Goal: Transaction & Acquisition: Purchase product/service

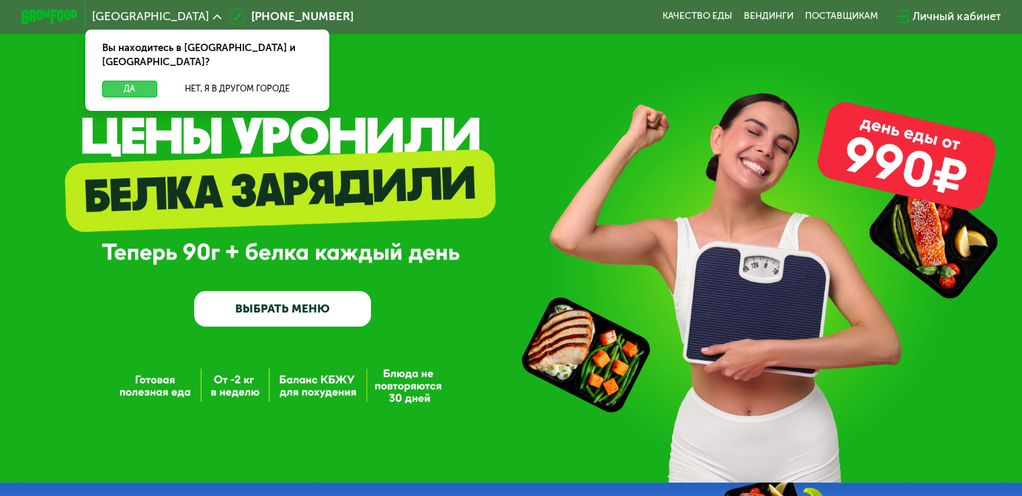
click at [117, 81] on button "Да" at bounding box center [129, 89] width 54 height 17
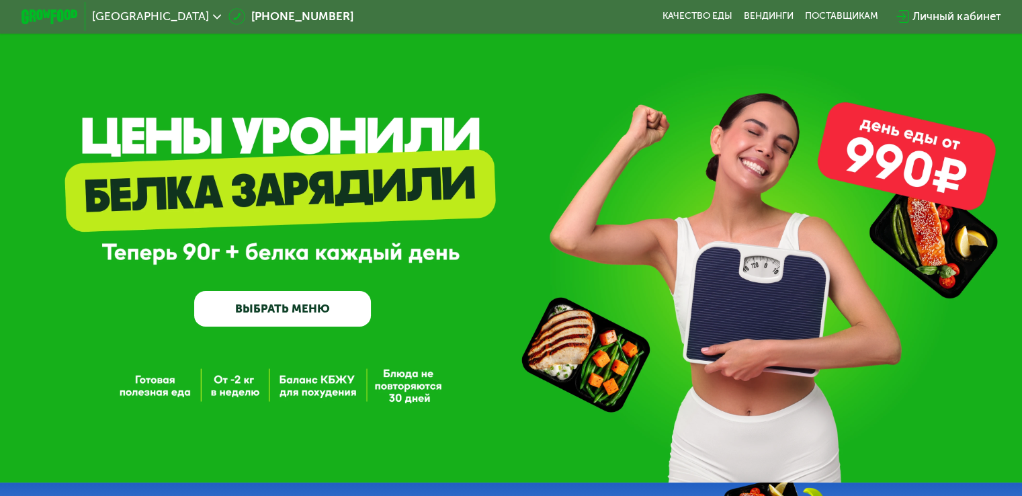
click at [319, 317] on link "ВЫБРАТЬ МЕНЮ" at bounding box center [282, 309] width 177 height 36
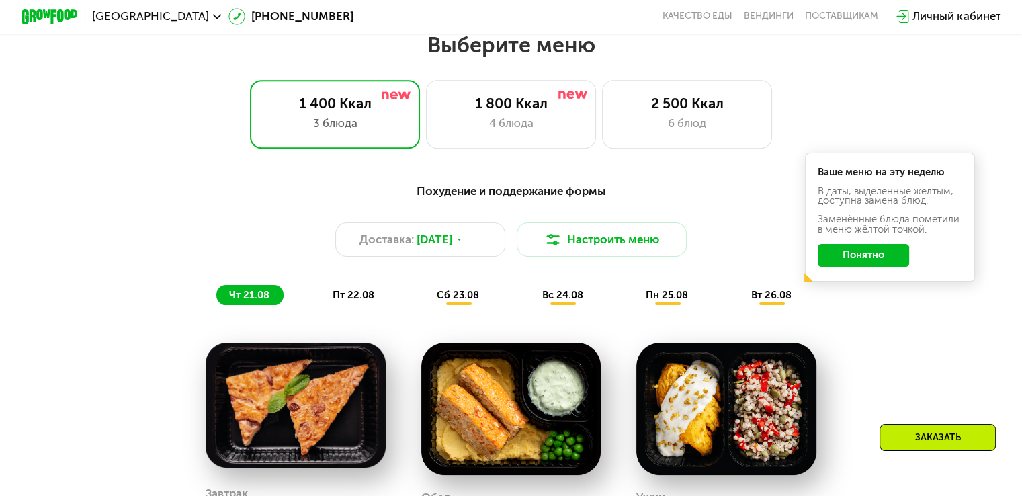
scroll to position [605, 0]
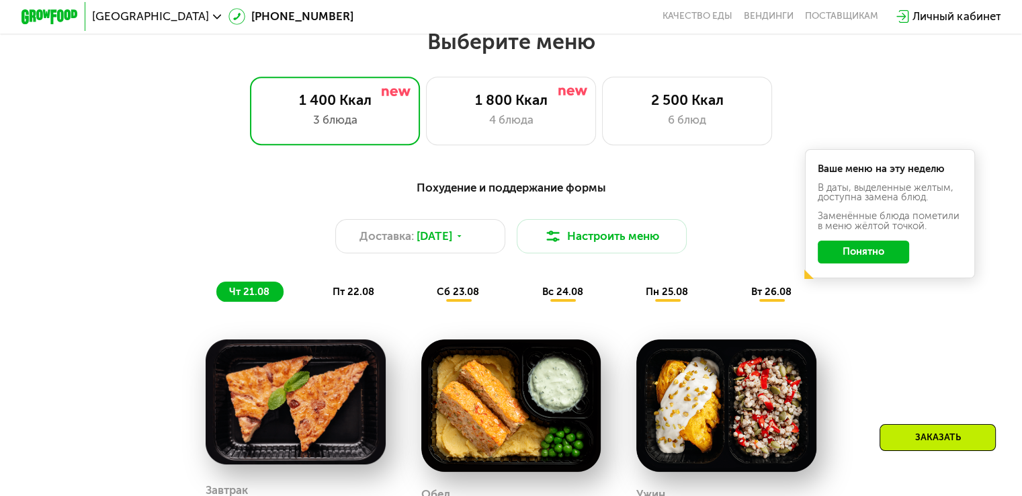
click at [876, 255] on button "Понятно" at bounding box center [863, 252] width 91 height 23
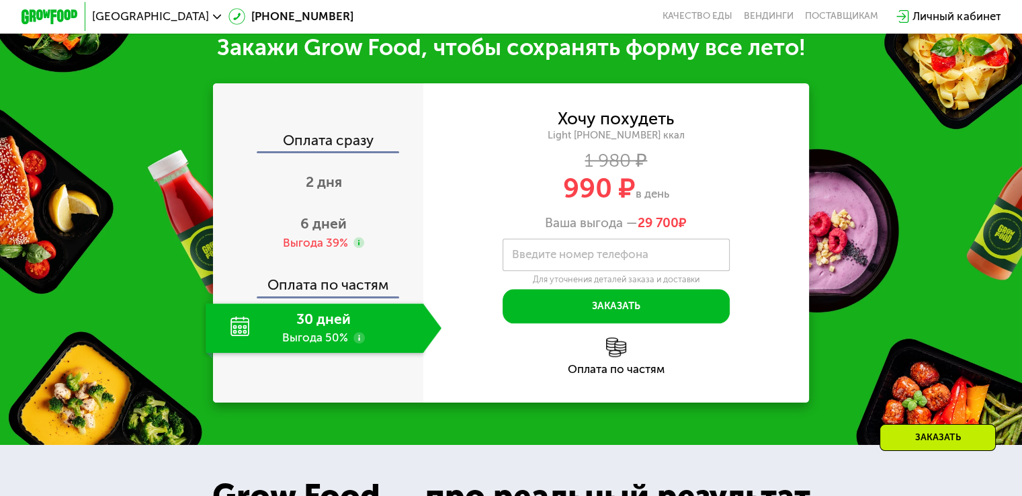
scroll to position [1409, 0]
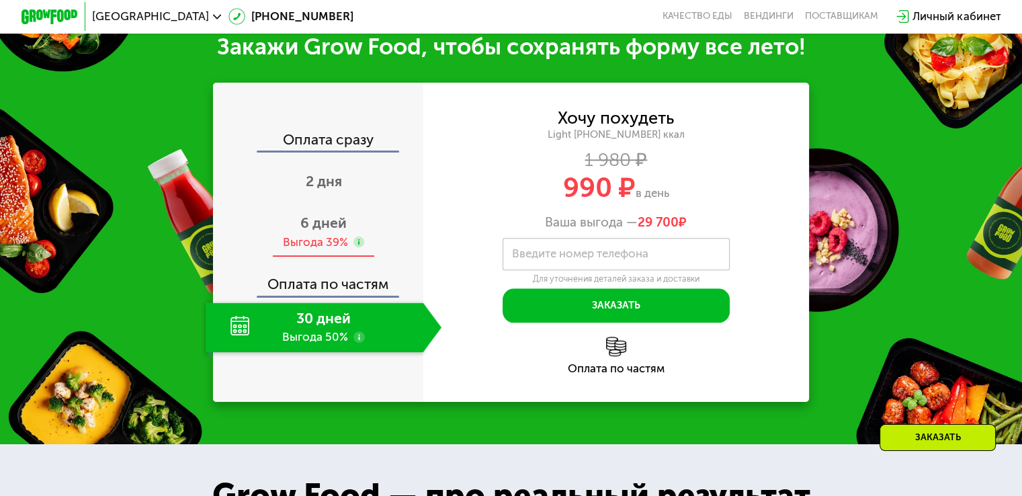
click at [319, 231] on span "6 дней" at bounding box center [323, 222] width 46 height 17
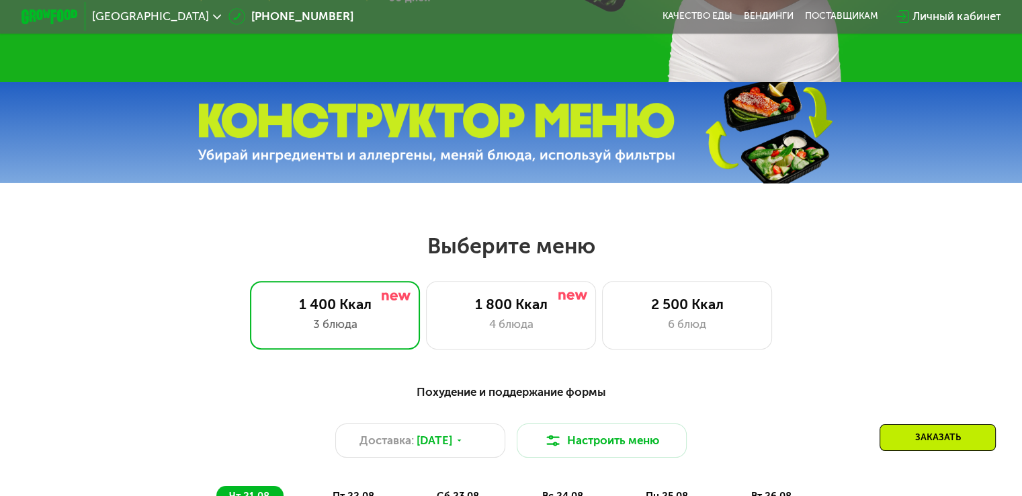
scroll to position [401, 0]
click at [564, 328] on div "4 блюда" at bounding box center [511, 323] width 140 height 17
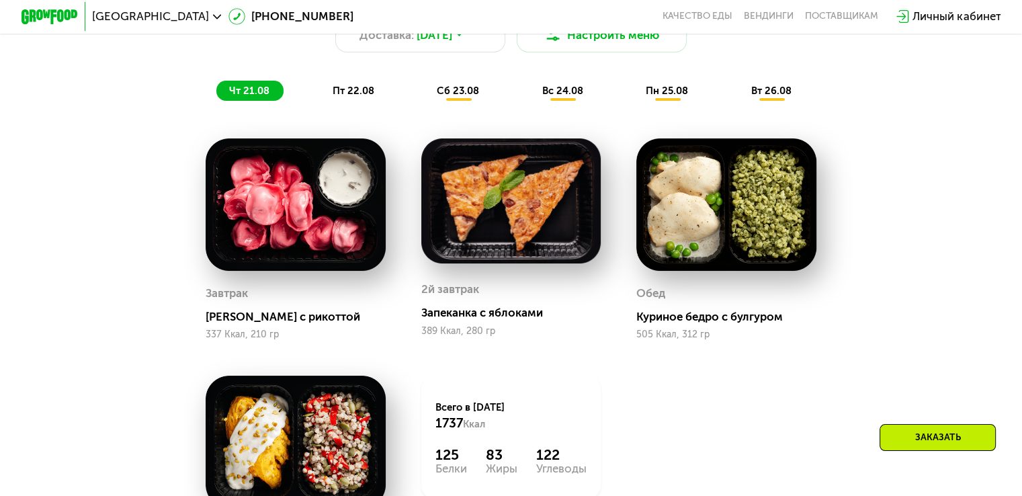
scroll to position [805, 0]
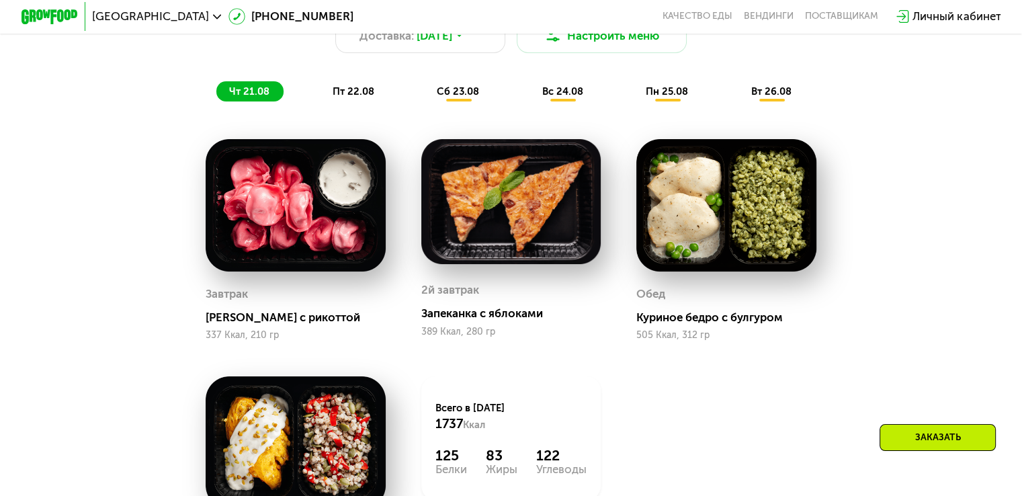
click at [362, 97] on span "пт 22.08" at bounding box center [354, 91] width 42 height 12
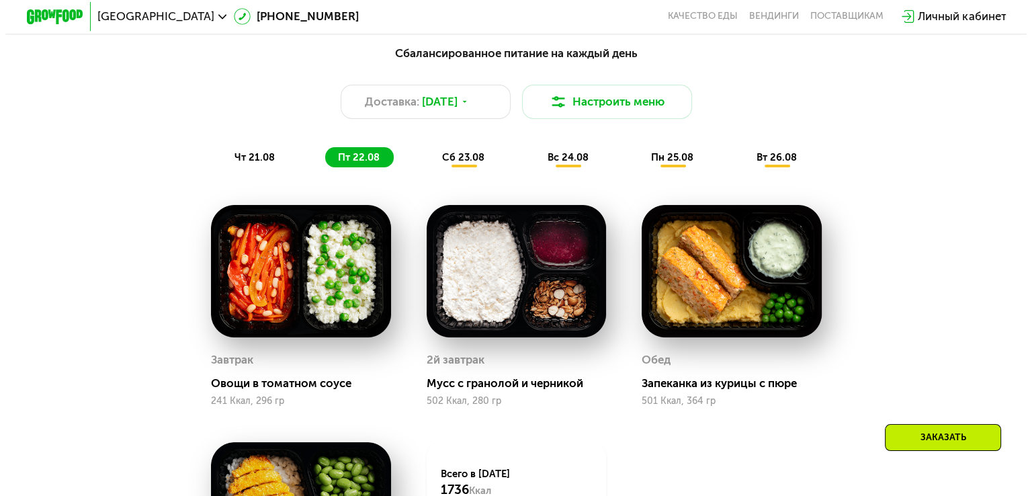
scroll to position [738, 0]
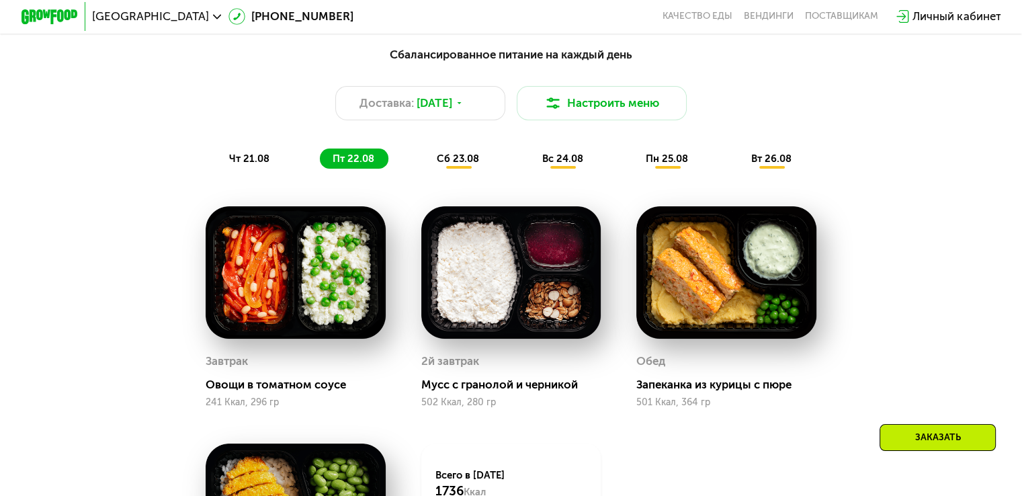
click at [320, 158] on div "чт 21.08" at bounding box center [354, 159] width 69 height 20
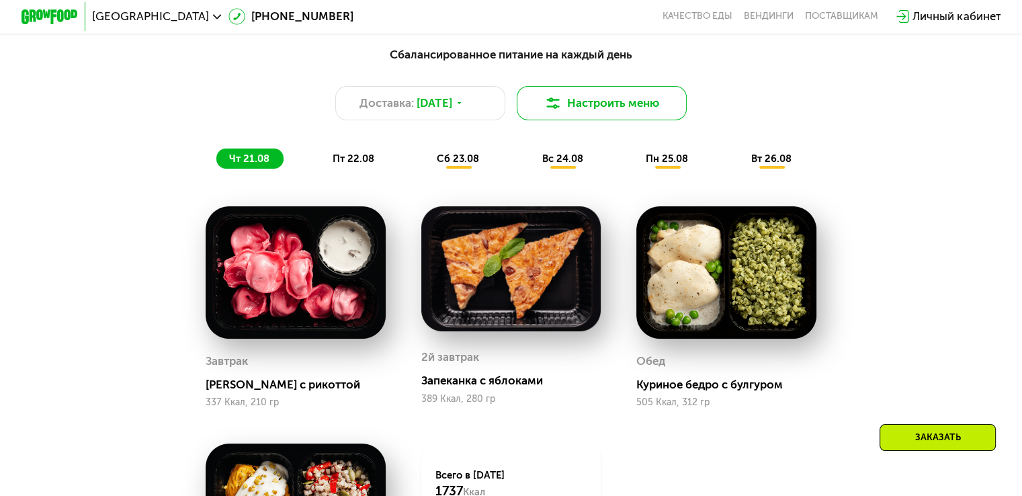
click at [603, 106] on button "Настроить меню" at bounding box center [602, 103] width 171 height 34
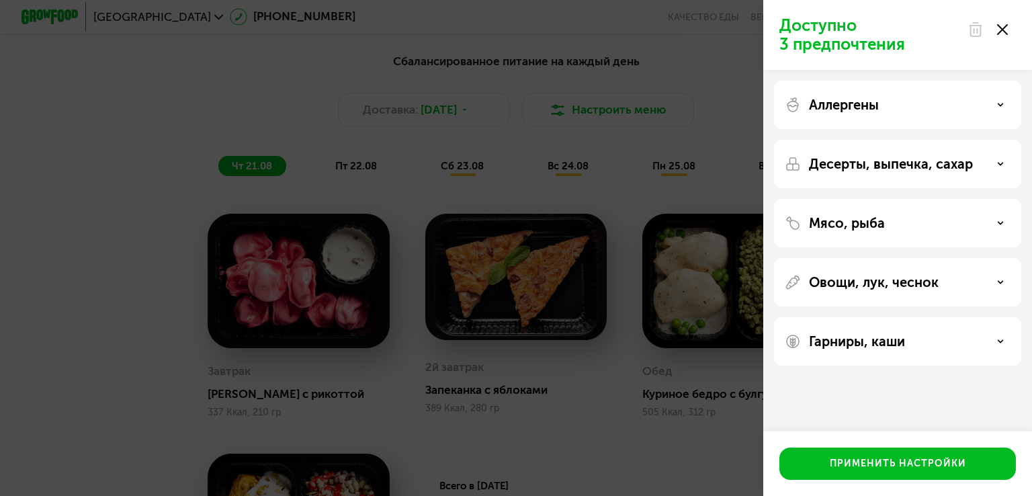
click at [996, 156] on div "Десерты, выпечка, сахар" at bounding box center [898, 164] width 226 height 16
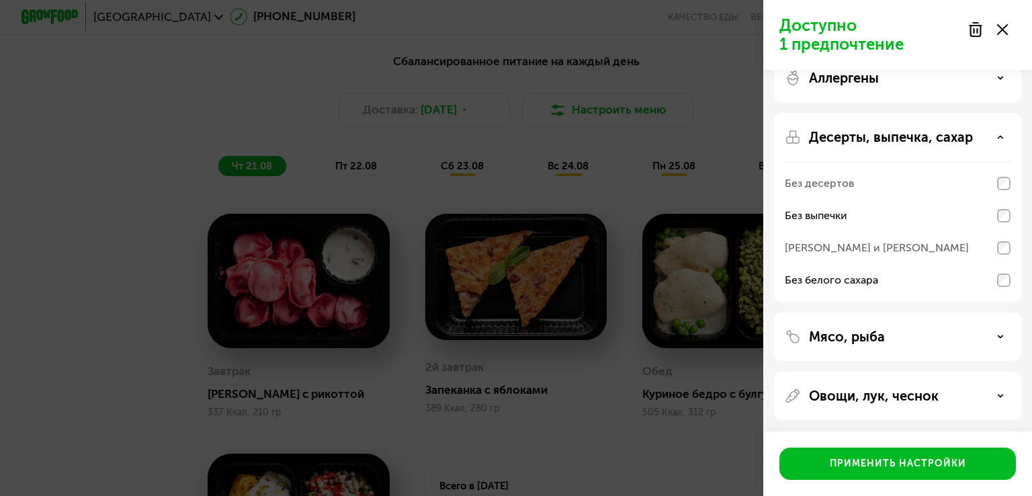
scroll to position [0, 0]
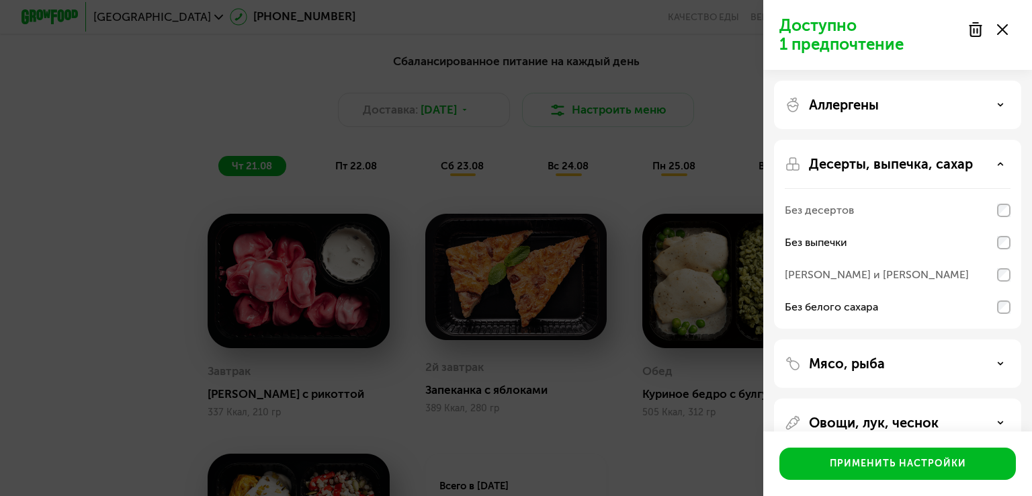
click at [1004, 106] on div "Аллергены" at bounding box center [898, 105] width 226 height 16
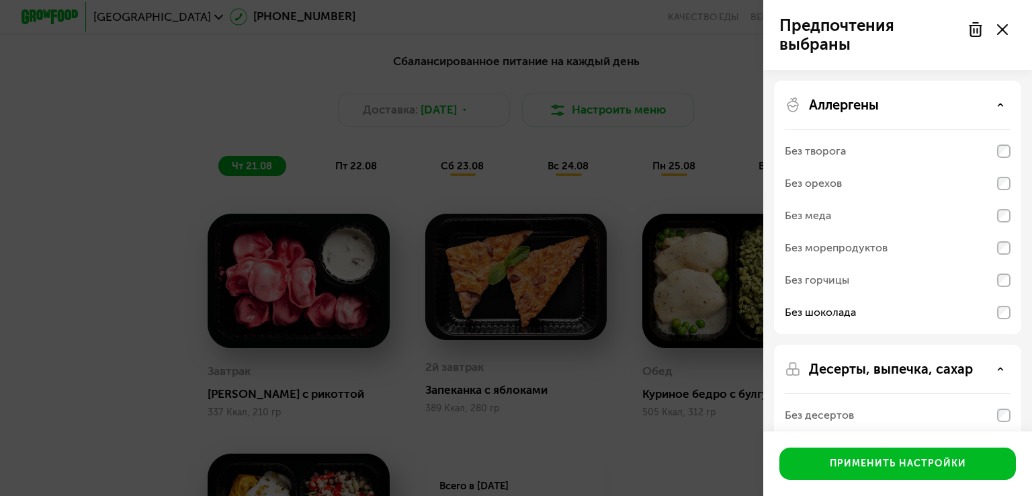
click at [1000, 202] on div "Без меда" at bounding box center [898, 216] width 226 height 32
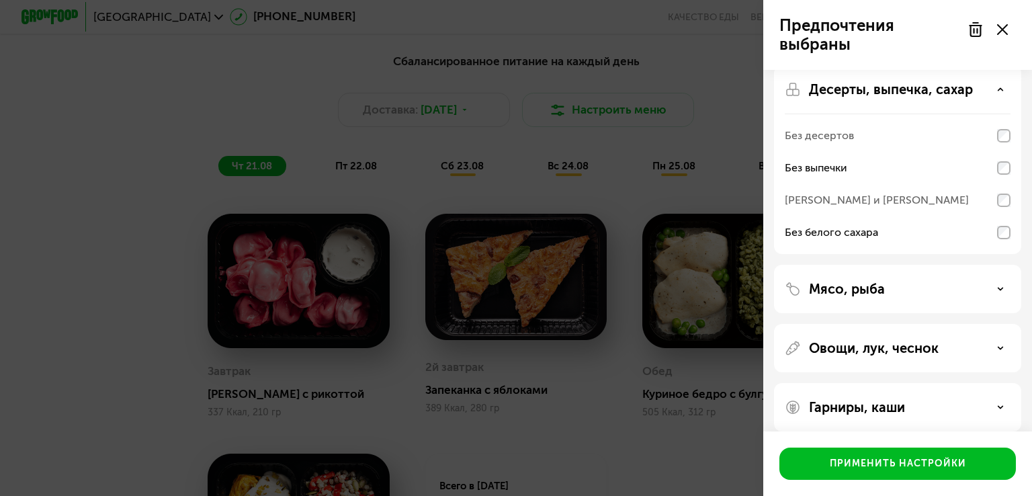
scroll to position [293, 0]
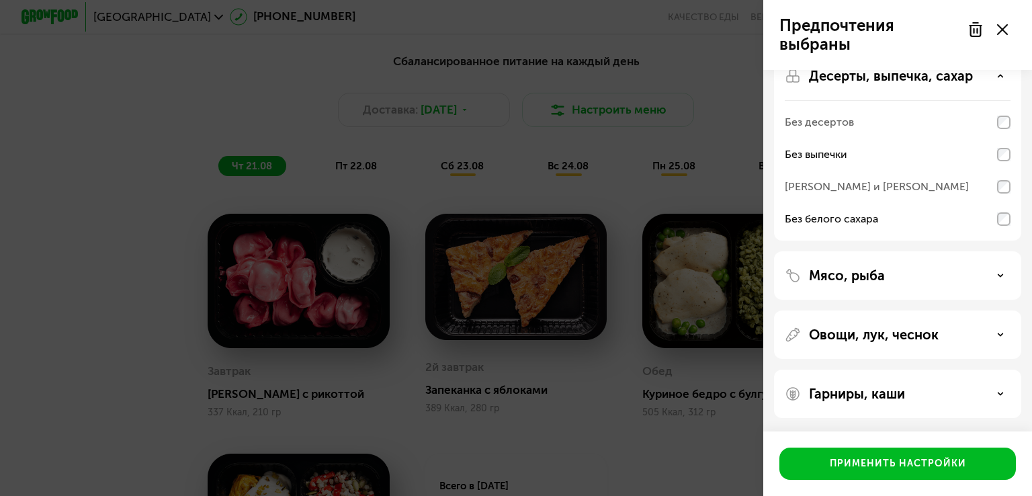
click at [999, 400] on div "Гарниры, каши" at bounding box center [898, 394] width 226 height 16
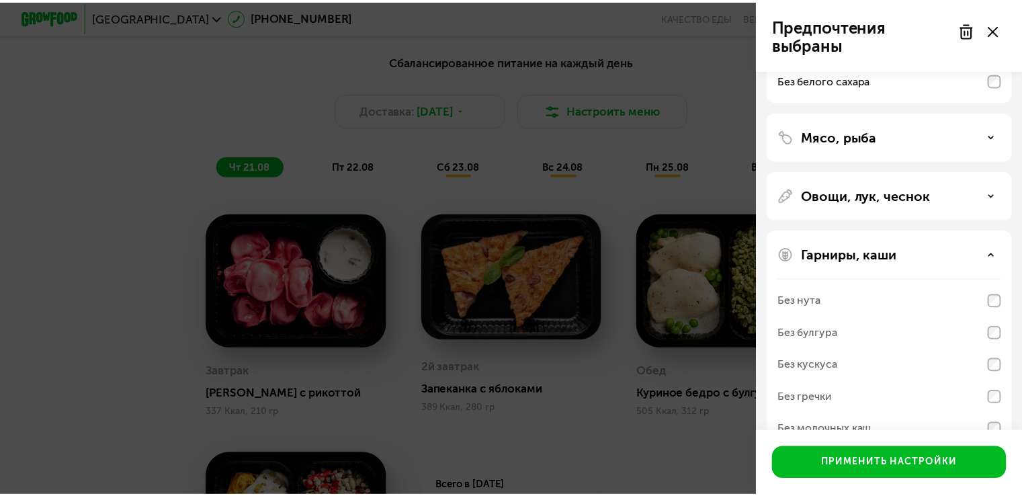
scroll to position [465, 0]
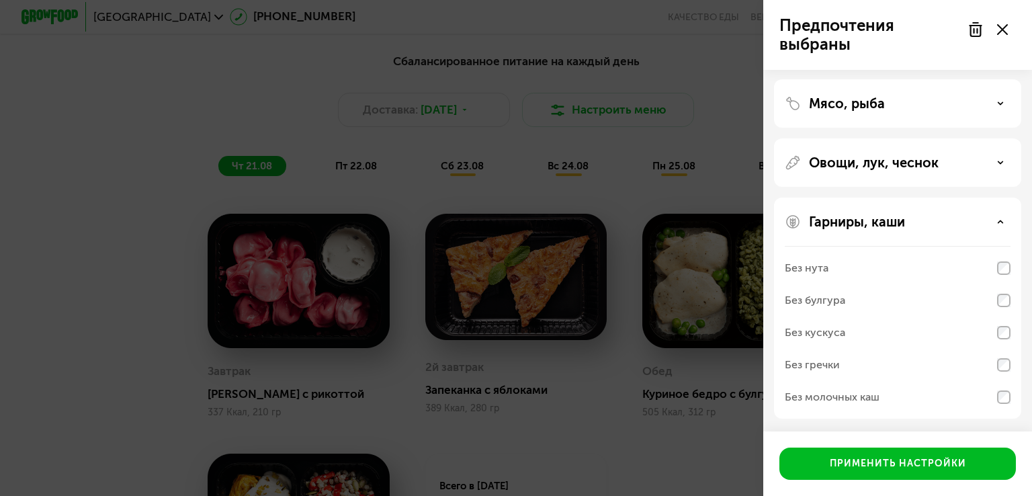
click at [1005, 324] on div "Без кускуса" at bounding box center [898, 333] width 226 height 32
click at [1004, 320] on div "Без кускуса" at bounding box center [898, 333] width 226 height 32
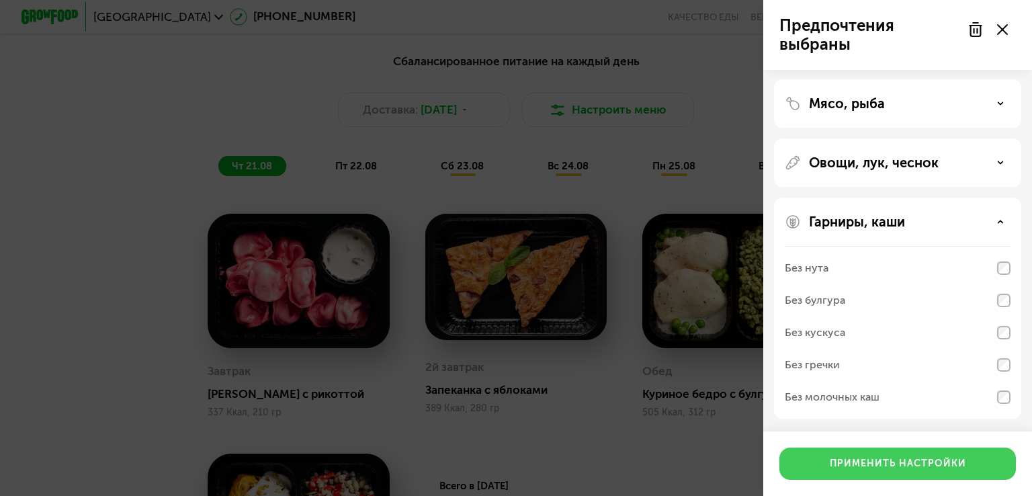
click at [945, 466] on div "Применить настройки" at bounding box center [898, 463] width 136 height 13
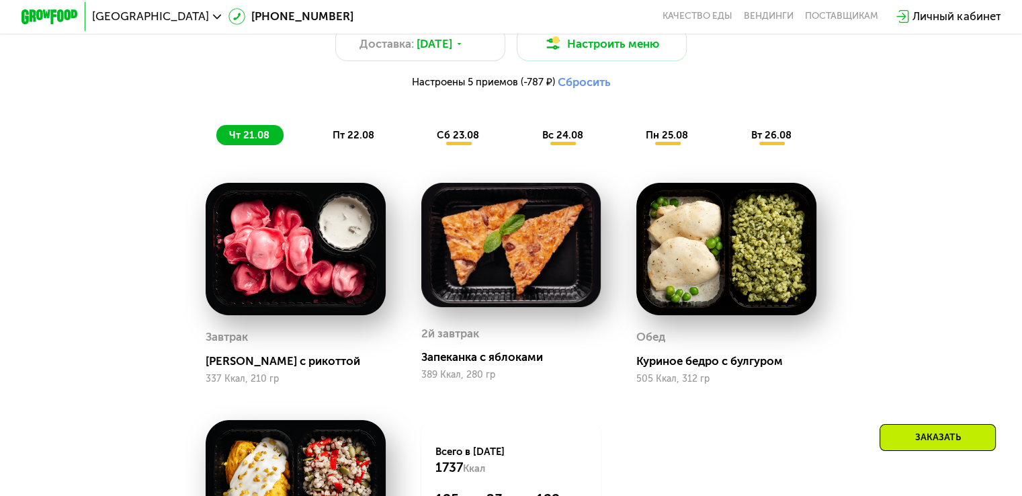
scroll to position [805, 0]
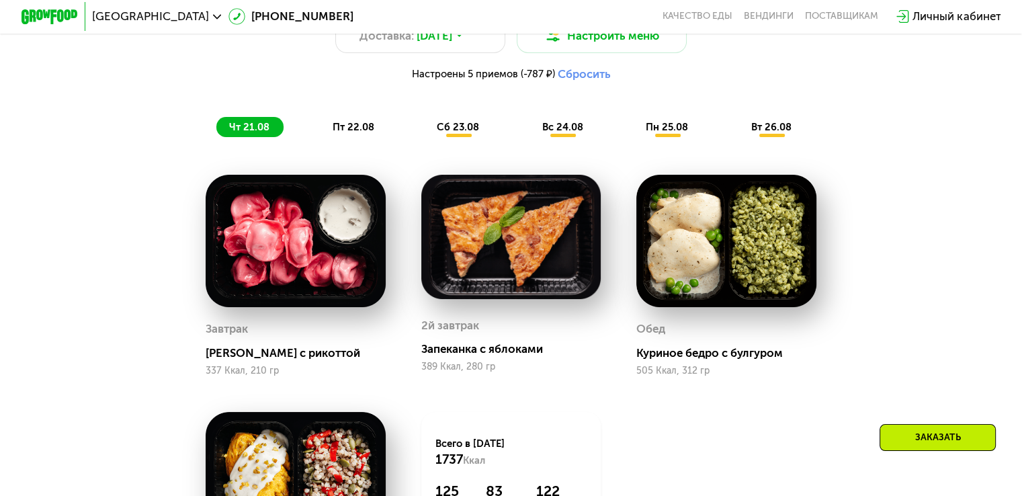
click at [494, 240] on img at bounding box center [511, 237] width 180 height 125
click at [508, 356] on div "Запеканка с яблоками" at bounding box center [516, 349] width 191 height 14
click at [456, 334] on div "2й завтрак" at bounding box center [450, 326] width 58 height 22
click at [468, 263] on img at bounding box center [511, 237] width 180 height 125
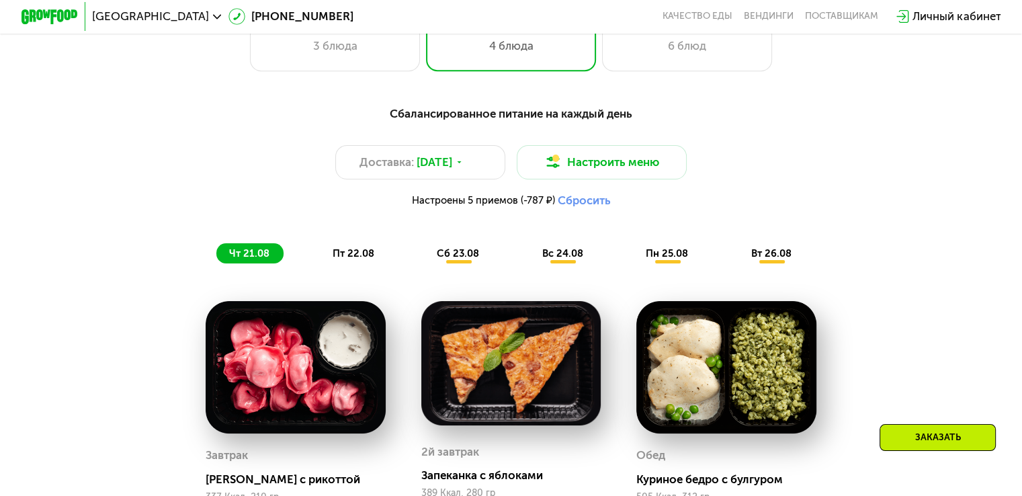
scroll to position [671, 0]
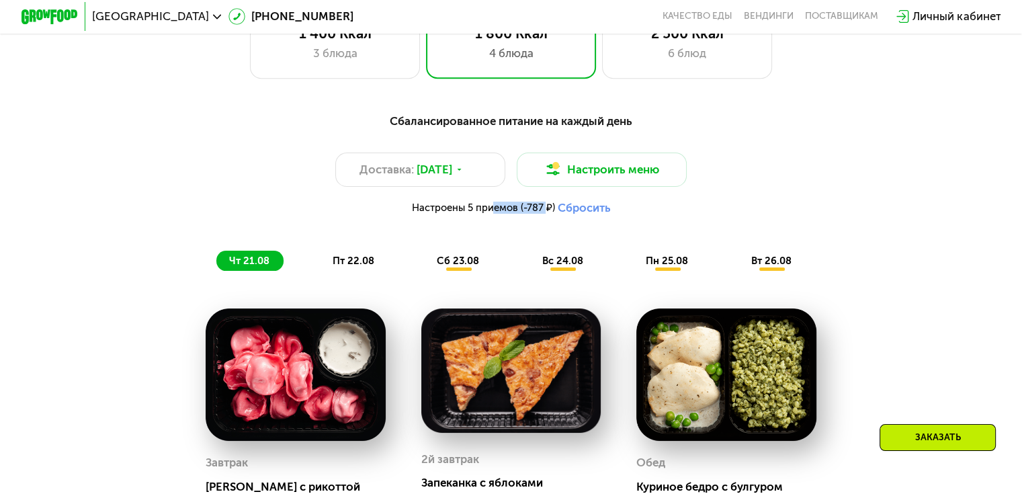
drag, startPoint x: 487, startPoint y: 216, endPoint x: 544, endPoint y: 216, distance: 57.1
click at [544, 213] on span "Настроены 5 приемов (-787 ₽)" at bounding box center [482, 208] width 143 height 10
click at [738, 214] on div "Настроены 5 приемов (-787 ₽) Сбросить" at bounding box center [511, 208] width 841 height 14
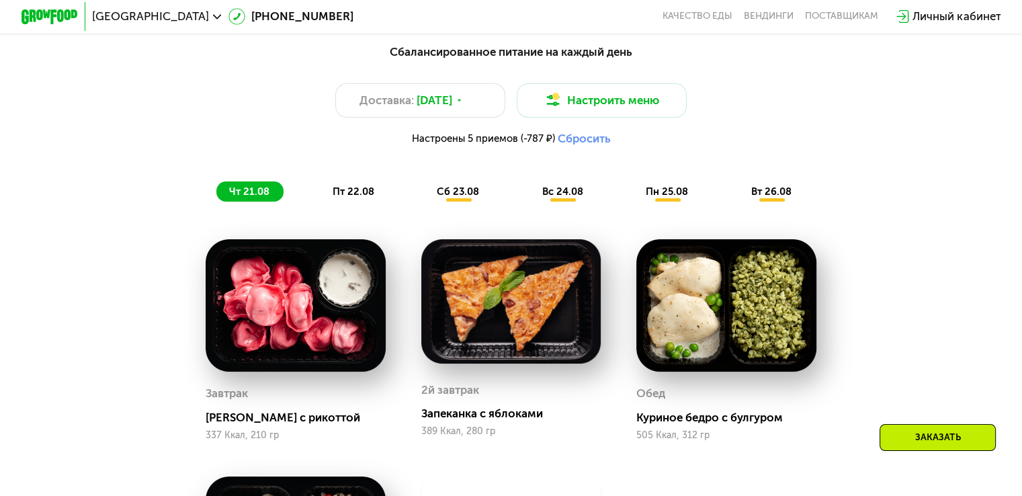
scroll to position [739, 0]
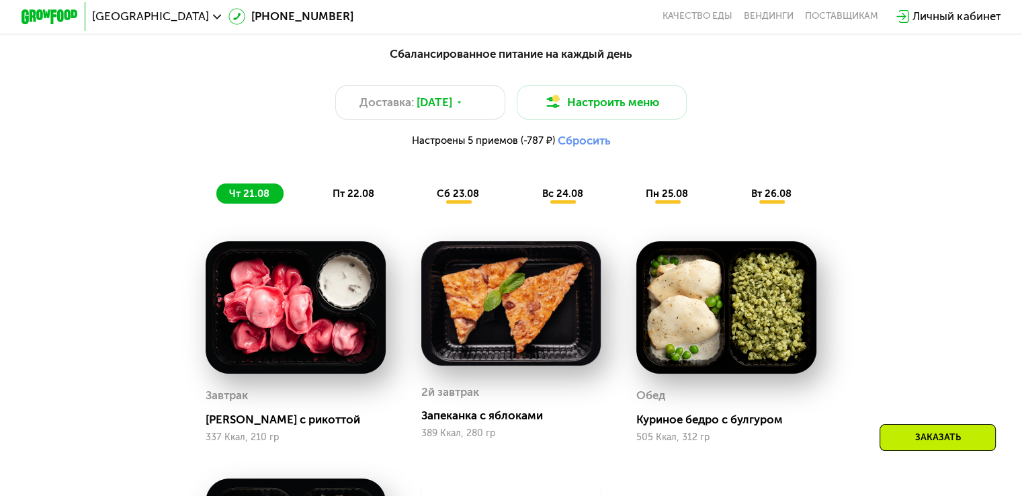
click at [358, 200] on span "пт 22.08" at bounding box center [354, 193] width 42 height 12
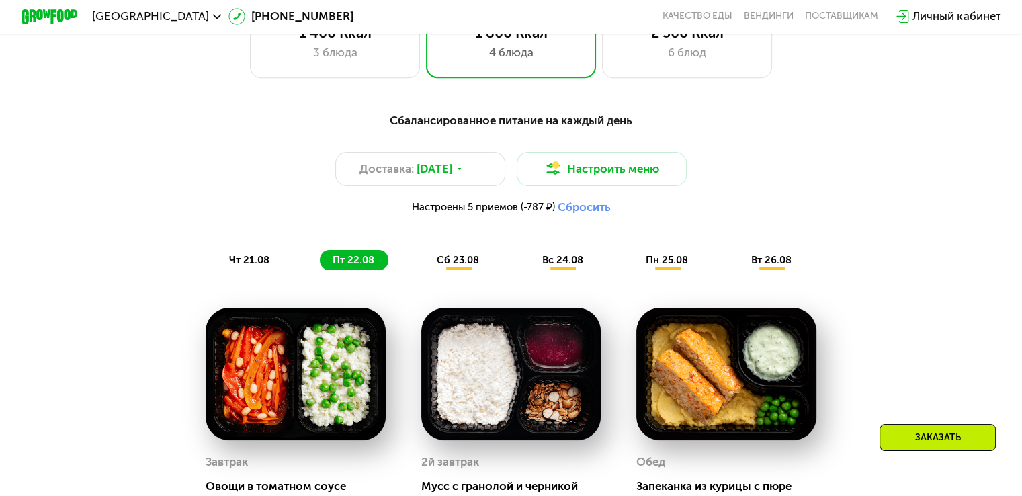
scroll to position [671, 0]
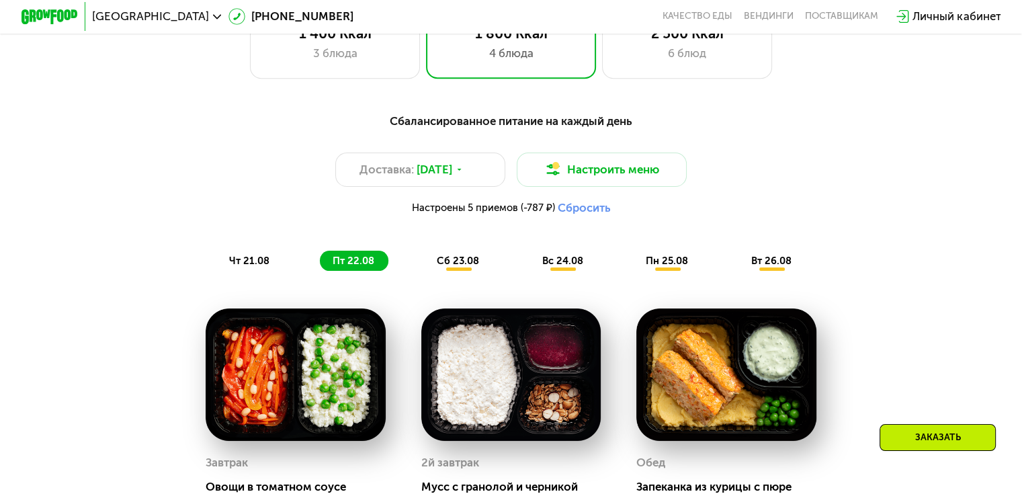
click at [459, 267] on span "сб 23.08" at bounding box center [458, 261] width 42 height 12
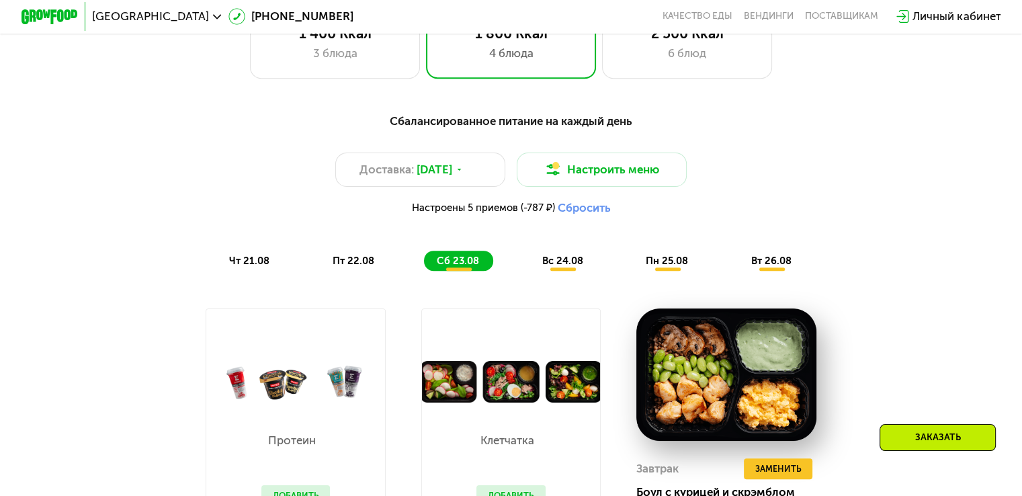
scroll to position [671, 0]
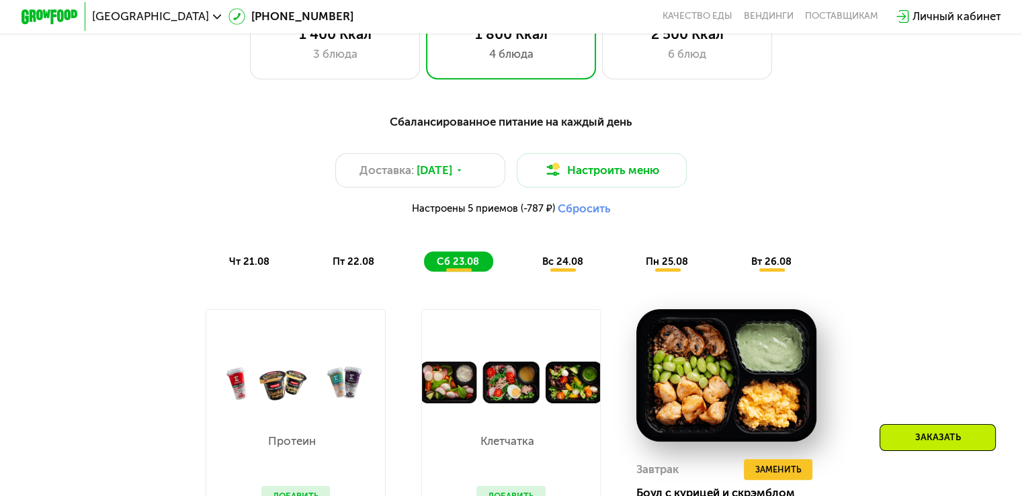
click at [366, 263] on span "пт 22.08" at bounding box center [354, 261] width 42 height 12
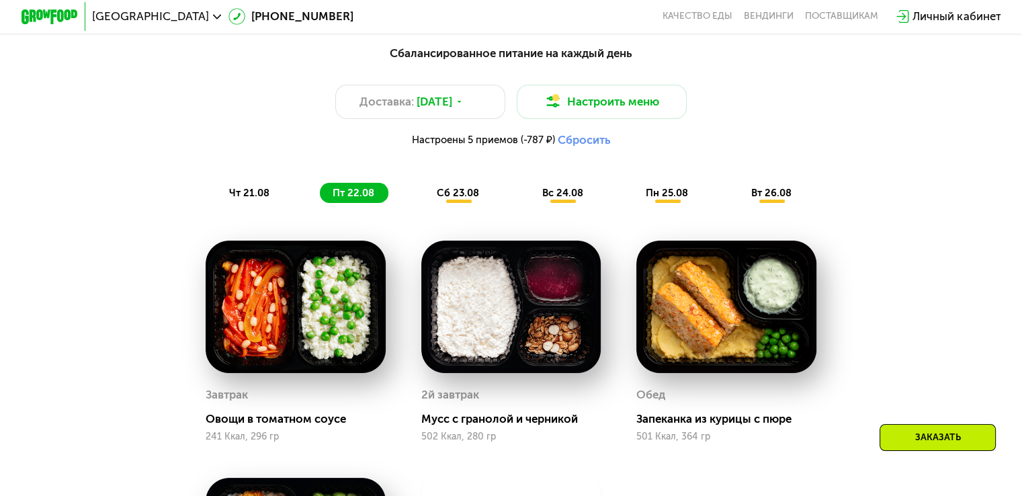
scroll to position [738, 0]
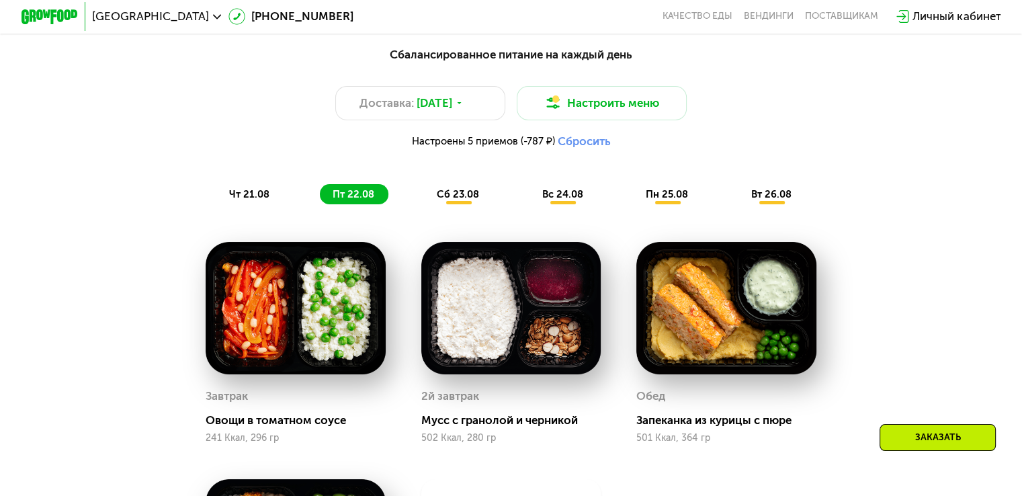
click at [265, 200] on span "чт 21.08" at bounding box center [249, 194] width 40 height 12
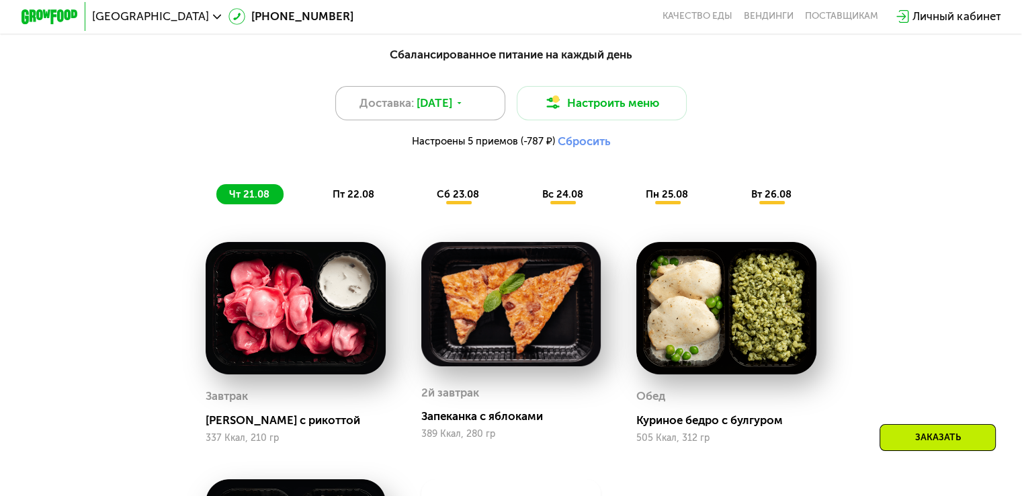
click at [497, 111] on div "Доставка: [DATE]" at bounding box center [420, 103] width 171 height 34
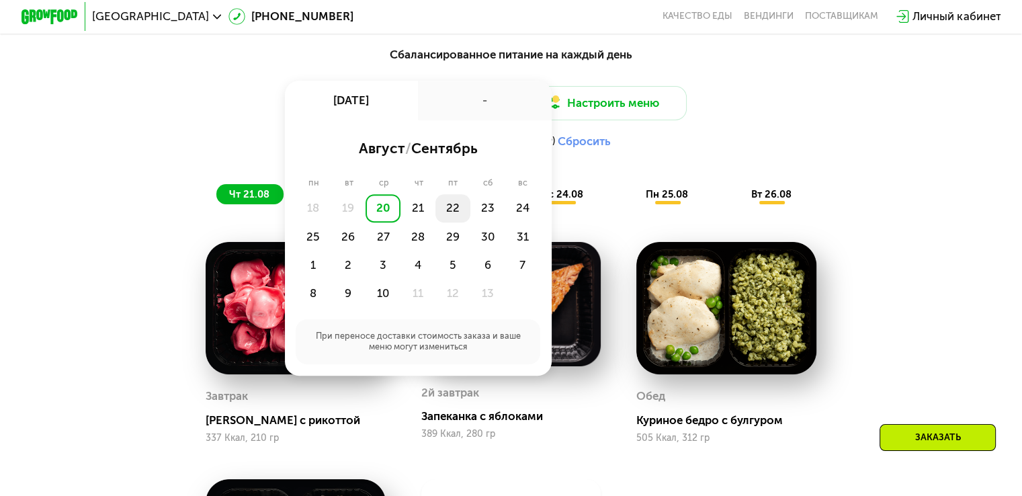
click at [470, 212] on div "22" at bounding box center [487, 208] width 35 height 28
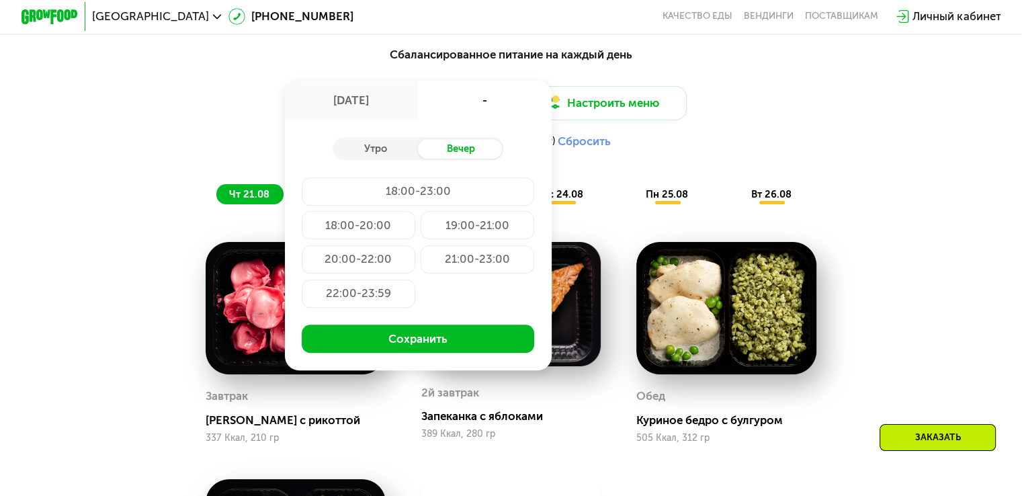
click at [421, 233] on div "18:00-20:00" at bounding box center [478, 225] width 114 height 28
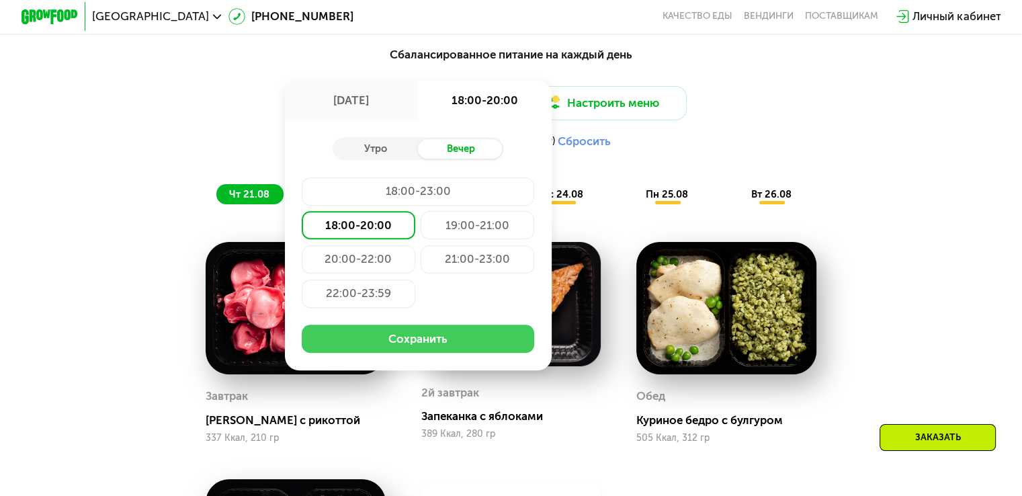
click at [380, 349] on button "Сохранить" at bounding box center [418, 339] width 233 height 28
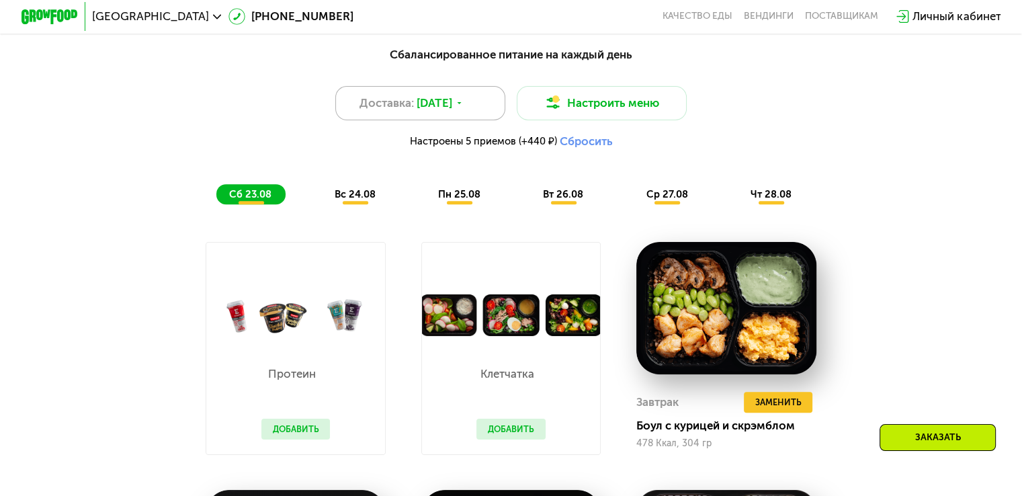
click at [475, 117] on div "Доставка: [DATE]" at bounding box center [420, 103] width 171 height 34
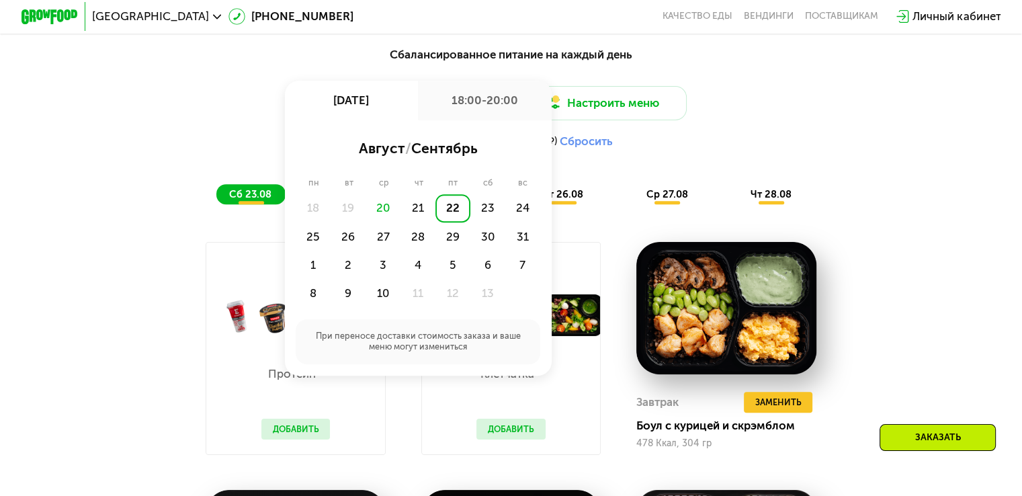
click at [455, 219] on div "22" at bounding box center [452, 208] width 35 height 28
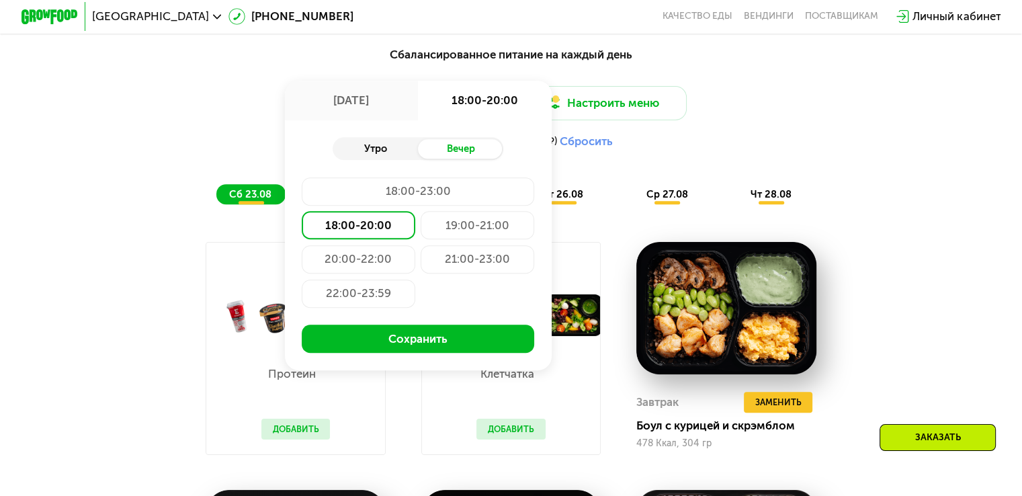
click at [386, 155] on div "Утро" at bounding box center [375, 149] width 85 height 20
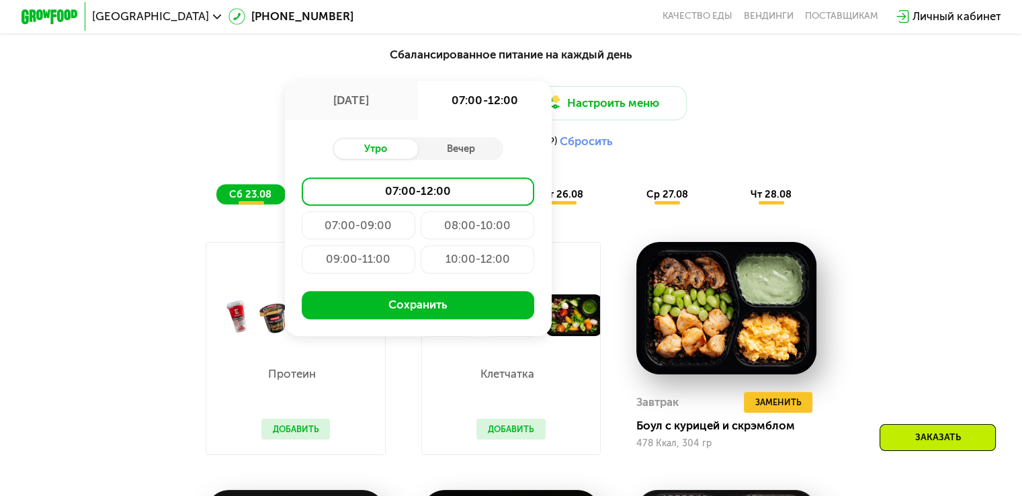
click at [415, 245] on div "08:00-10:00" at bounding box center [359, 259] width 114 height 28
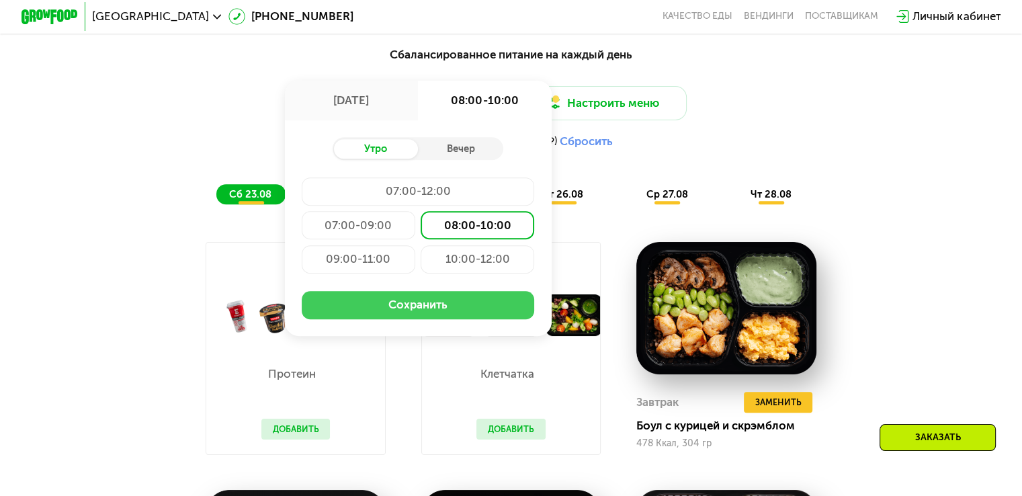
click at [405, 308] on button "Сохранить" at bounding box center [418, 305] width 233 height 28
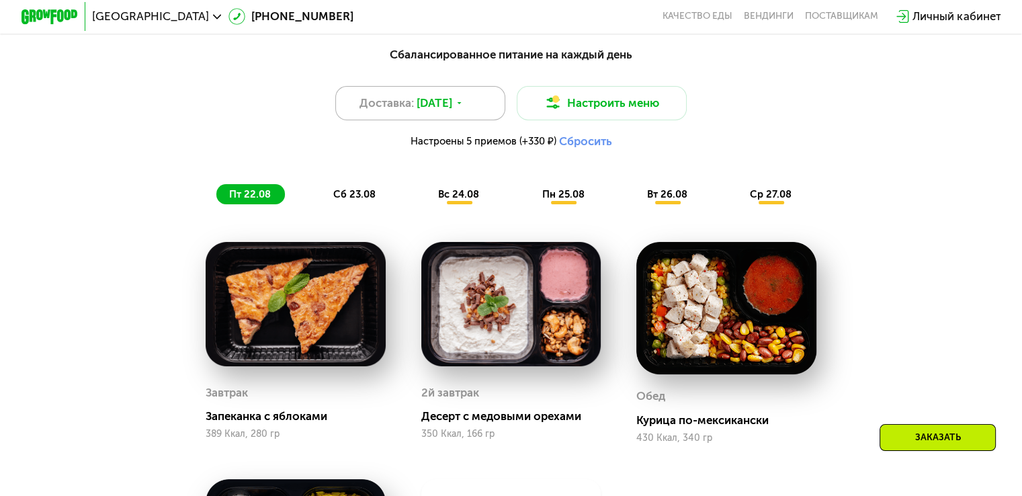
click at [464, 108] on icon at bounding box center [459, 103] width 9 height 9
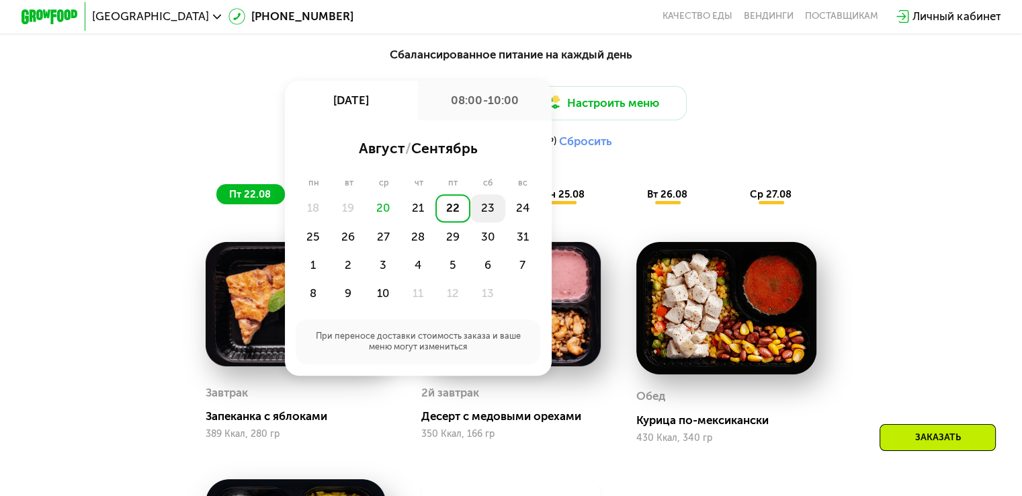
click at [505, 211] on div "23" at bounding box center [522, 208] width 35 height 28
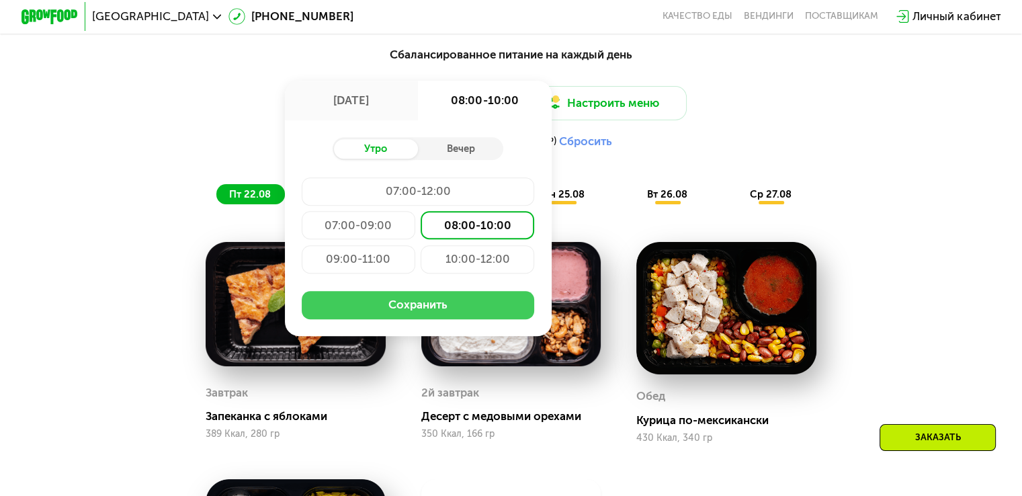
click at [422, 305] on button "Сохранить" at bounding box center [418, 305] width 233 height 28
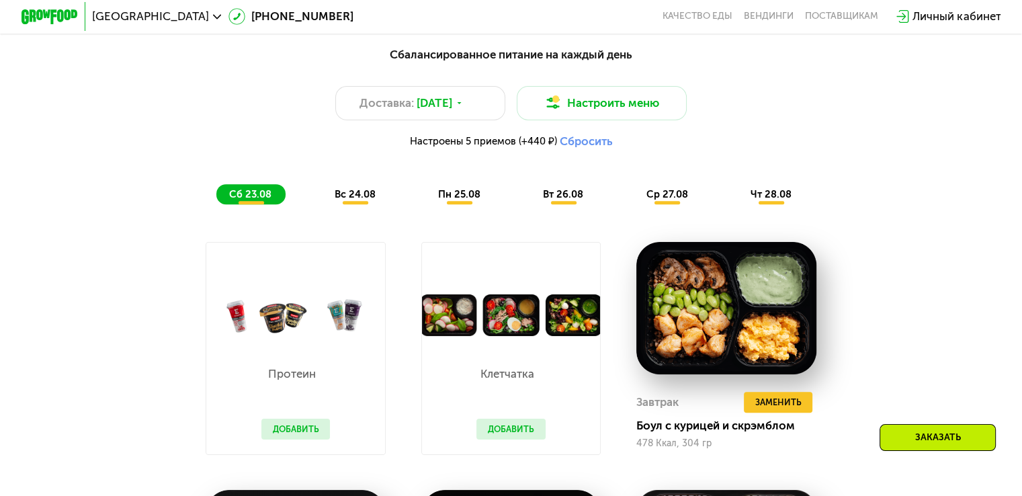
click at [590, 149] on button "Сбросить" at bounding box center [585, 141] width 53 height 14
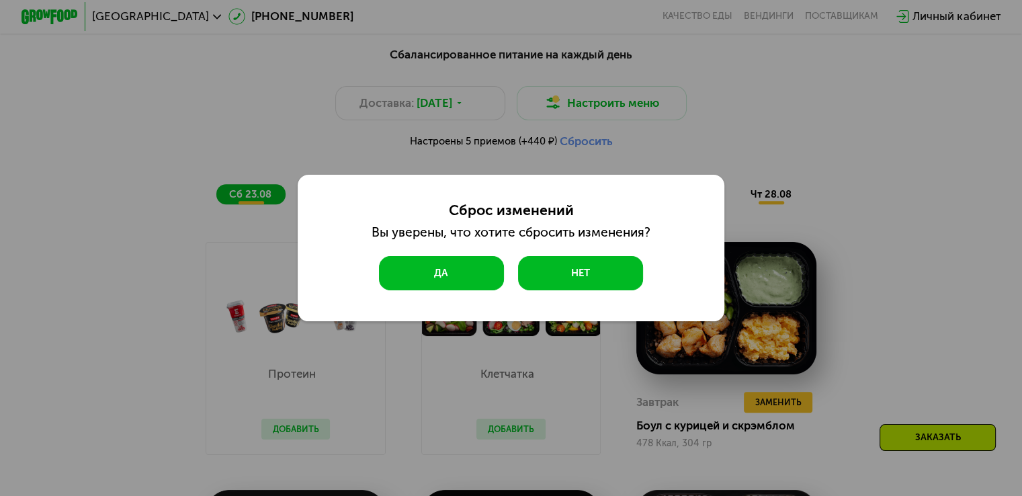
click at [446, 271] on button "Да" at bounding box center [441, 273] width 125 height 34
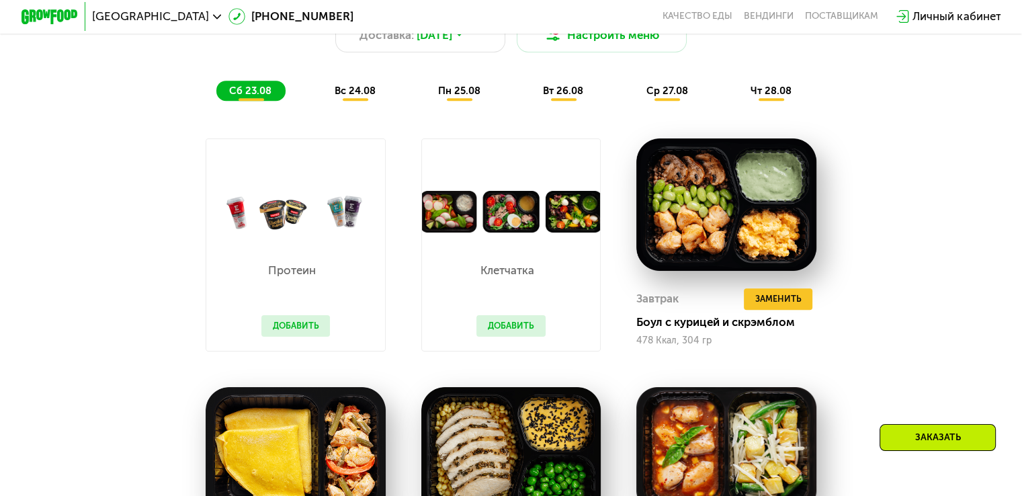
scroll to position [805, 0]
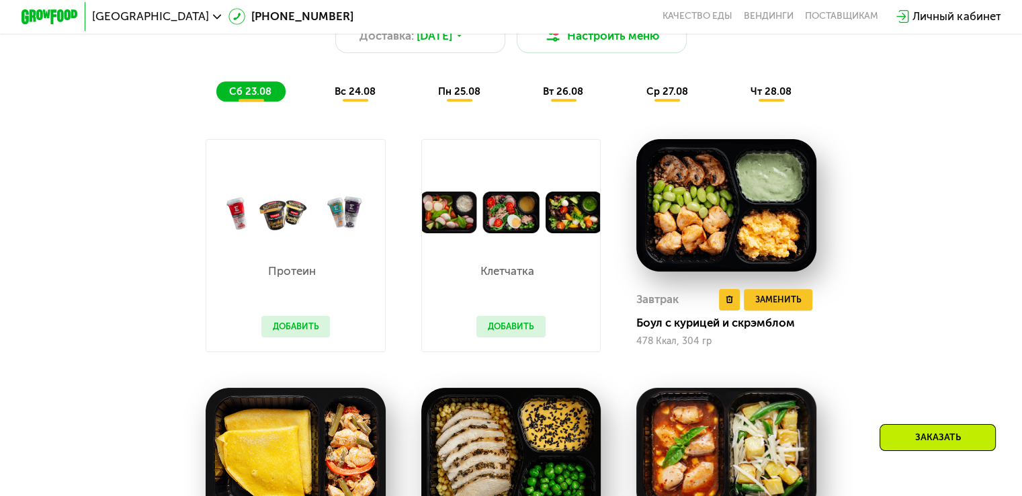
click at [715, 208] on img at bounding box center [726, 205] width 180 height 132
click at [704, 189] on img at bounding box center [726, 205] width 180 height 132
click at [675, 330] on div "Боул с курицей и скрэмблом" at bounding box center [731, 323] width 191 height 14
click at [516, 334] on button "Добавить" at bounding box center [510, 327] width 69 height 22
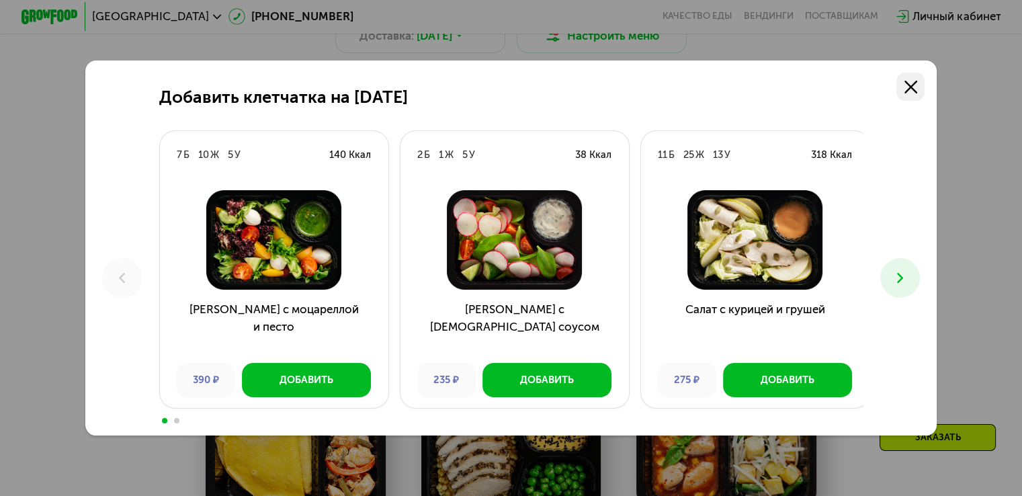
click at [914, 83] on icon at bounding box center [911, 87] width 13 height 13
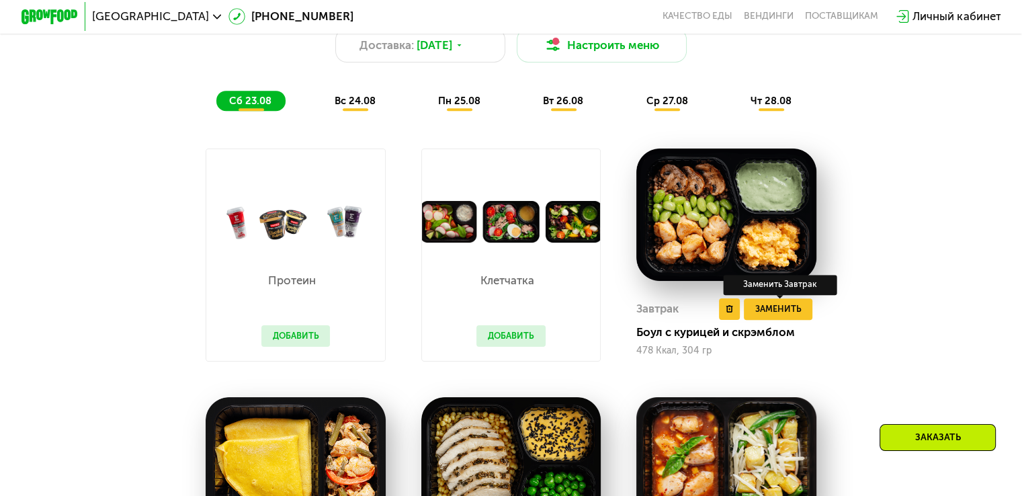
scroll to position [671, 0]
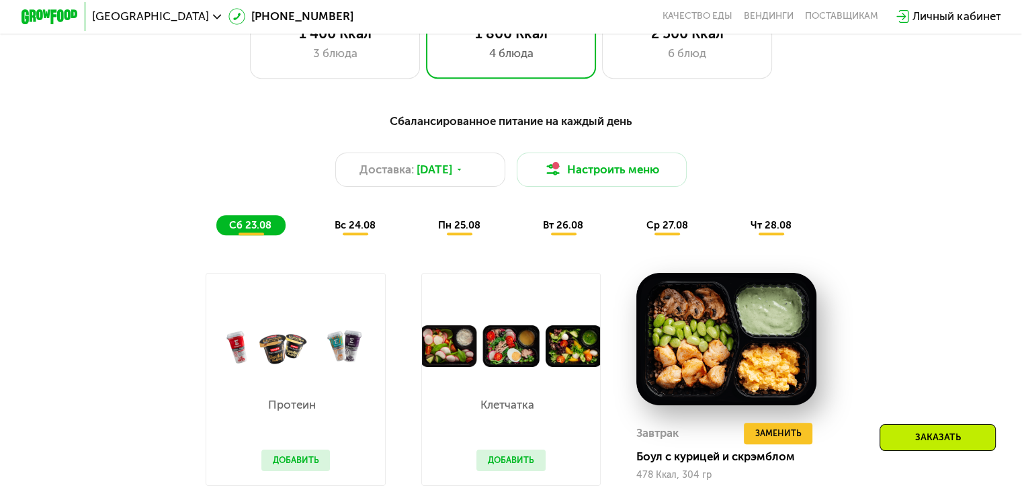
click at [350, 231] on span "вс 24.08" at bounding box center [354, 225] width 41 height 12
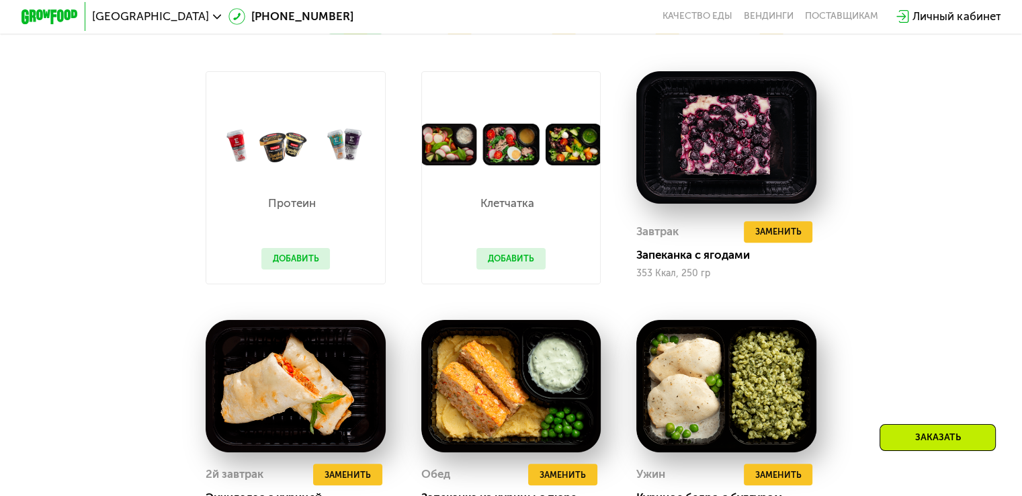
scroll to position [872, 0]
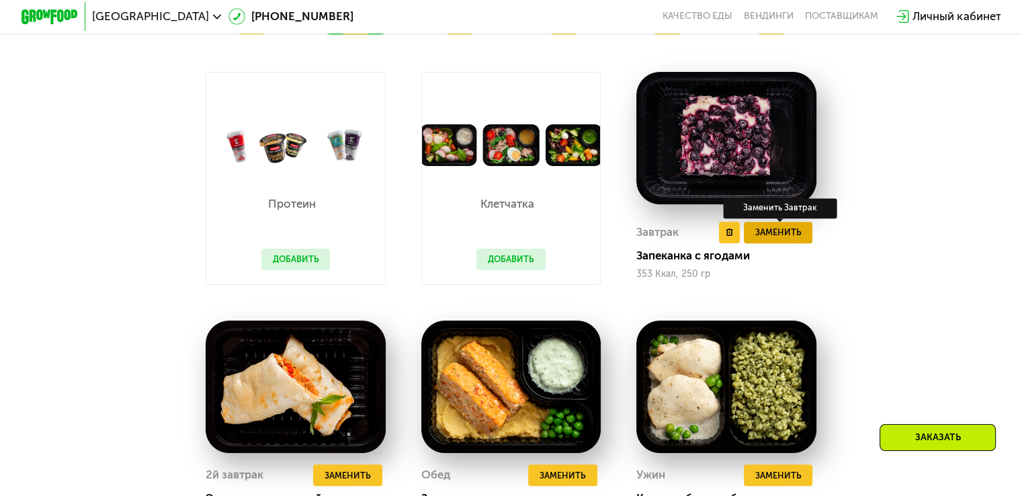
click at [800, 239] on span "Заменить" at bounding box center [778, 232] width 46 height 14
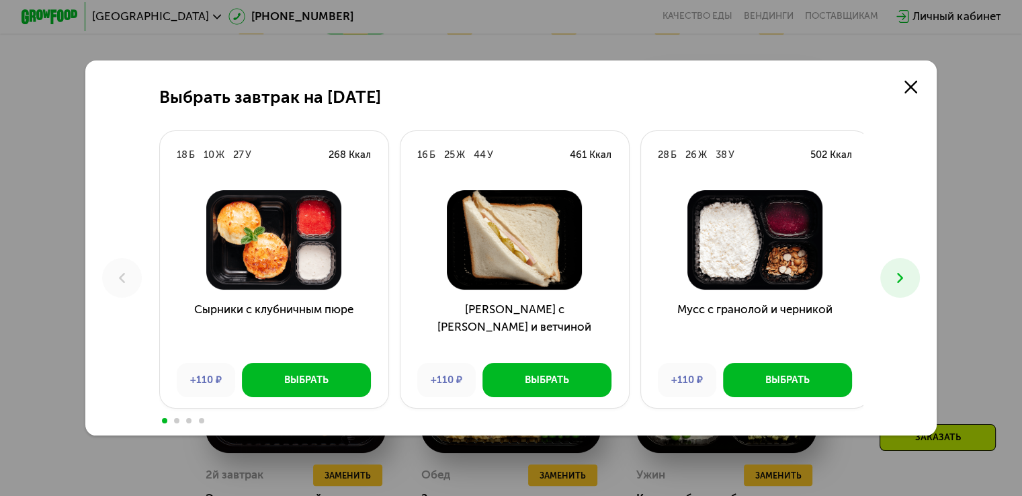
click at [900, 279] on icon at bounding box center [900, 277] width 17 height 17
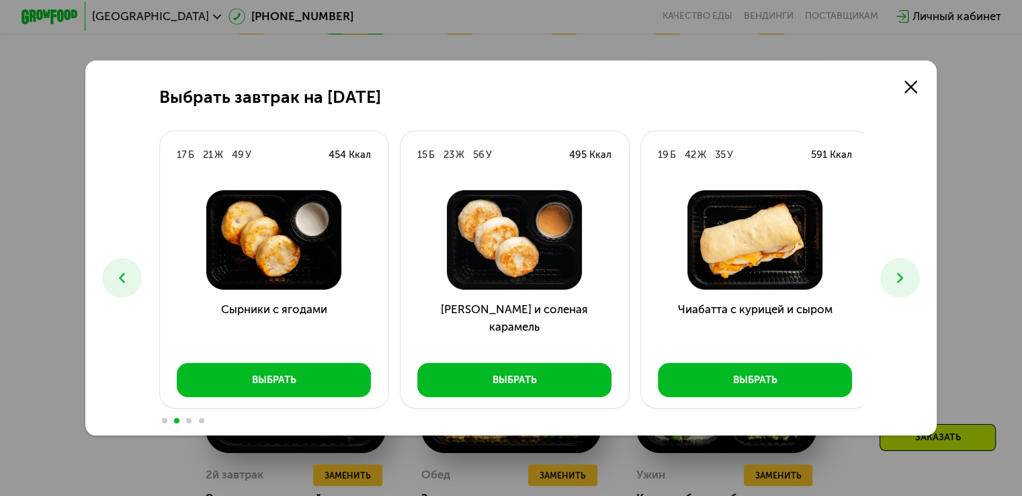
click at [907, 276] on icon at bounding box center [900, 277] width 17 height 17
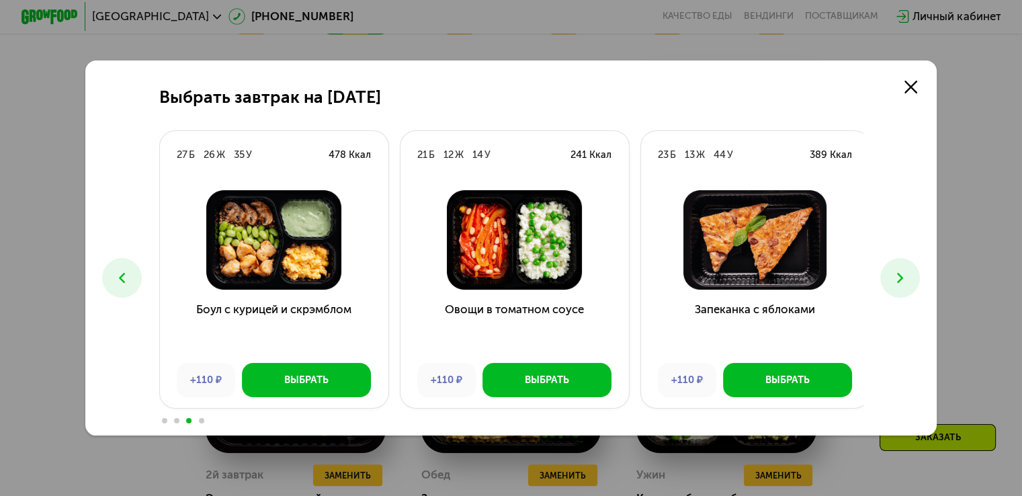
click at [907, 276] on icon at bounding box center [900, 277] width 17 height 17
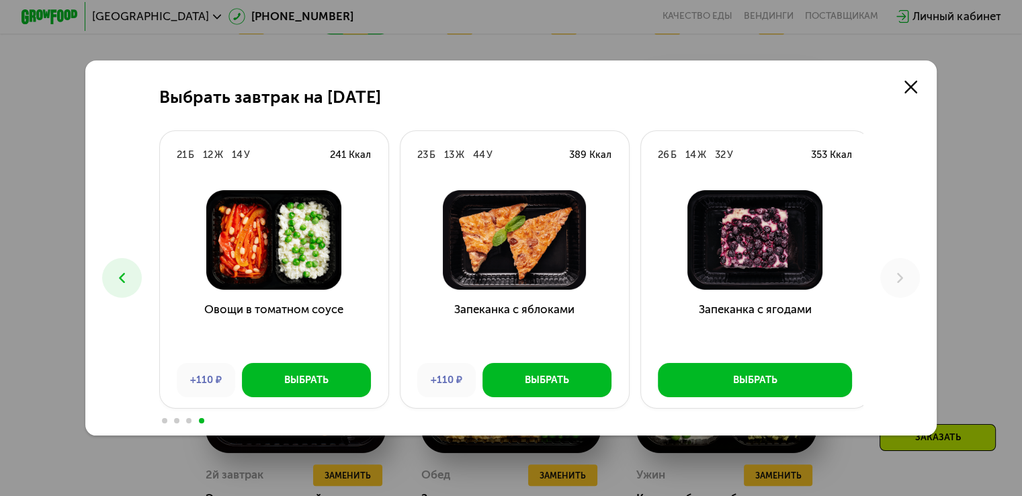
click at [116, 272] on icon at bounding box center [122, 277] width 17 height 17
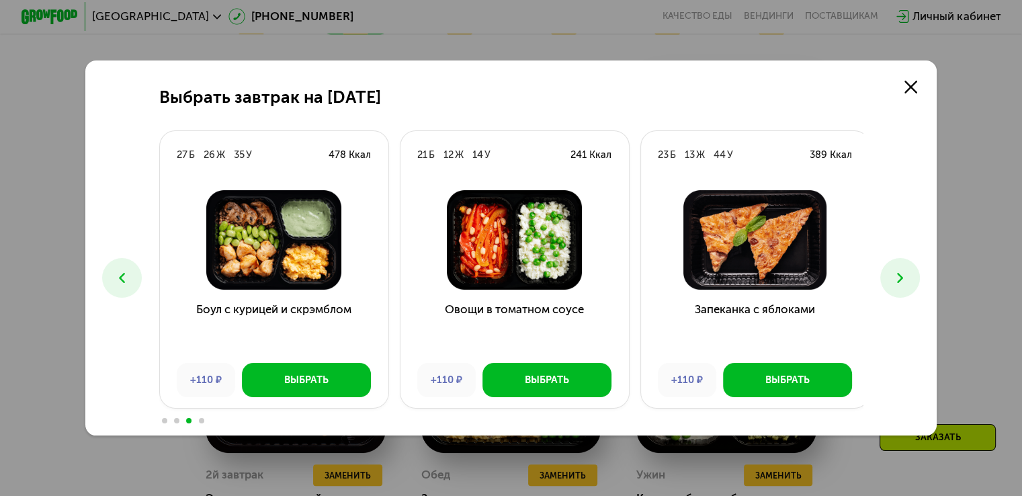
click at [116, 272] on icon at bounding box center [122, 277] width 17 height 17
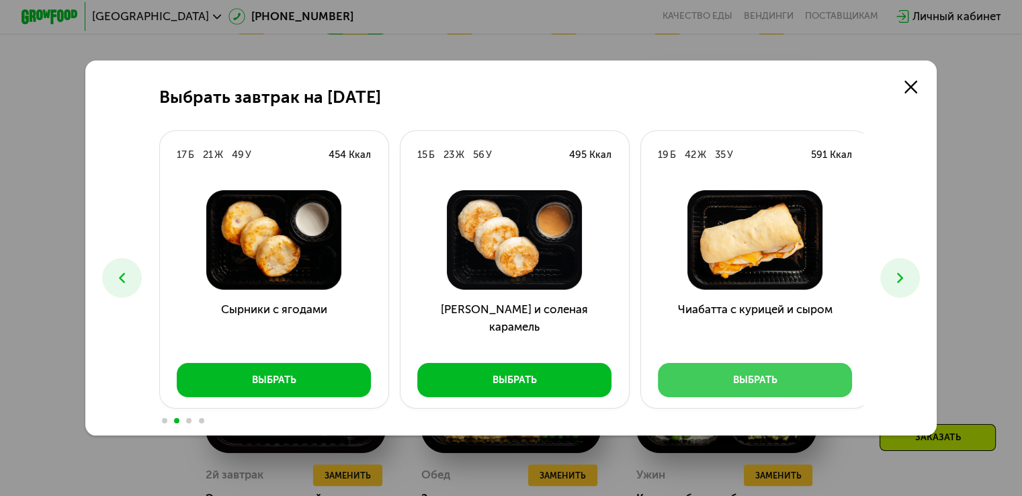
click at [806, 387] on button "Выбрать" at bounding box center [755, 380] width 194 height 34
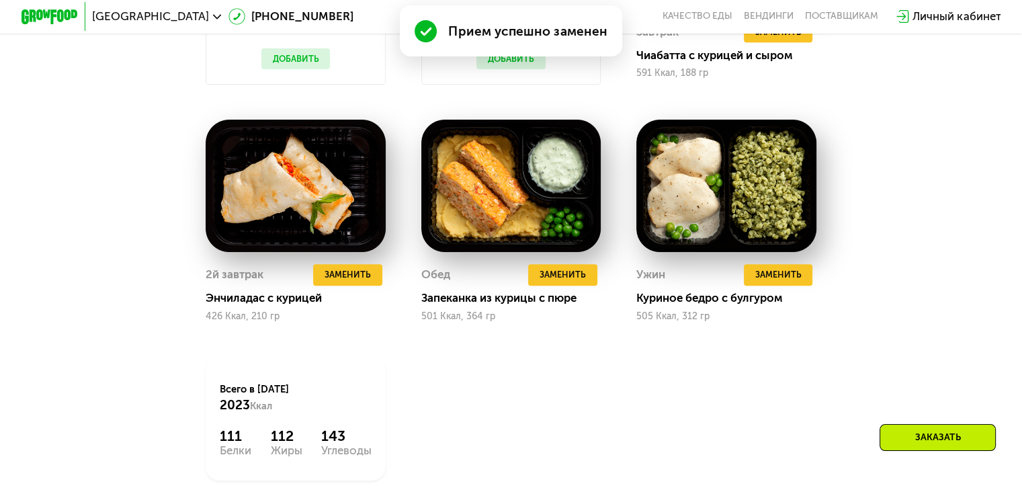
scroll to position [1109, 0]
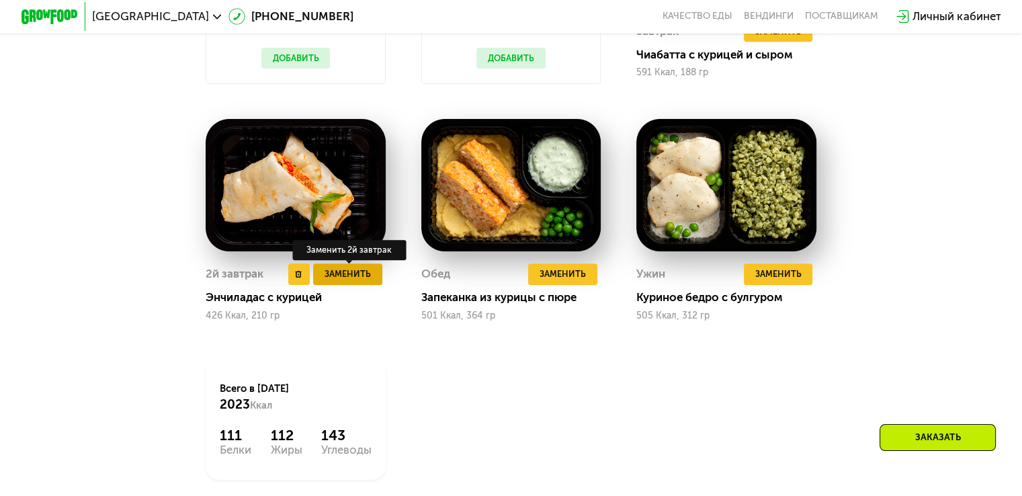
click at [352, 281] on span "Заменить" at bounding box center [348, 274] width 46 height 14
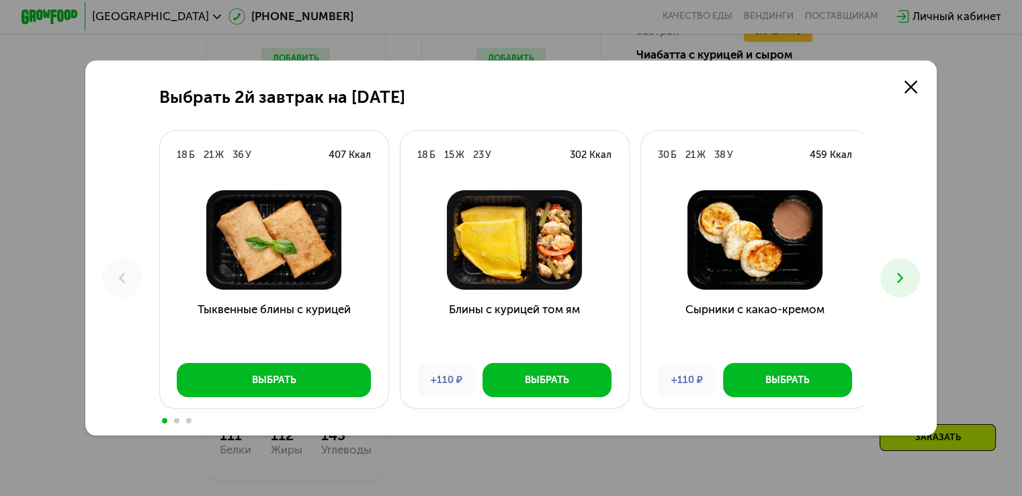
click at [915, 276] on button at bounding box center [900, 278] width 40 height 40
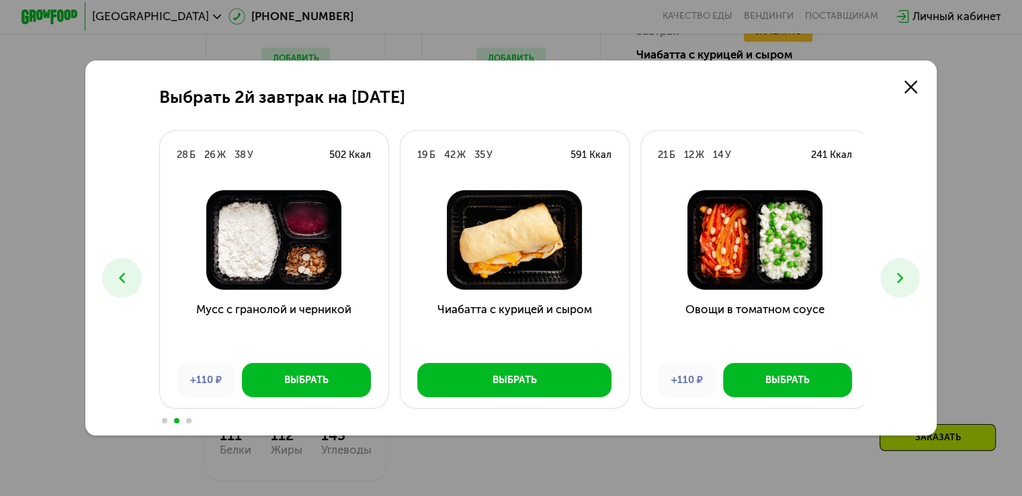
click at [913, 278] on button at bounding box center [900, 278] width 40 height 40
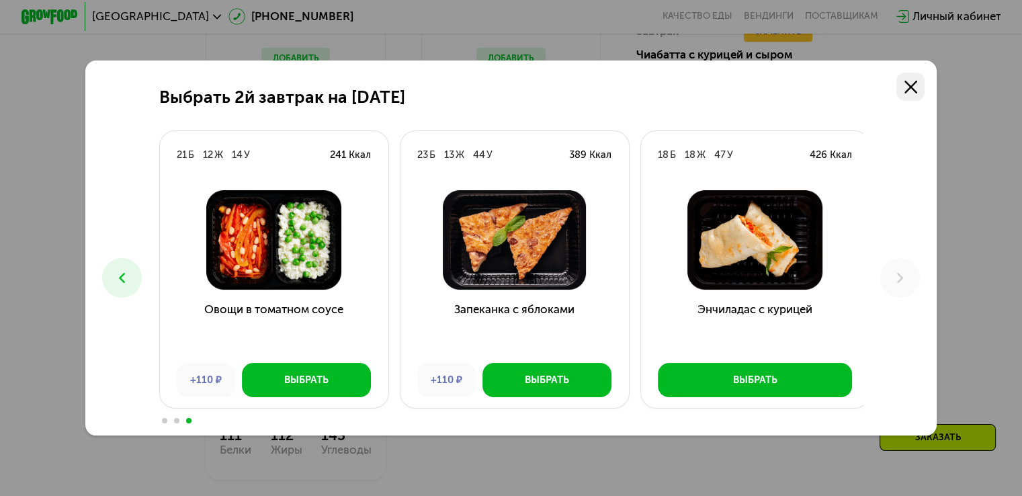
click at [911, 84] on icon at bounding box center [911, 87] width 13 height 13
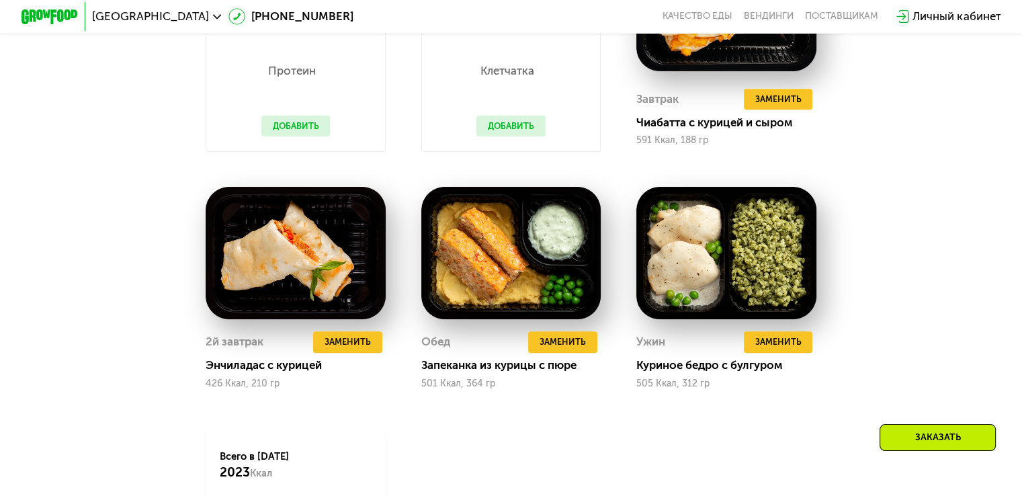
scroll to position [1042, 0]
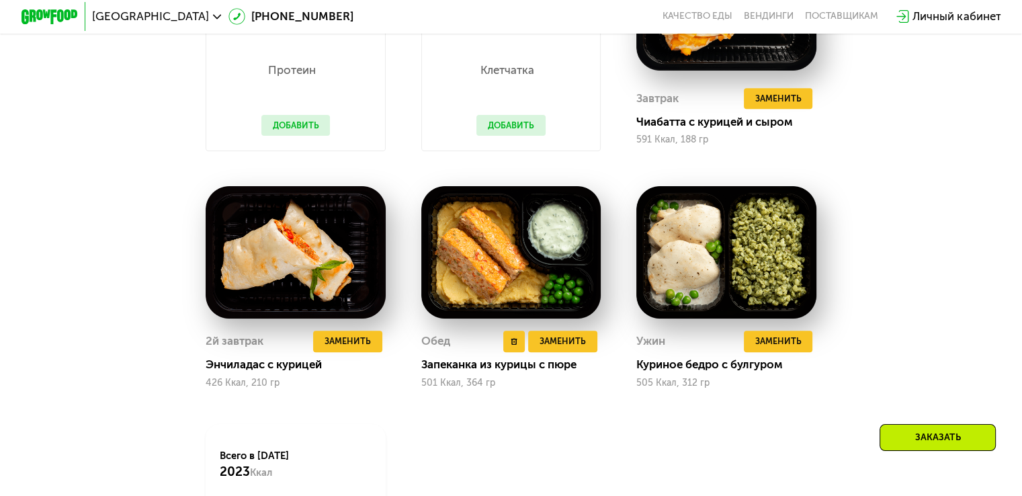
click at [575, 366] on div "Обед Удалить Обед Заменить Заменить Обед Запеканка из курицы с пюре 501 Ккал, 3…" at bounding box center [511, 360] width 180 height 58
click at [579, 348] on span "Заменить" at bounding box center [563, 341] width 46 height 14
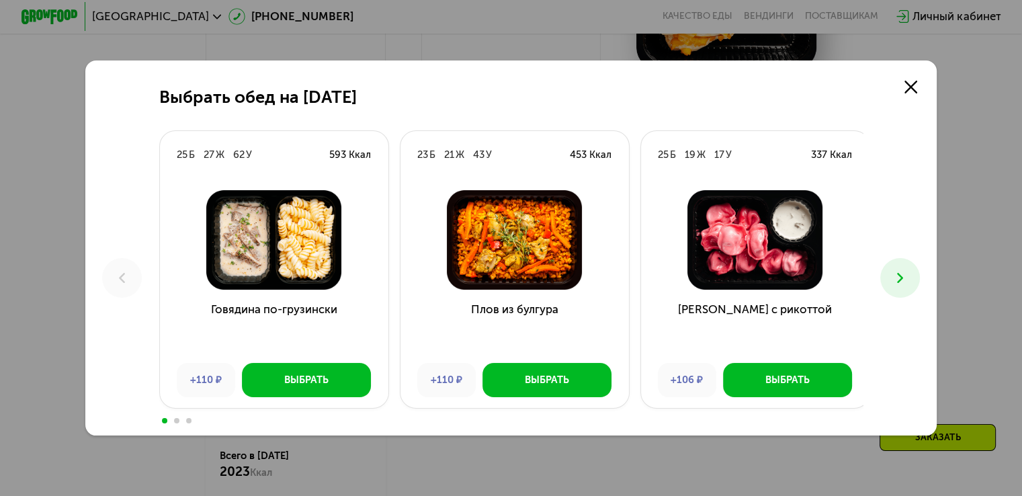
click at [900, 272] on icon at bounding box center [900, 277] width 17 height 17
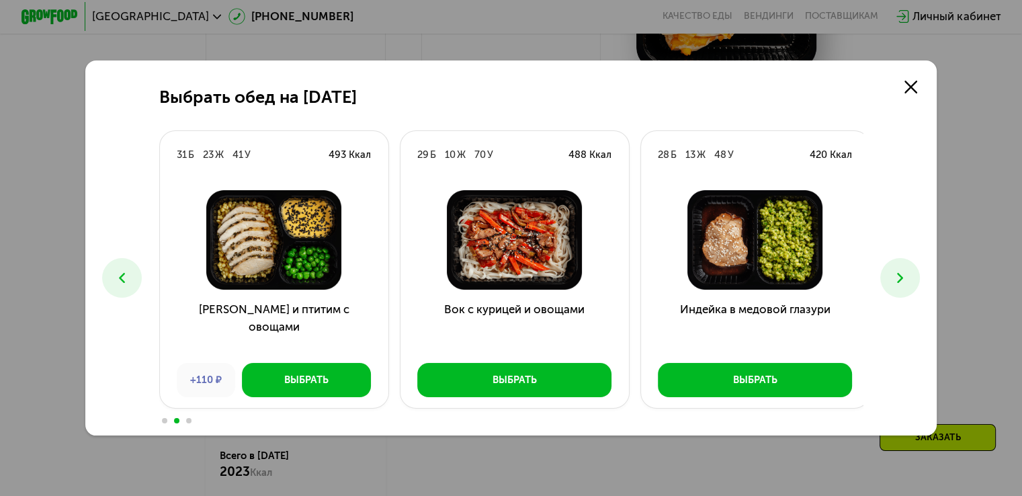
click at [900, 269] on icon at bounding box center [900, 277] width 17 height 17
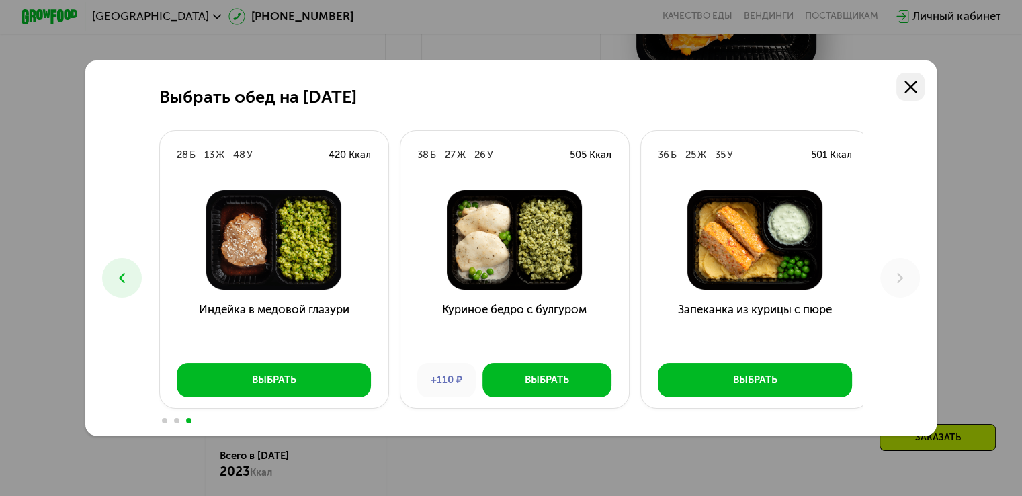
click at [917, 87] on use at bounding box center [911, 87] width 13 height 13
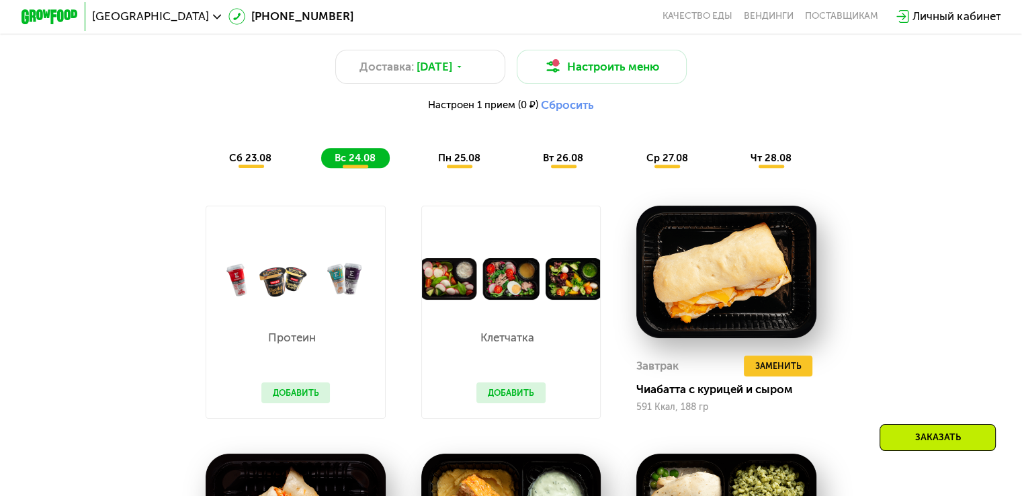
scroll to position [773, 0]
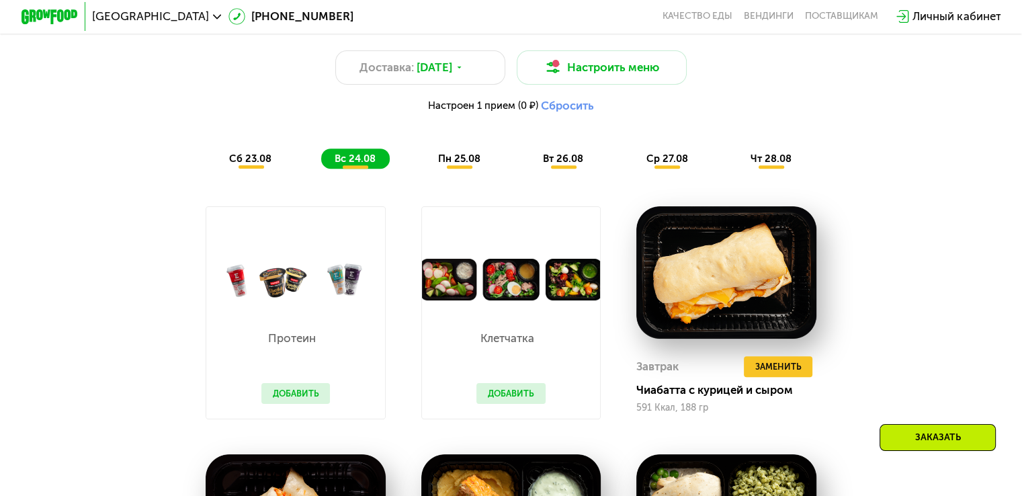
click at [243, 165] on span "сб 23.08" at bounding box center [250, 159] width 42 height 12
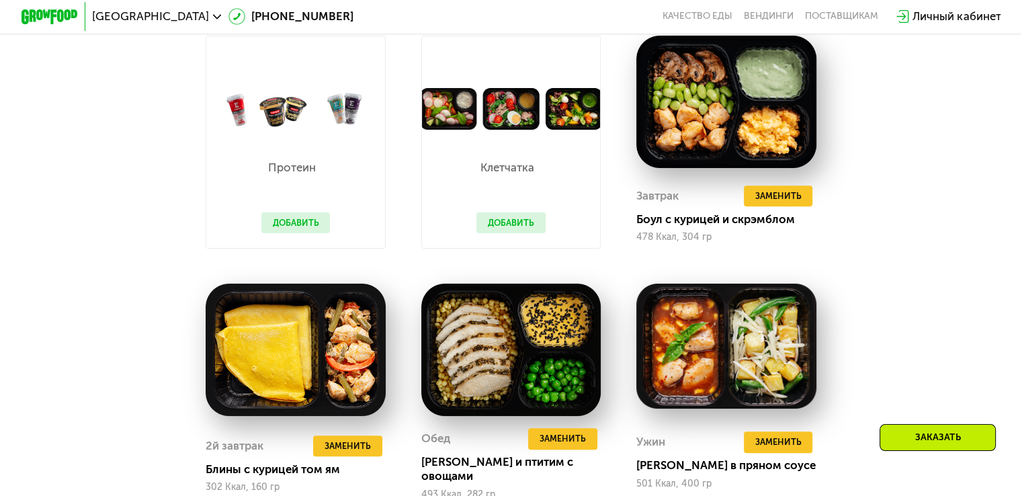
scroll to position [841, 0]
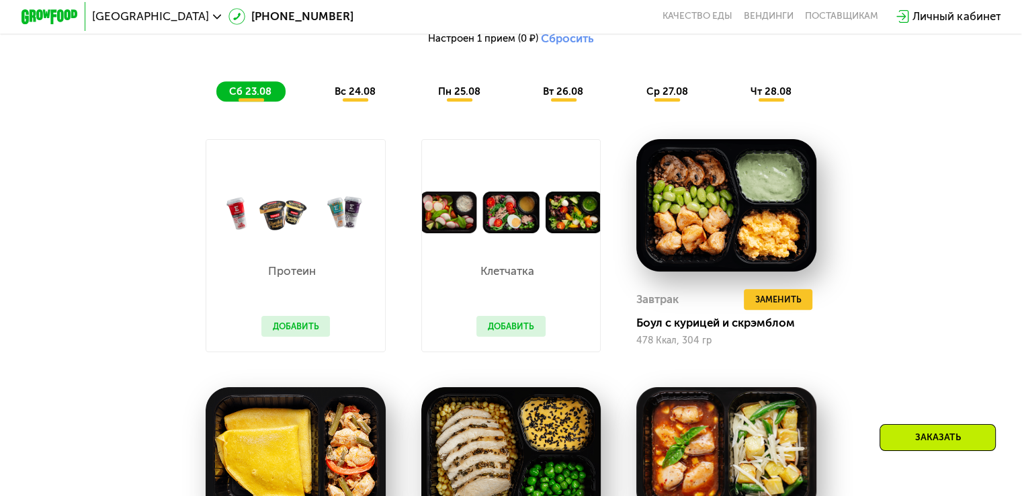
click at [449, 92] on span "пн 25.08" at bounding box center [459, 91] width 42 height 12
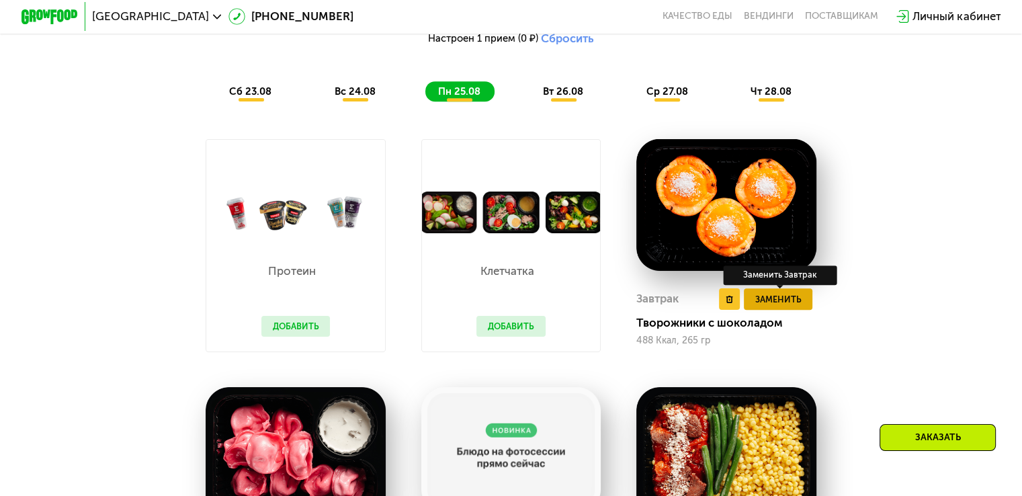
click at [786, 306] on span "Заменить" at bounding box center [778, 299] width 46 height 14
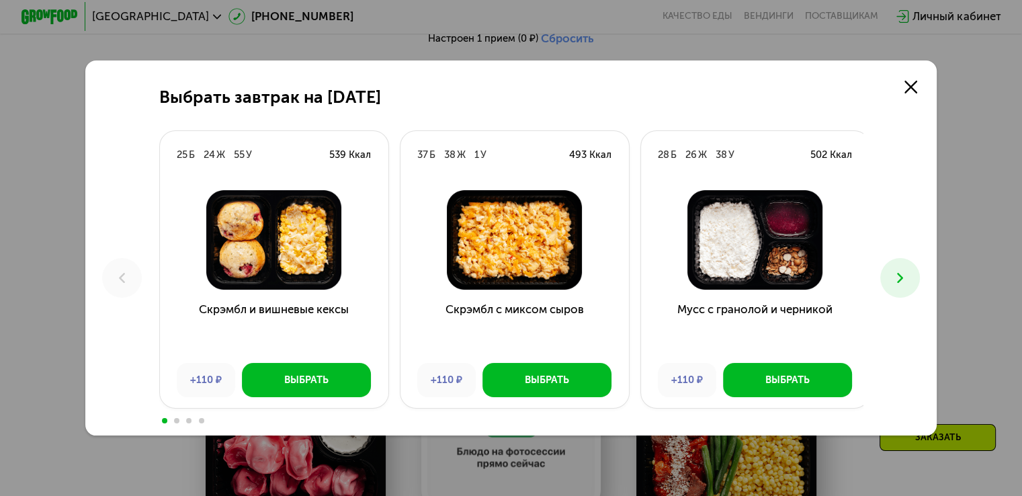
click at [896, 280] on icon at bounding box center [900, 277] width 17 height 17
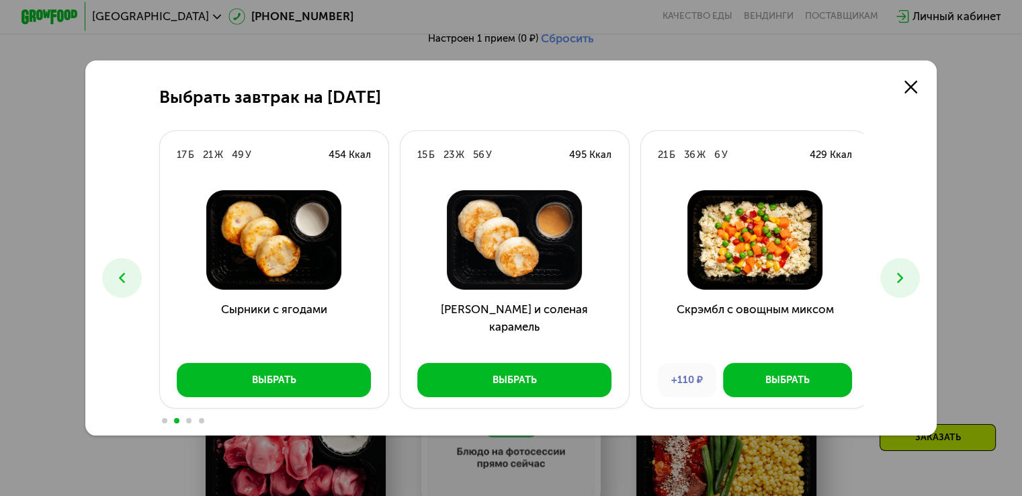
click at [895, 278] on icon at bounding box center [900, 277] width 17 height 17
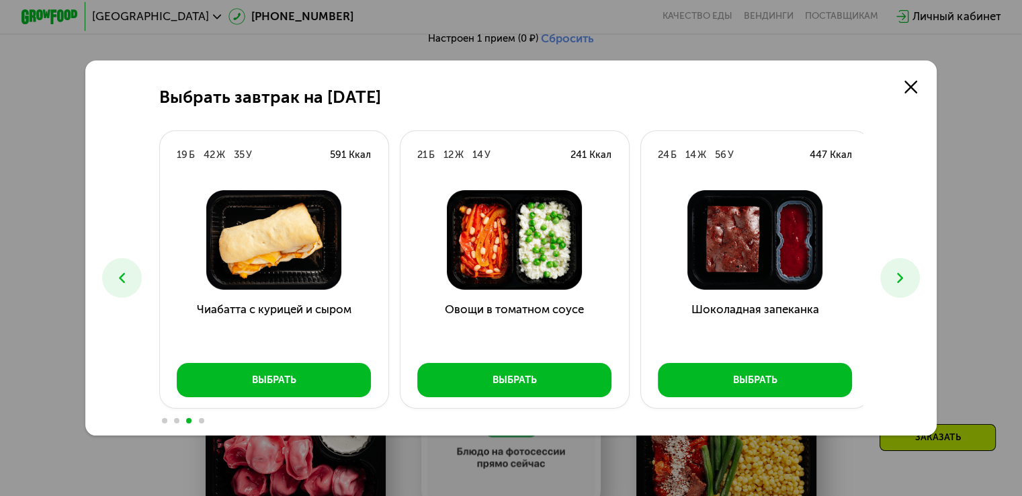
click at [909, 276] on icon at bounding box center [900, 277] width 17 height 17
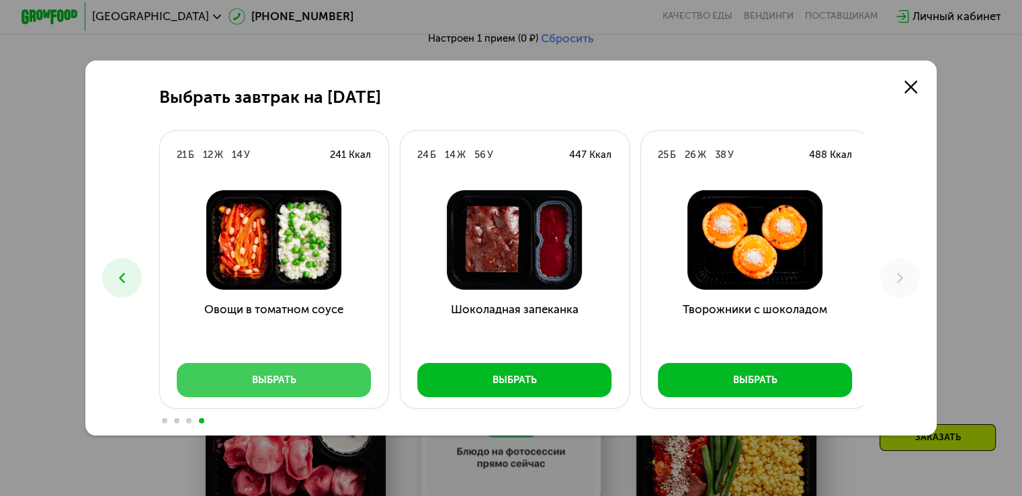
click at [285, 375] on div "Выбрать" at bounding box center [274, 380] width 44 height 14
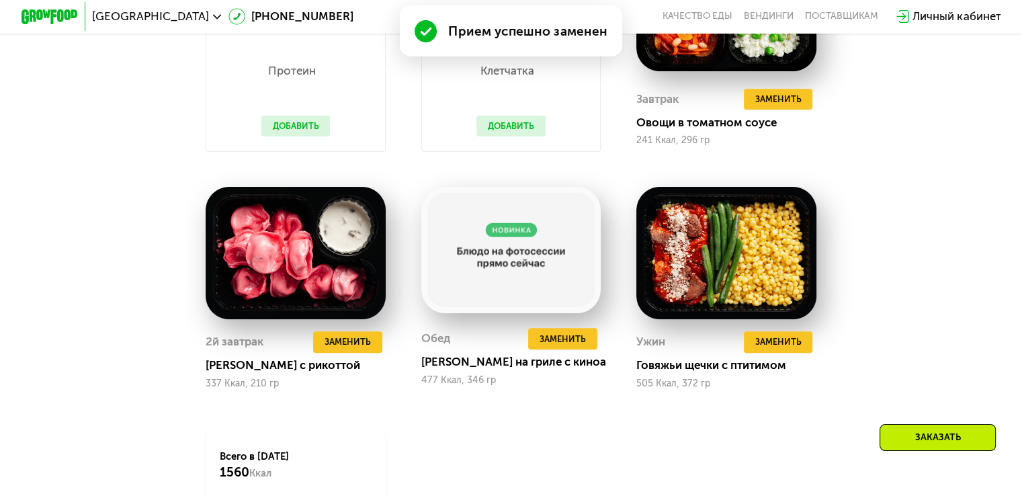
scroll to position [1042, 0]
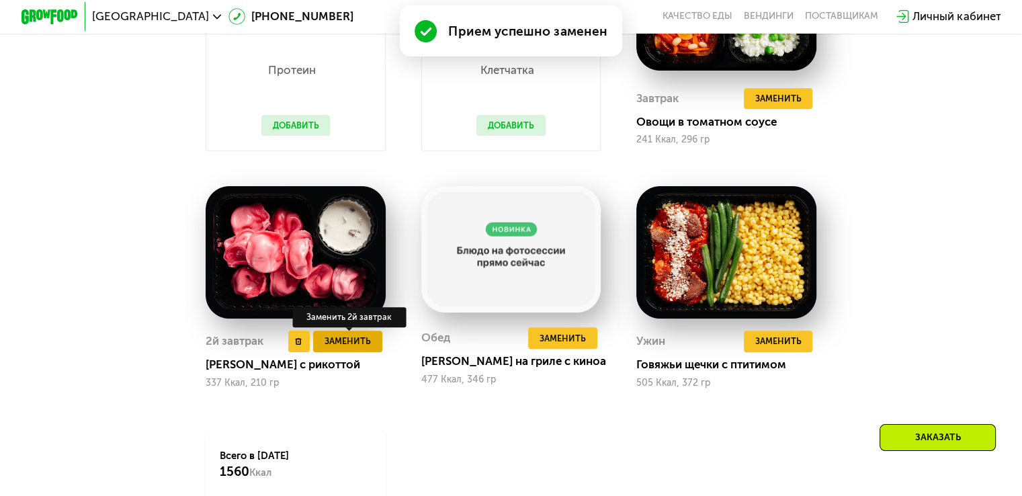
click at [345, 348] on span "Заменить" at bounding box center [348, 341] width 46 height 14
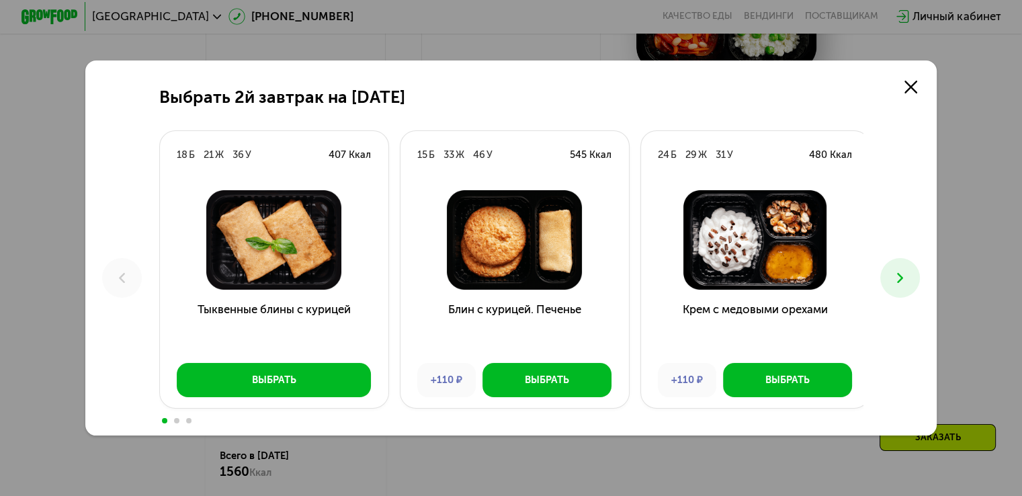
click at [901, 276] on icon at bounding box center [900, 277] width 17 height 17
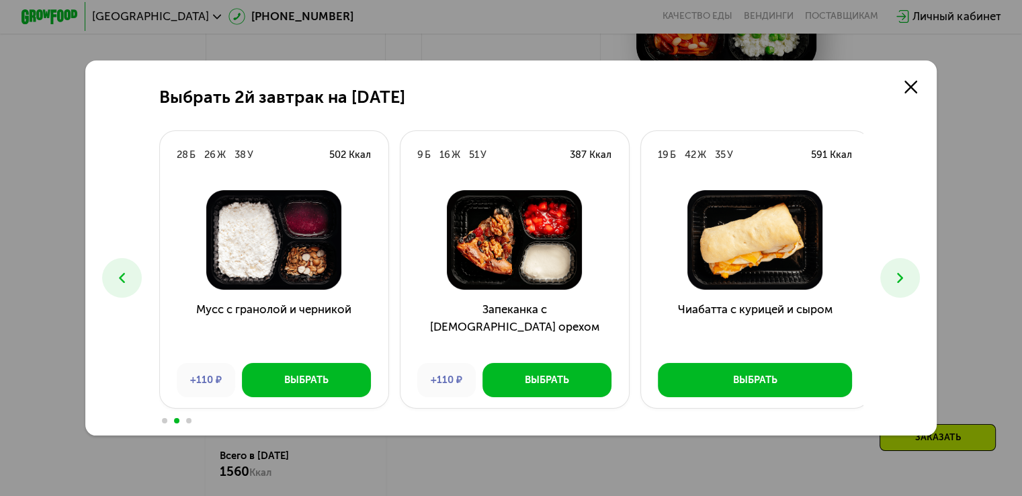
click at [906, 282] on icon at bounding box center [900, 277] width 17 height 17
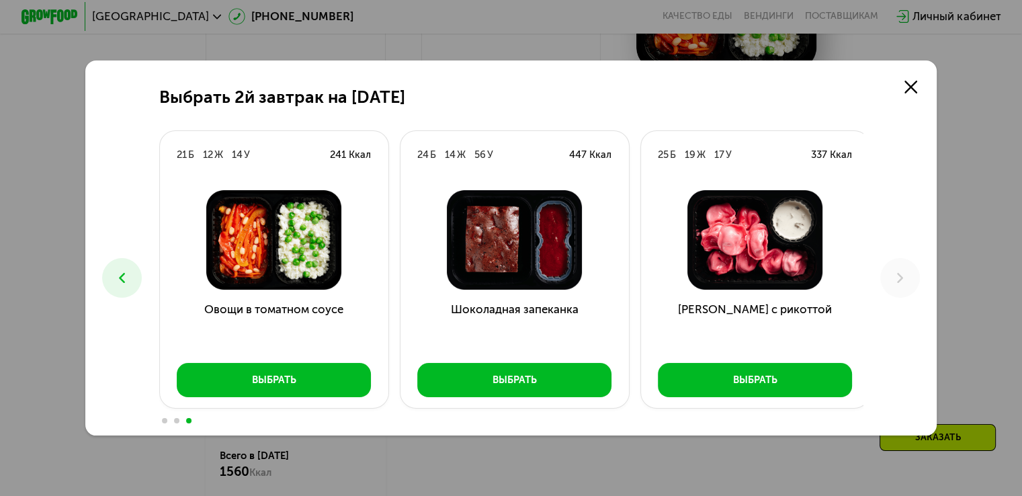
click at [114, 276] on icon at bounding box center [122, 277] width 17 height 17
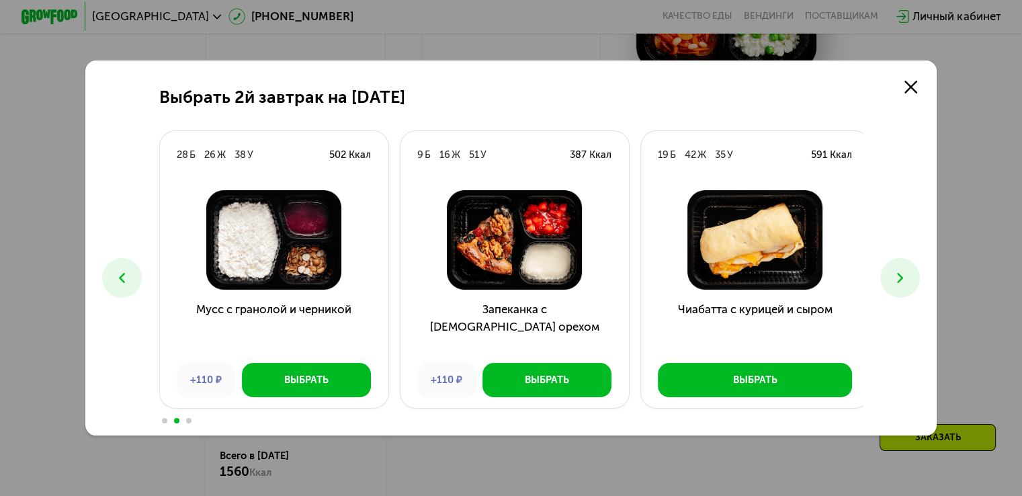
click at [114, 276] on icon at bounding box center [122, 277] width 17 height 17
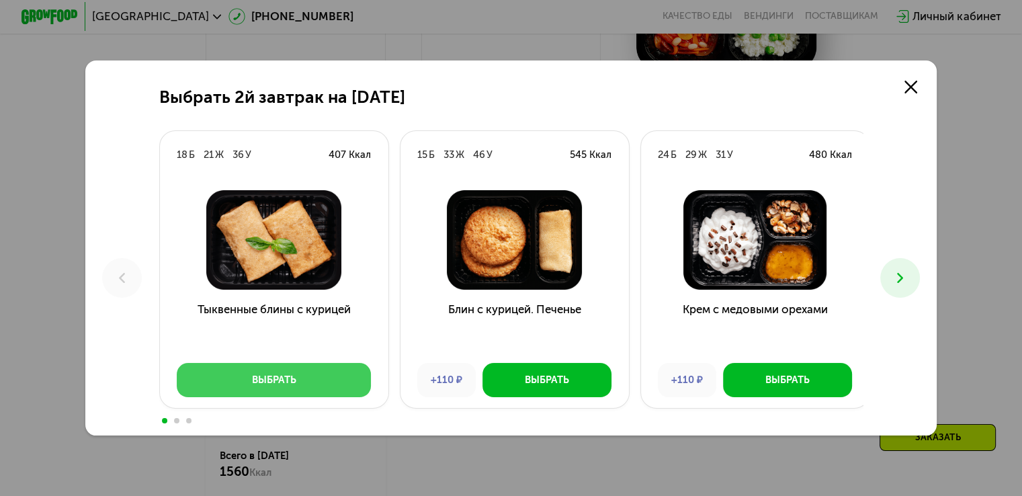
click at [308, 374] on button "Выбрать" at bounding box center [274, 380] width 194 height 34
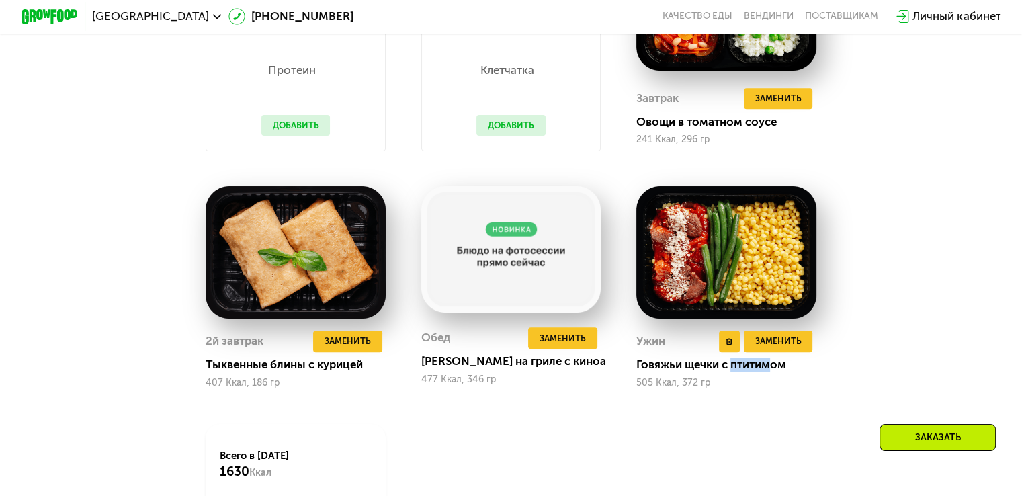
drag, startPoint x: 774, startPoint y: 377, endPoint x: 734, endPoint y: 377, distance: 40.3
click at [734, 372] on div "Говяжьи щечки с птитимом" at bounding box center [731, 365] width 191 height 14
copy div "птитим"
click at [922, 149] on div "Сбалансированное питание на каждый день Доставка: [DATE] Настроить меню Настрое…" at bounding box center [511, 170] width 874 height 873
click at [801, 348] on span "Заменить" at bounding box center [778, 341] width 46 height 14
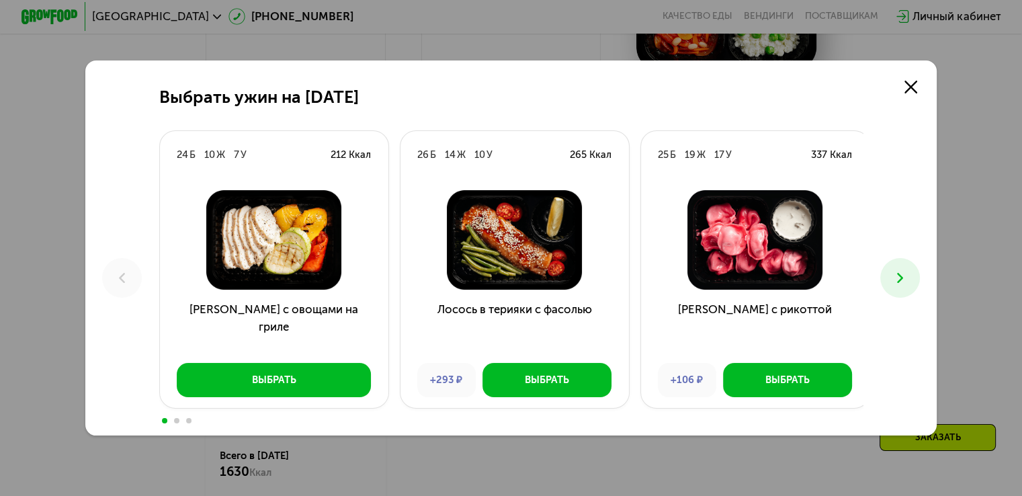
click at [907, 274] on icon at bounding box center [900, 277] width 17 height 17
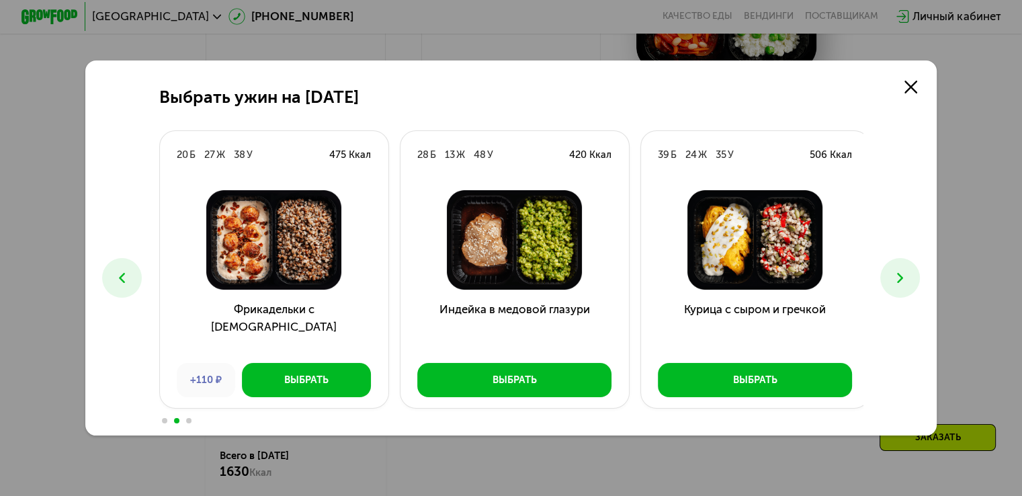
click at [906, 275] on icon at bounding box center [900, 277] width 17 height 17
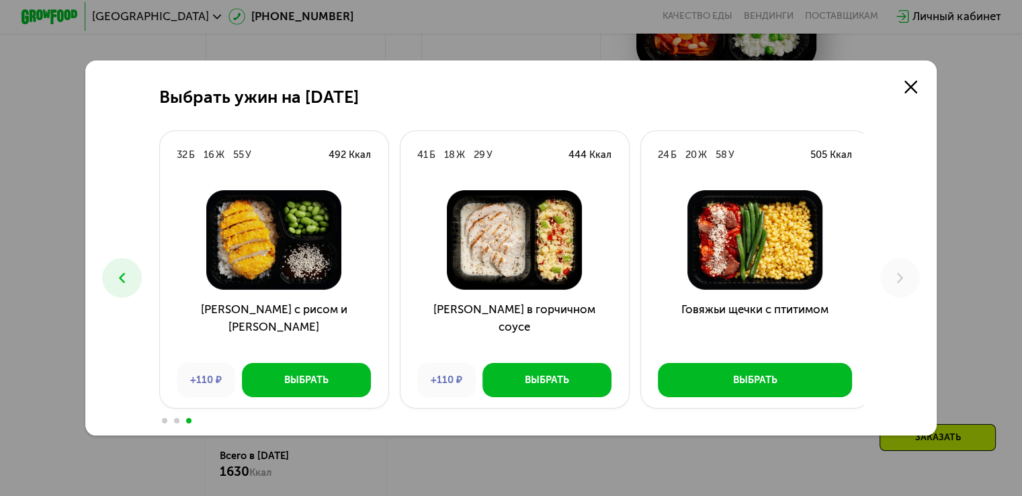
click at [104, 282] on button at bounding box center [122, 278] width 40 height 40
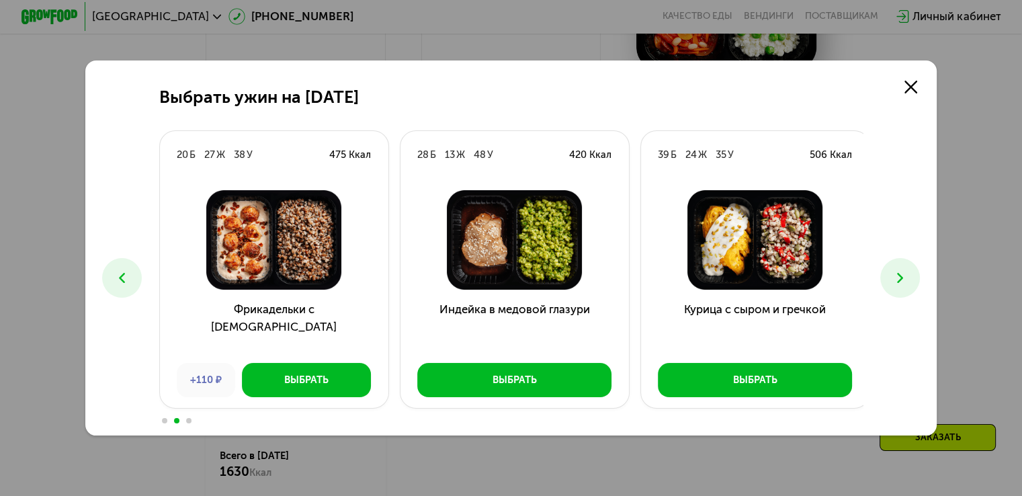
click at [104, 282] on button at bounding box center [122, 278] width 40 height 40
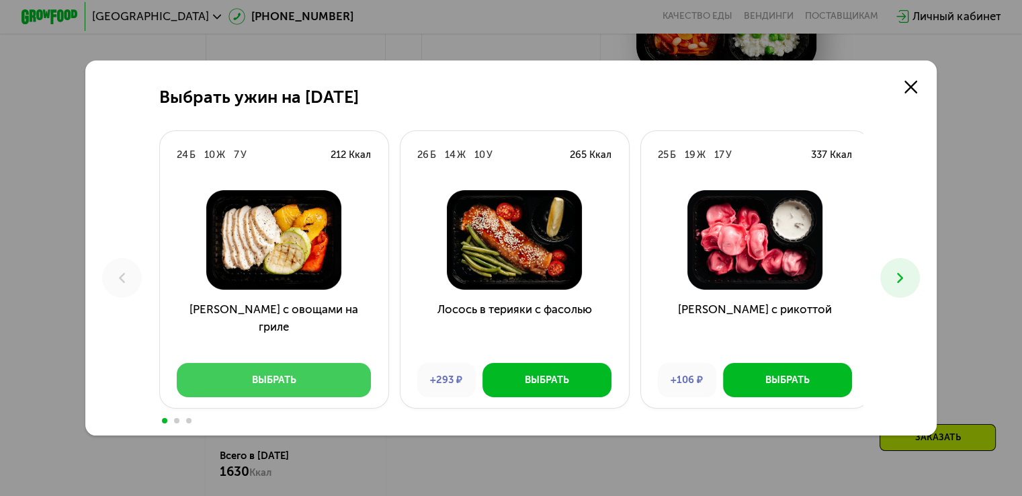
click at [273, 387] on div "Выбрать" at bounding box center [274, 380] width 44 height 14
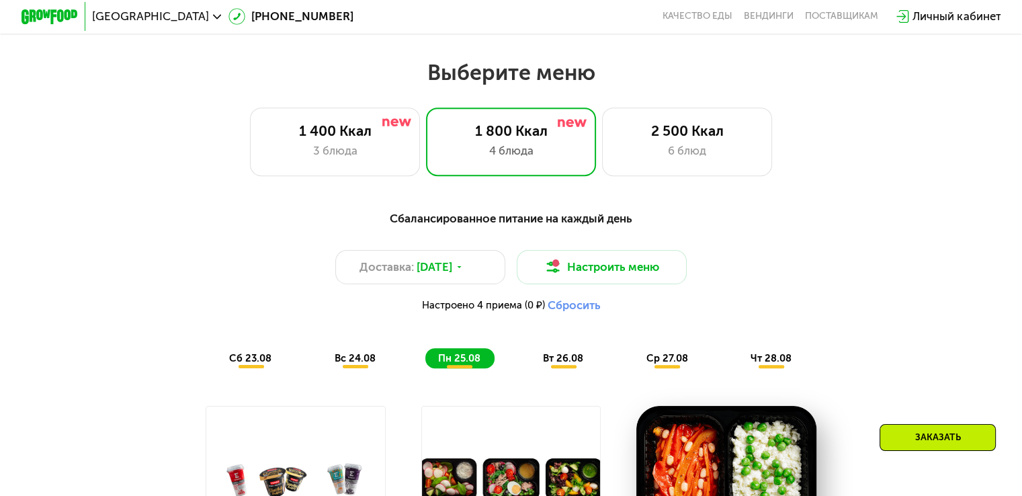
scroll to position [572, 0]
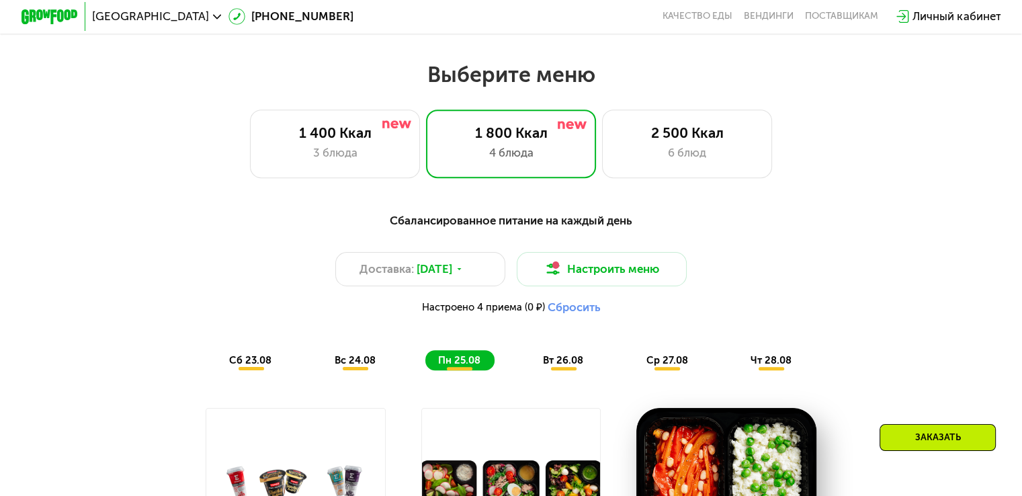
click at [340, 362] on span "вс 24.08" at bounding box center [354, 360] width 41 height 12
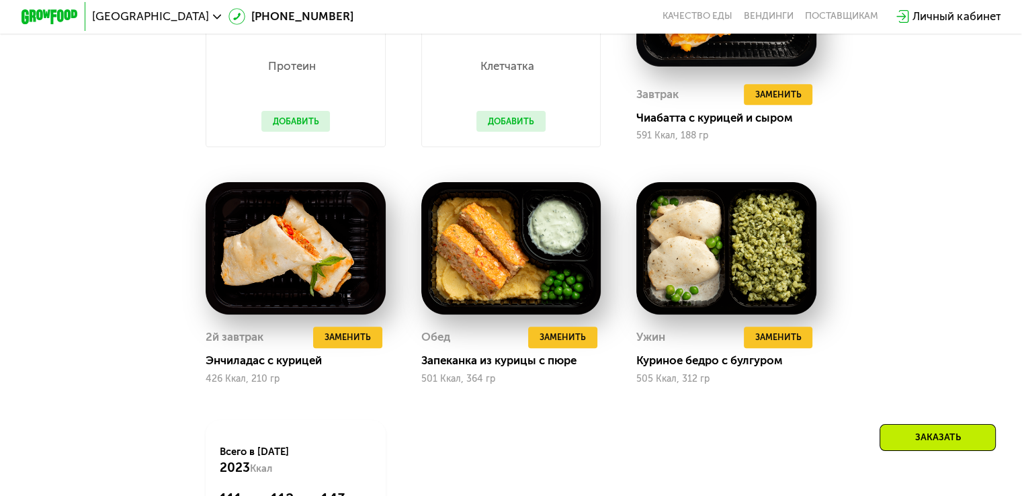
scroll to position [1045, 0]
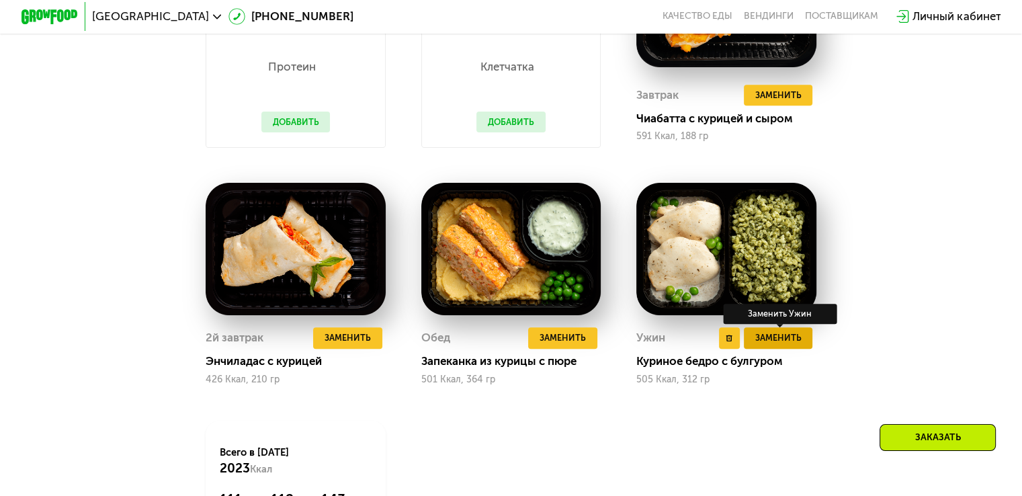
click at [794, 345] on span "Заменить" at bounding box center [778, 338] width 46 height 14
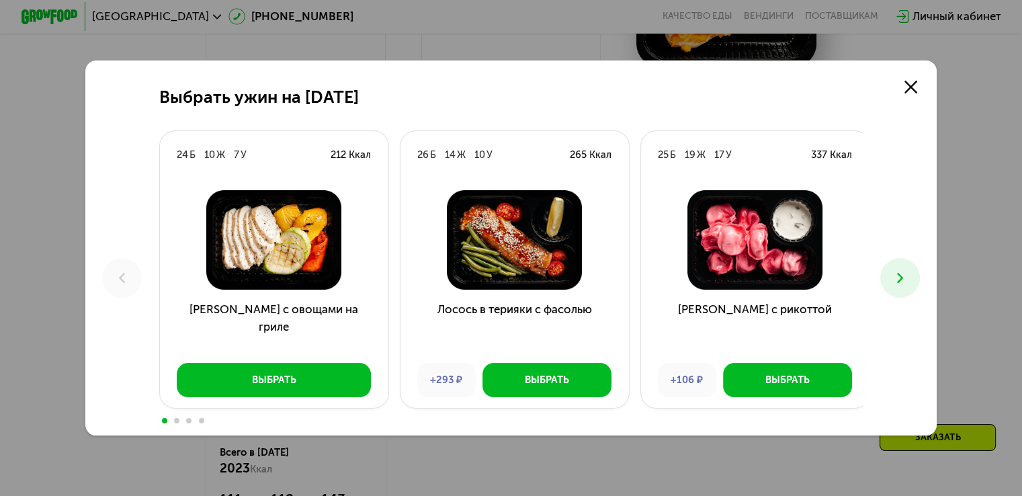
click at [908, 282] on icon at bounding box center [900, 277] width 17 height 17
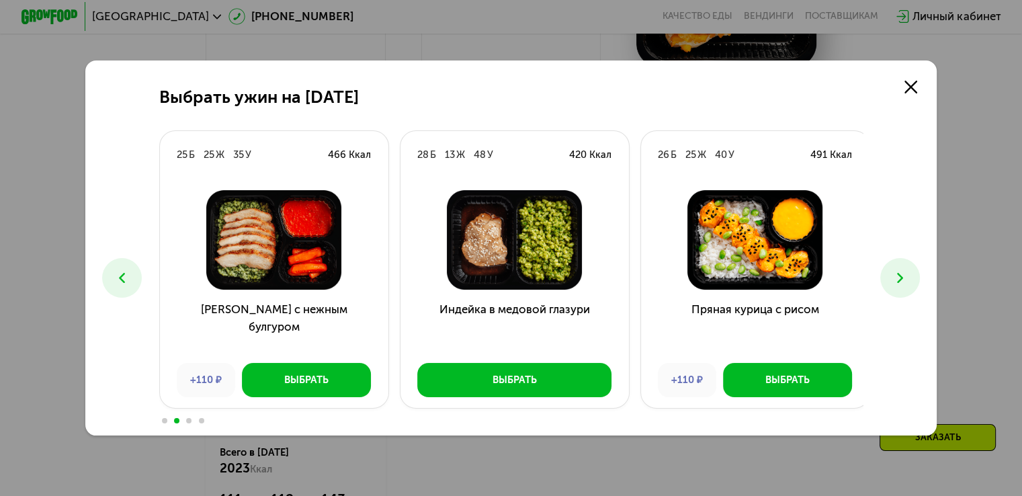
click at [908, 282] on icon at bounding box center [900, 277] width 17 height 17
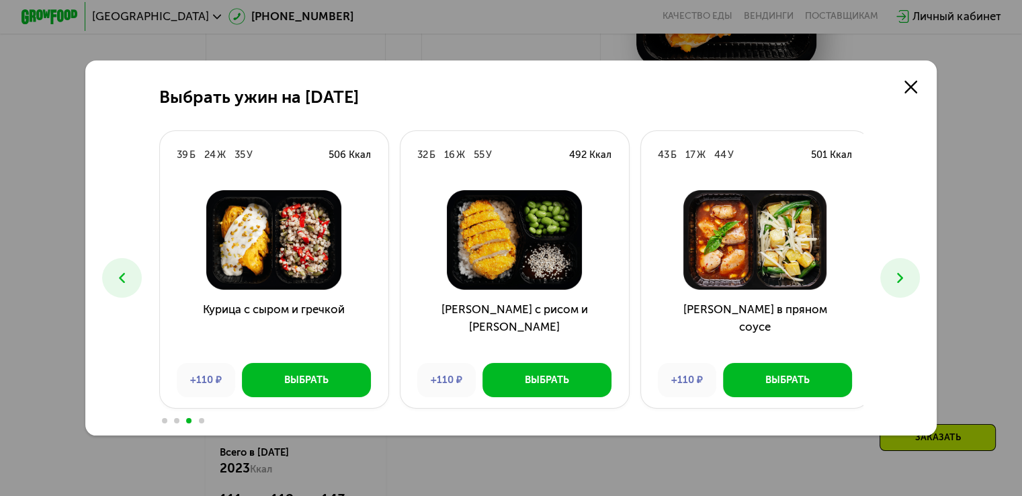
click at [114, 272] on icon at bounding box center [122, 277] width 17 height 17
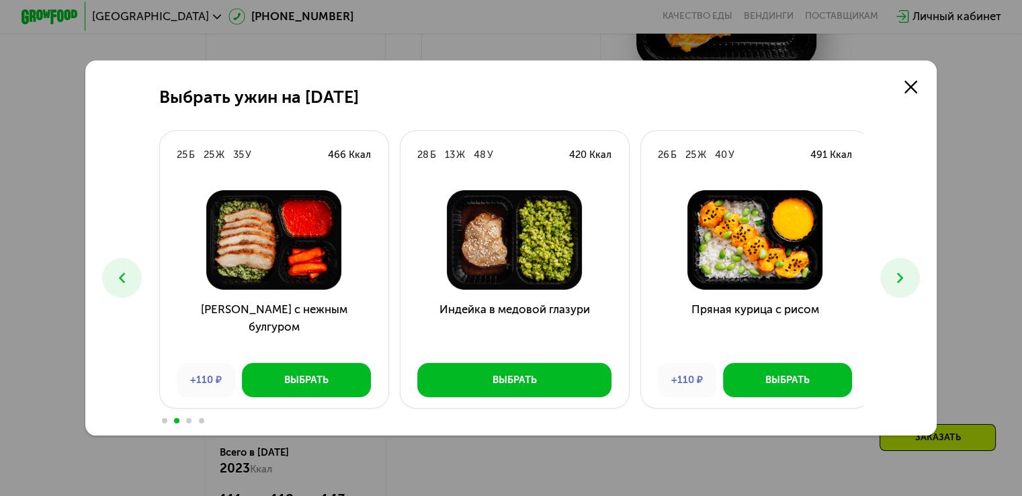
click at [900, 278] on icon at bounding box center [900, 277] width 17 height 17
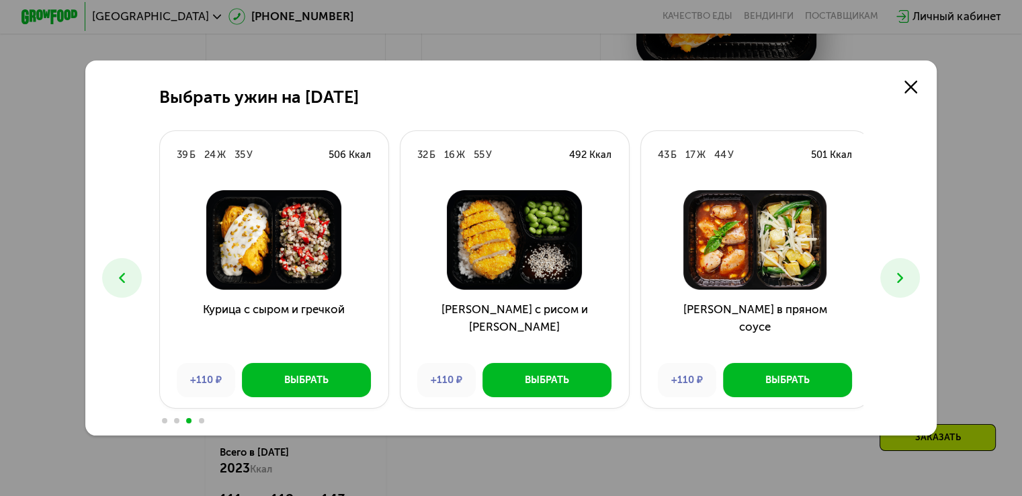
click at [900, 278] on icon at bounding box center [900, 277] width 17 height 17
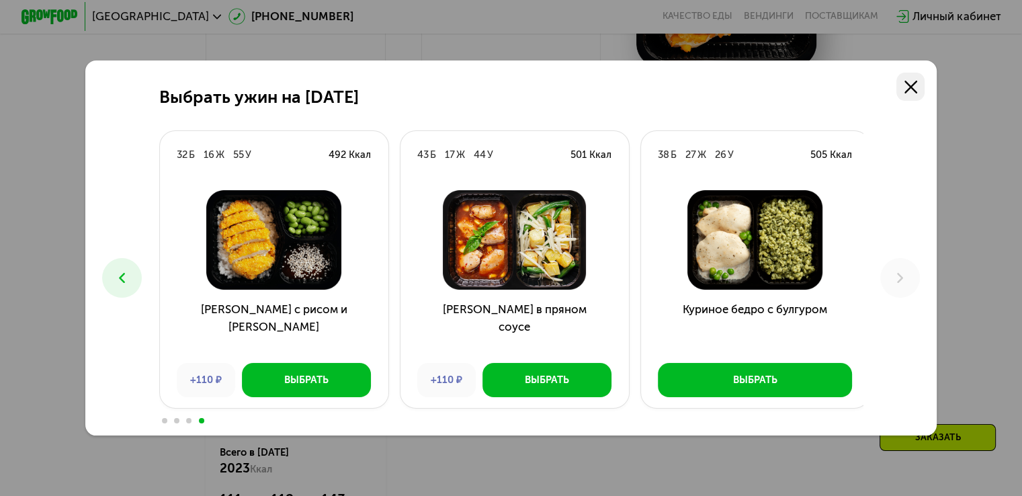
click at [911, 91] on icon at bounding box center [911, 87] width 13 height 13
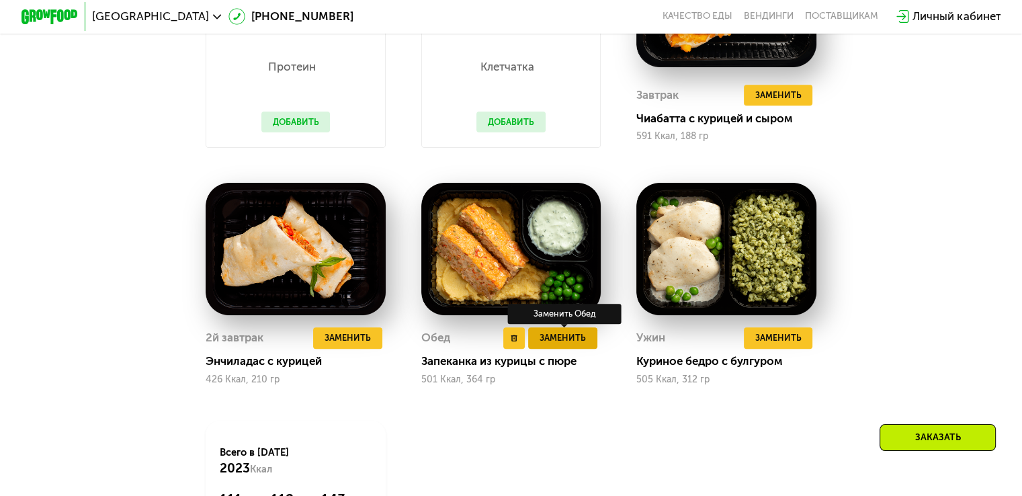
click at [573, 345] on span "Заменить" at bounding box center [563, 338] width 46 height 14
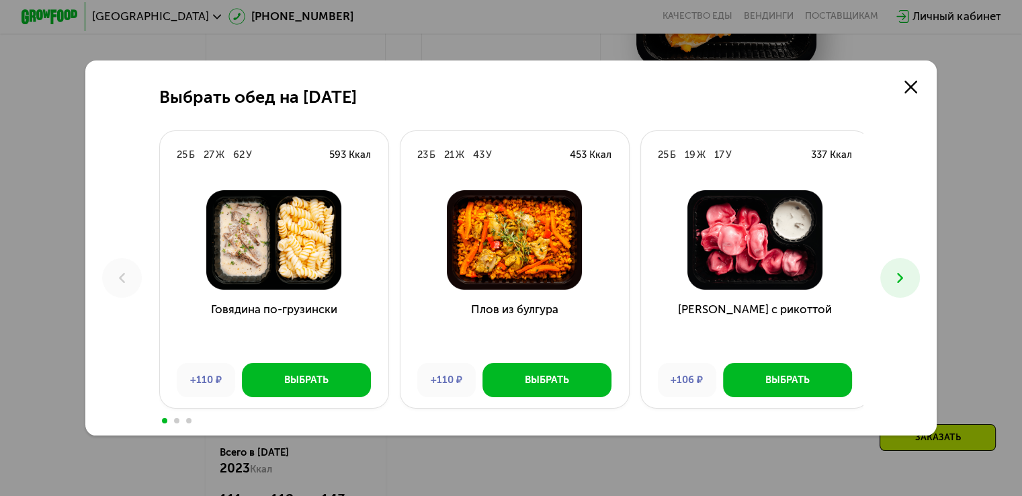
click at [897, 280] on icon at bounding box center [900, 277] width 17 height 17
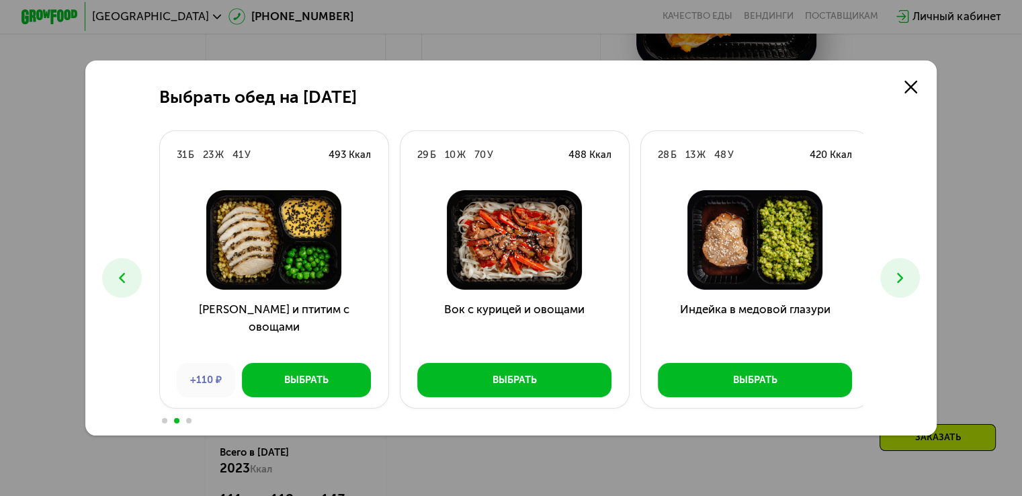
click at [897, 280] on icon at bounding box center [900, 277] width 17 height 17
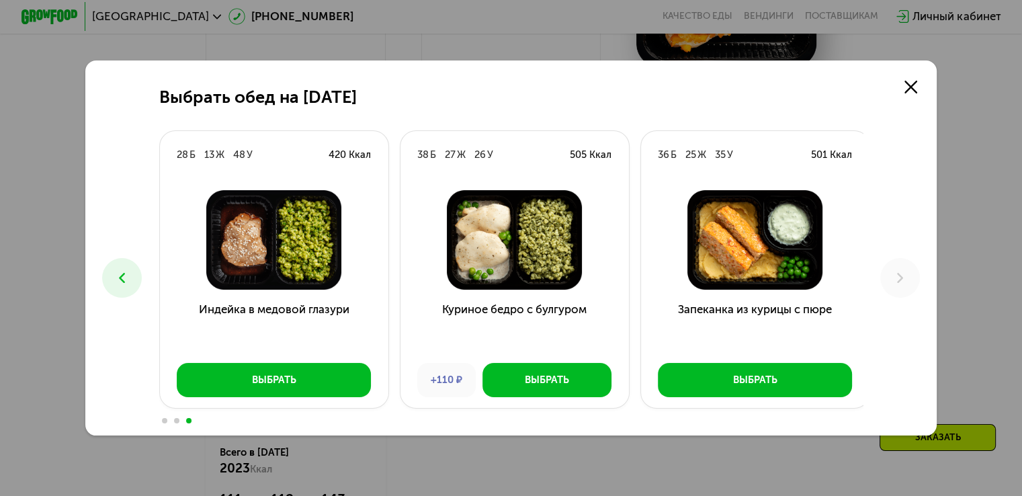
click at [118, 274] on icon at bounding box center [122, 277] width 17 height 17
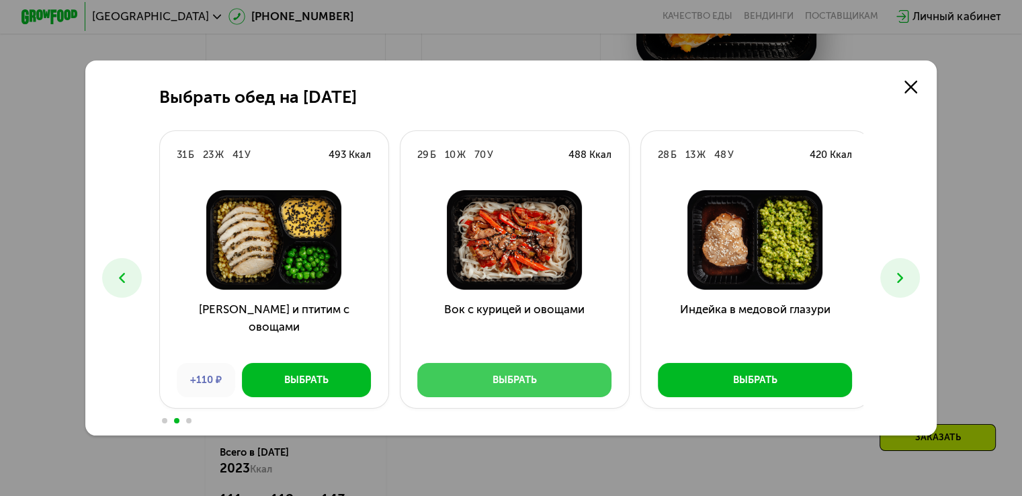
click at [538, 374] on button "Выбрать" at bounding box center [514, 380] width 194 height 34
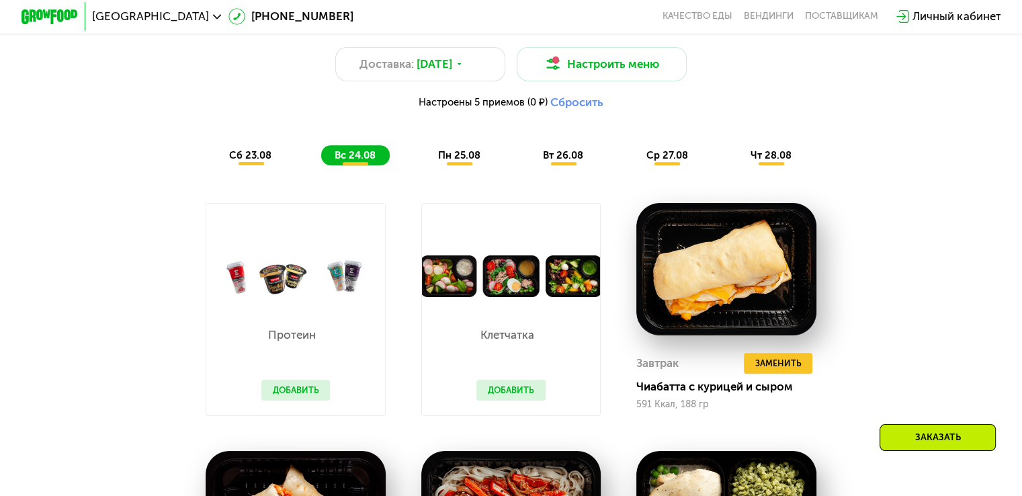
scroll to position [777, 0]
click at [459, 161] on span "пн 25.08" at bounding box center [459, 155] width 42 height 12
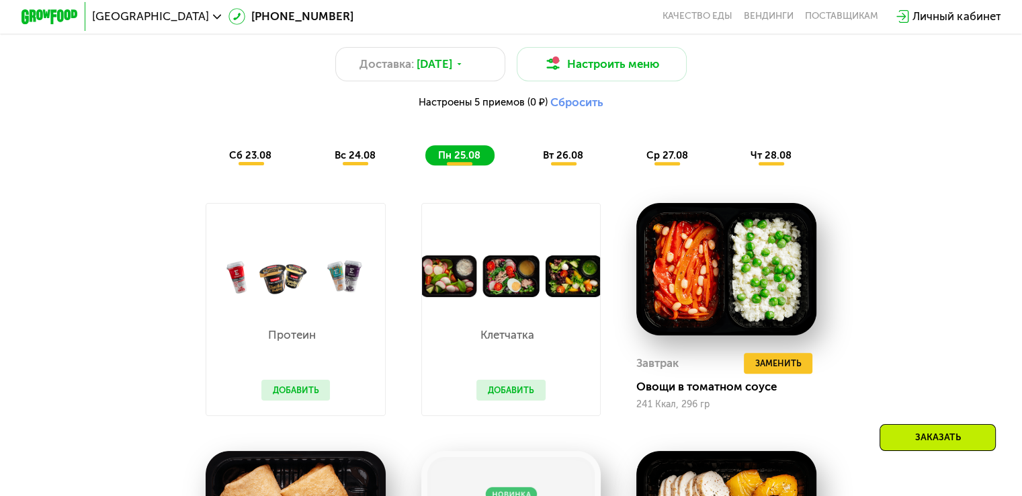
click at [560, 161] on span "вт 26.08" at bounding box center [563, 155] width 40 height 12
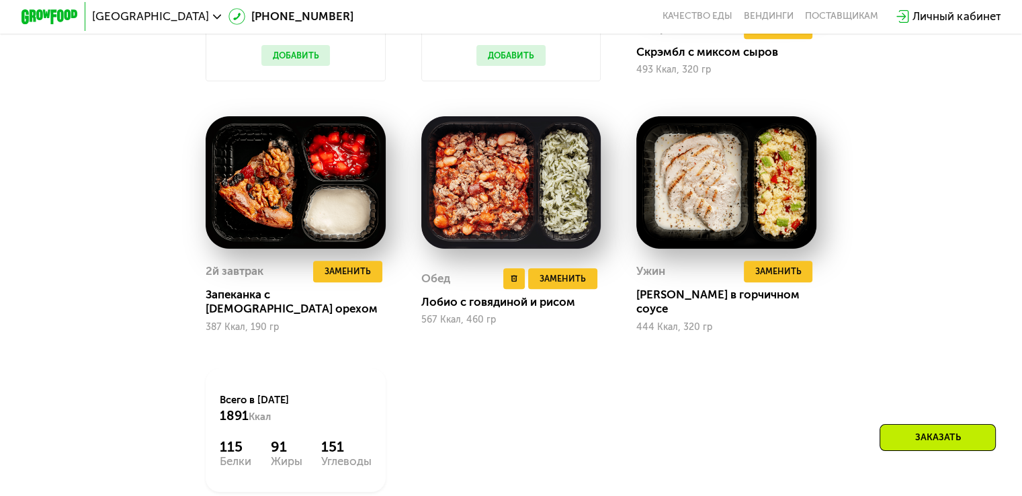
scroll to position [1112, 0]
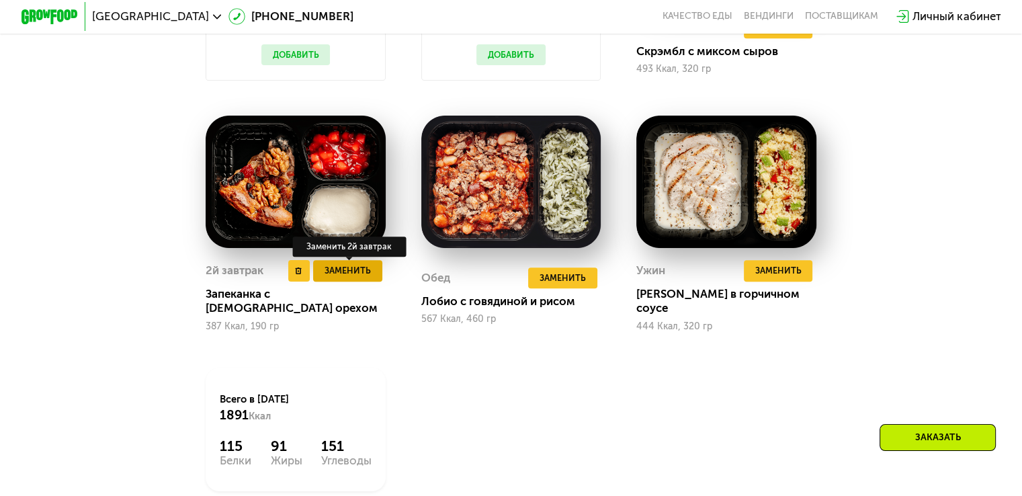
click at [363, 278] on span "Заменить" at bounding box center [348, 270] width 46 height 14
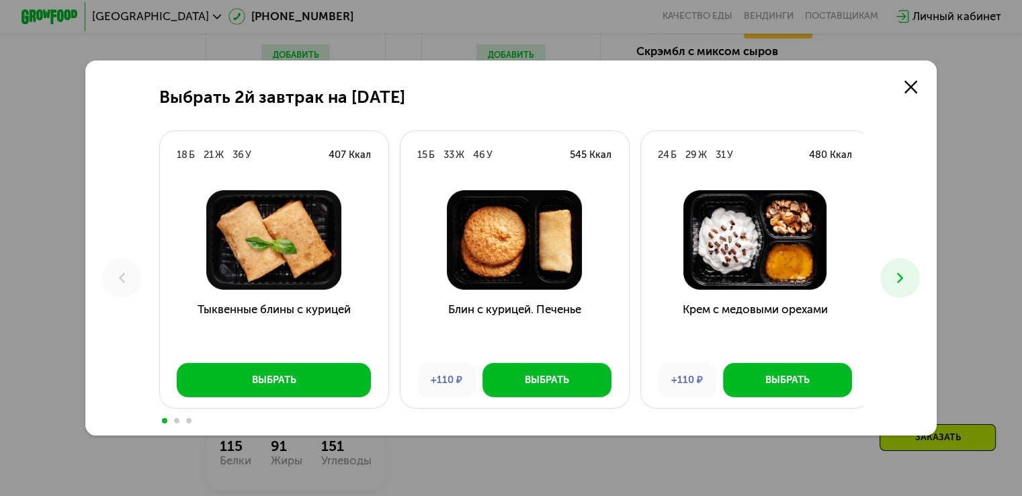
click at [915, 268] on button at bounding box center [900, 278] width 40 height 40
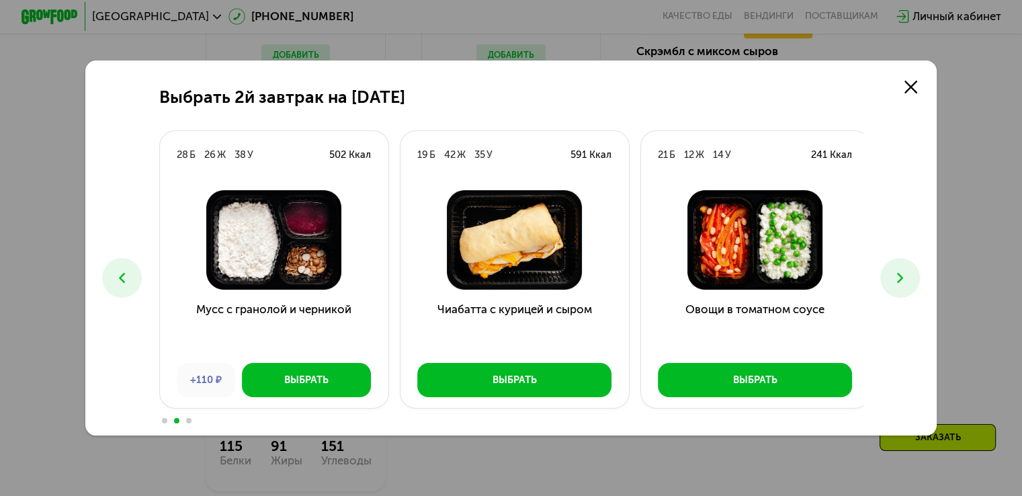
click at [909, 278] on icon at bounding box center [900, 277] width 17 height 17
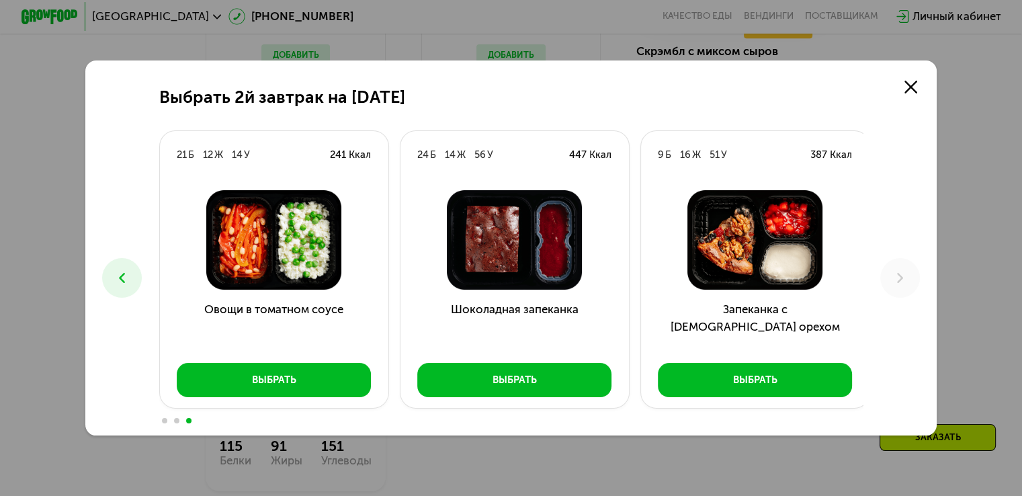
click at [129, 269] on button at bounding box center [122, 278] width 40 height 40
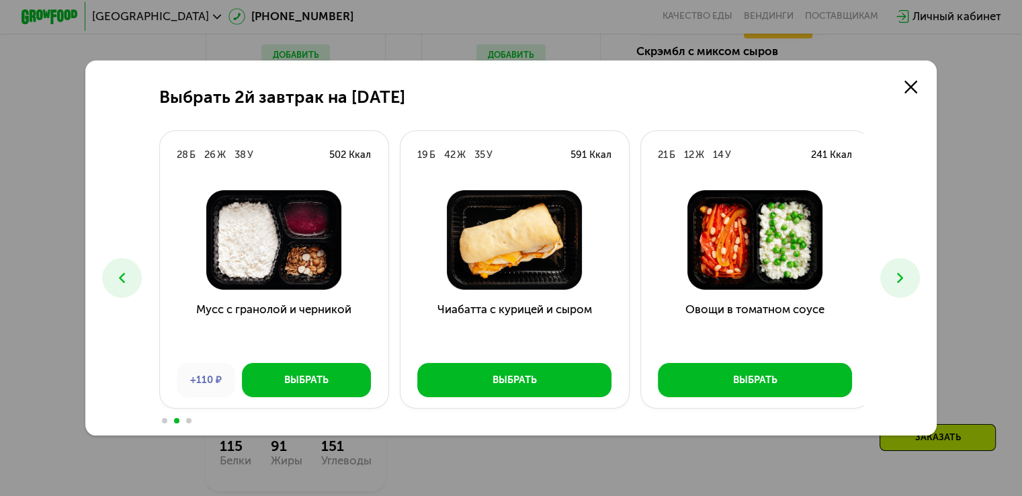
click at [129, 269] on button at bounding box center [122, 278] width 40 height 40
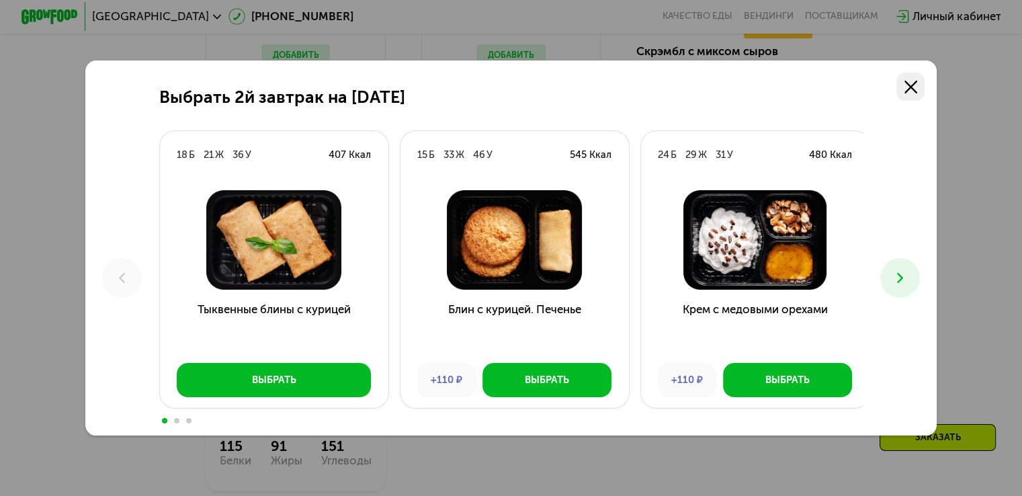
click at [925, 82] on link at bounding box center [910, 87] width 28 height 28
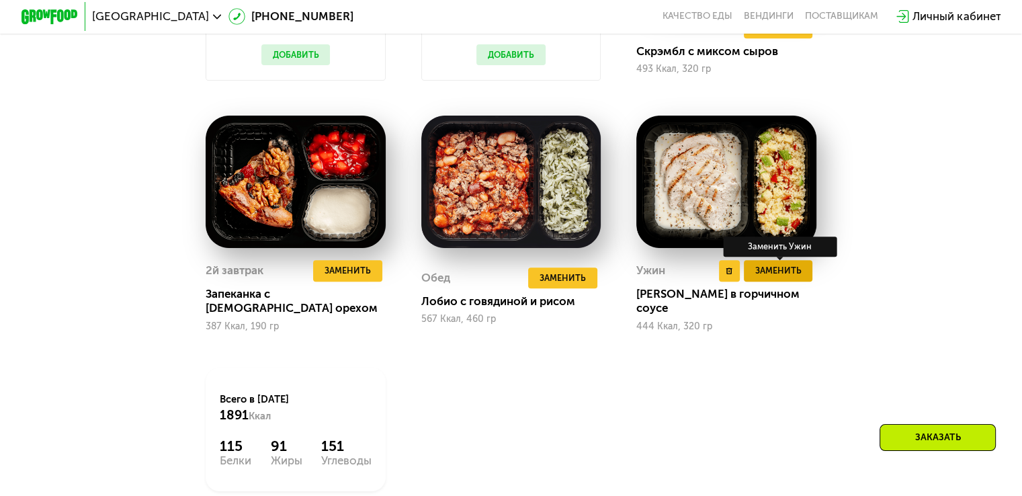
click at [796, 278] on span "Заменить" at bounding box center [778, 270] width 46 height 14
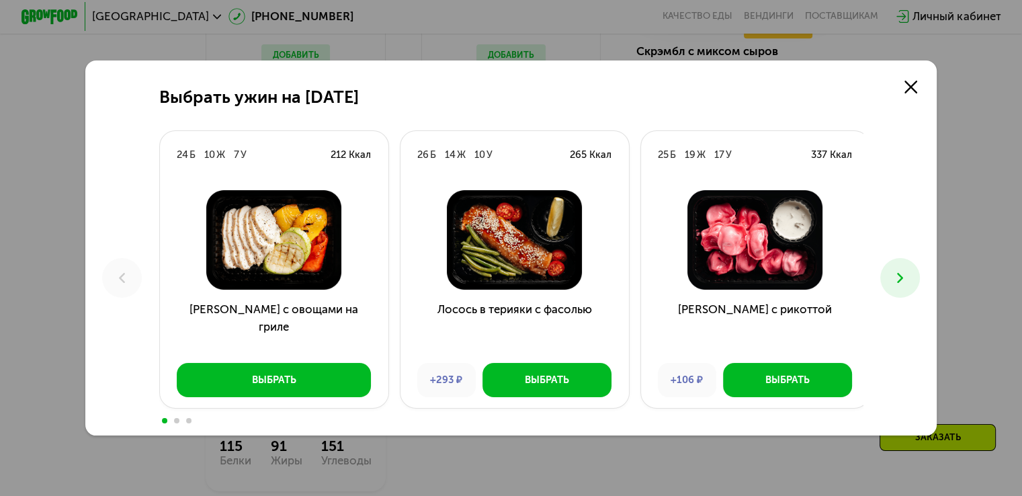
click at [913, 278] on button at bounding box center [900, 278] width 40 height 40
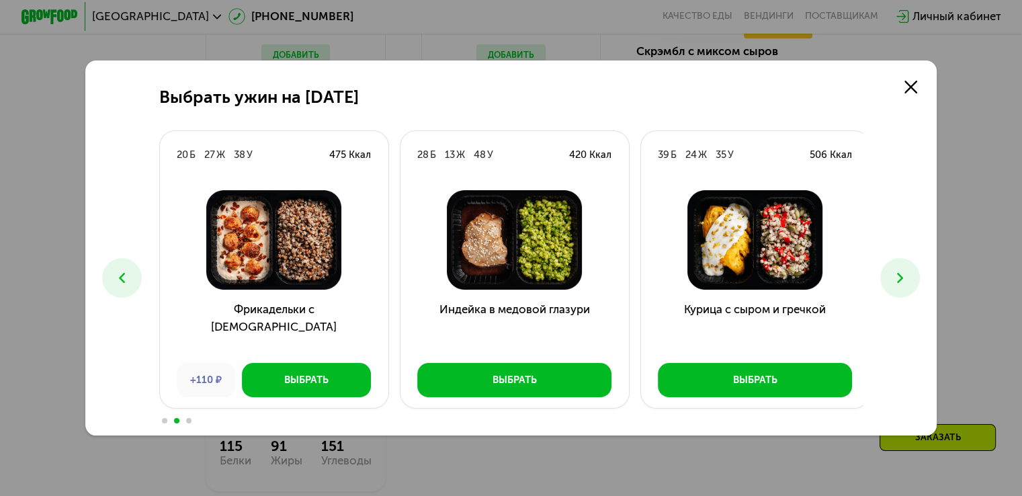
click at [909, 278] on icon at bounding box center [900, 277] width 17 height 17
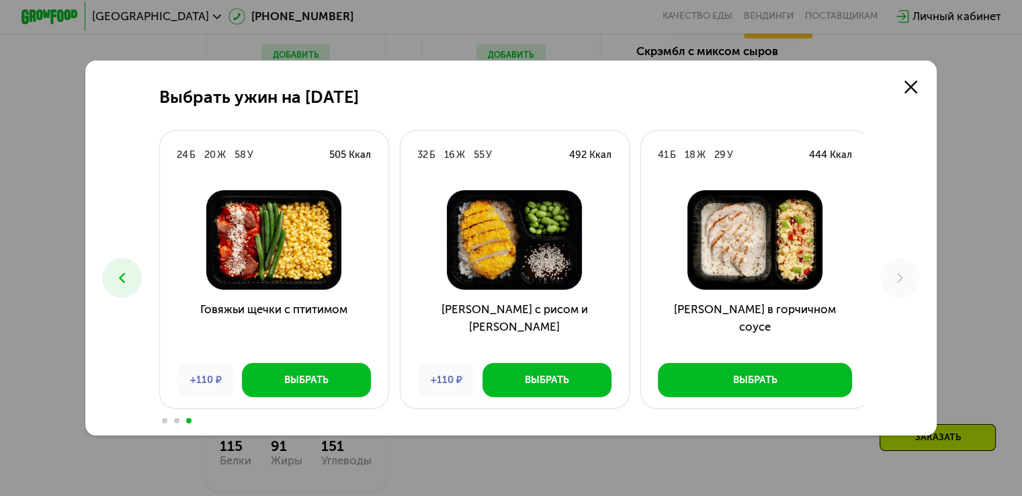
click at [119, 279] on use at bounding box center [122, 278] width 6 height 10
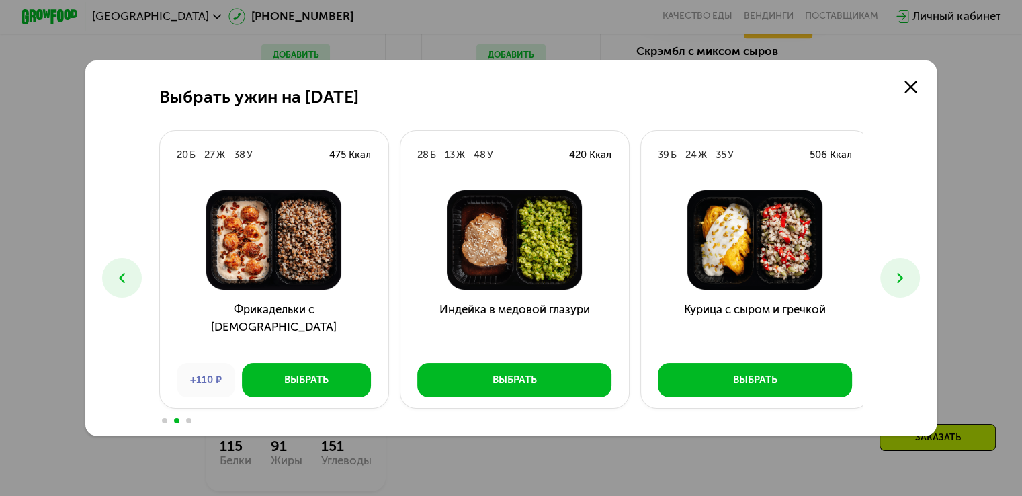
click at [119, 280] on use at bounding box center [122, 278] width 6 height 10
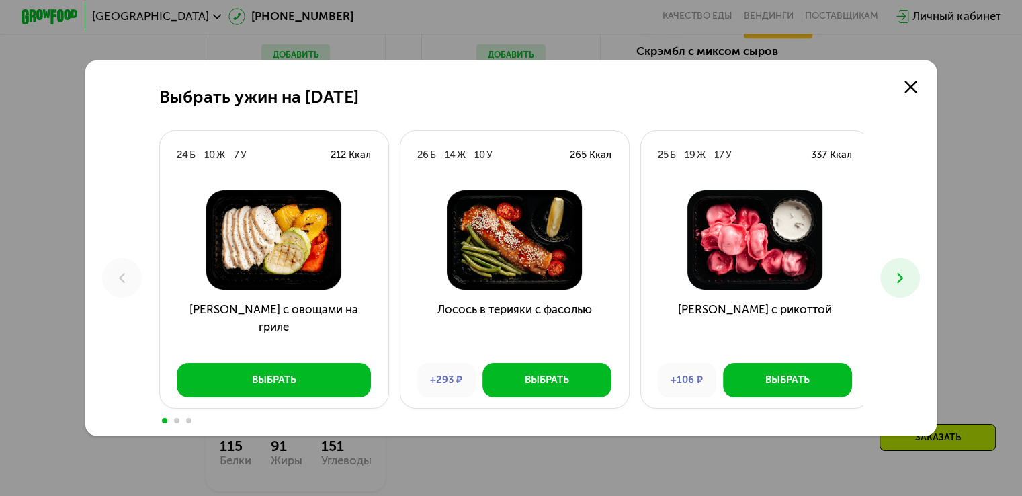
click at [905, 282] on icon at bounding box center [900, 277] width 17 height 17
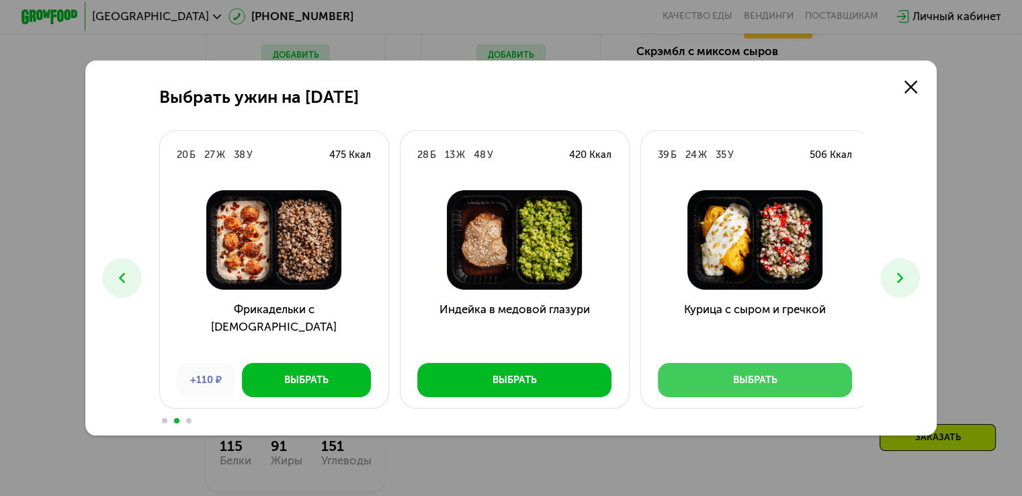
click at [800, 376] on button "Выбрать" at bounding box center [755, 380] width 194 height 34
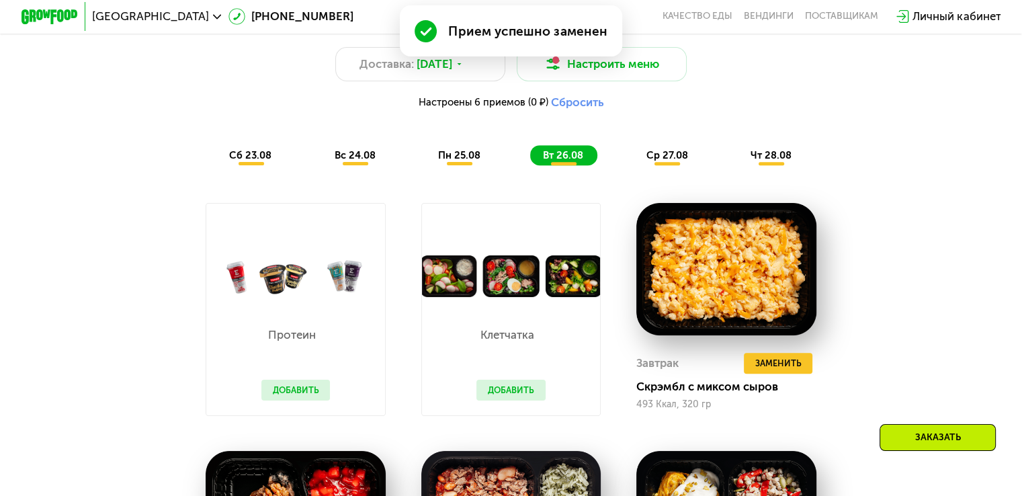
scroll to position [777, 0]
click at [663, 161] on span "ср 27.08" at bounding box center [667, 155] width 42 height 12
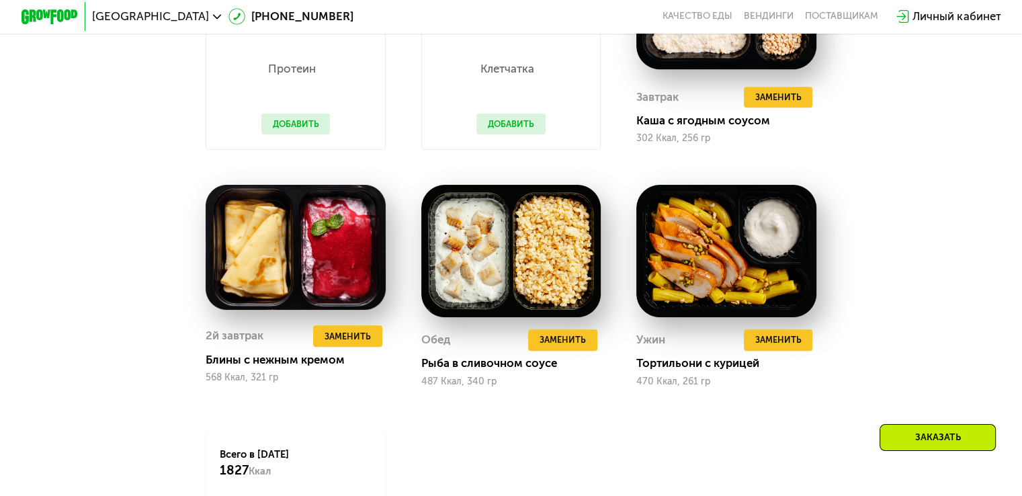
scroll to position [1045, 0]
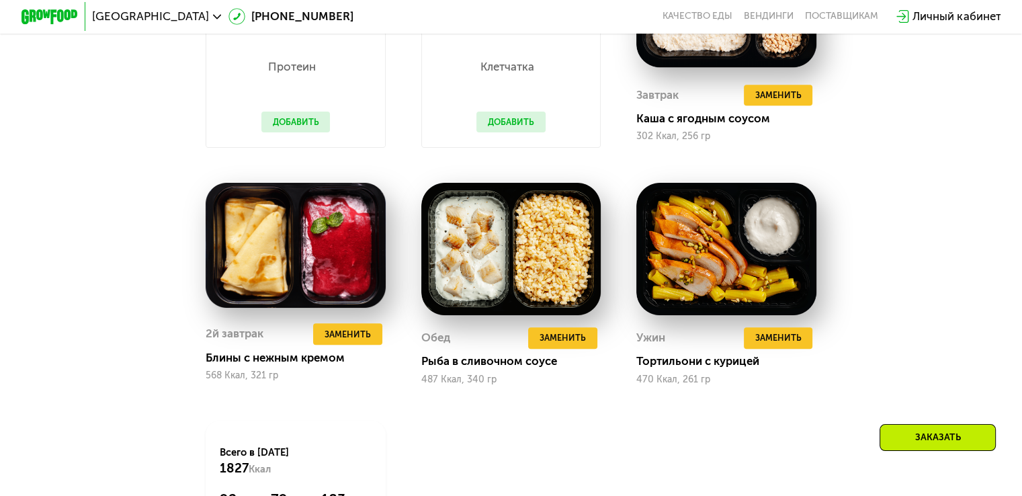
click at [879, 170] on div "Сбалансированное питание на каждый день Доставка: [DATE] Настроить меню Настрое…" at bounding box center [511, 167] width 874 height 873
click at [355, 341] on span "Заменить" at bounding box center [348, 334] width 46 height 14
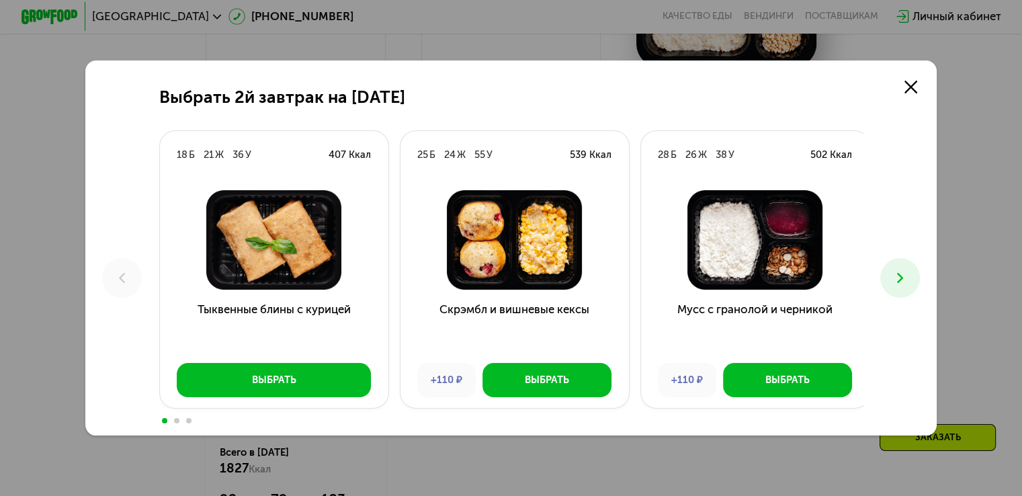
click at [920, 282] on button at bounding box center [900, 278] width 40 height 40
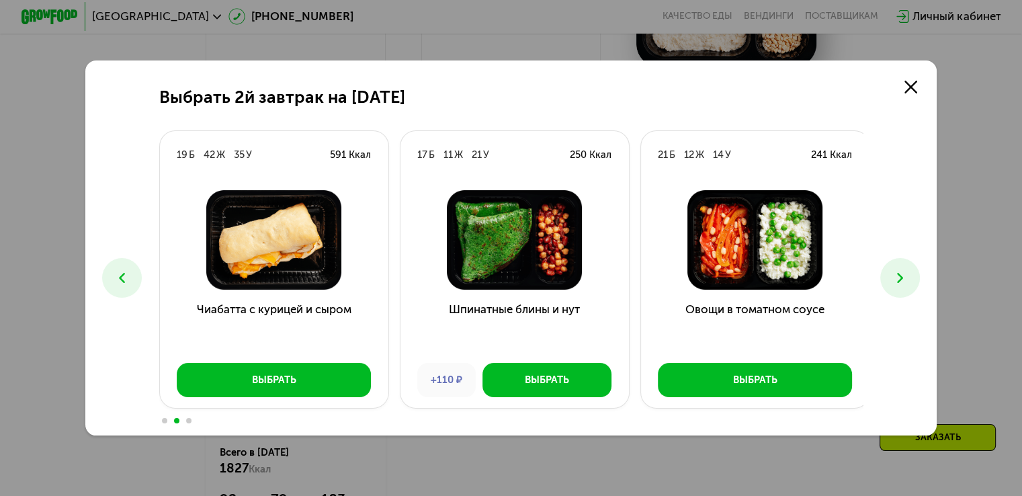
click at [909, 275] on icon at bounding box center [900, 277] width 17 height 17
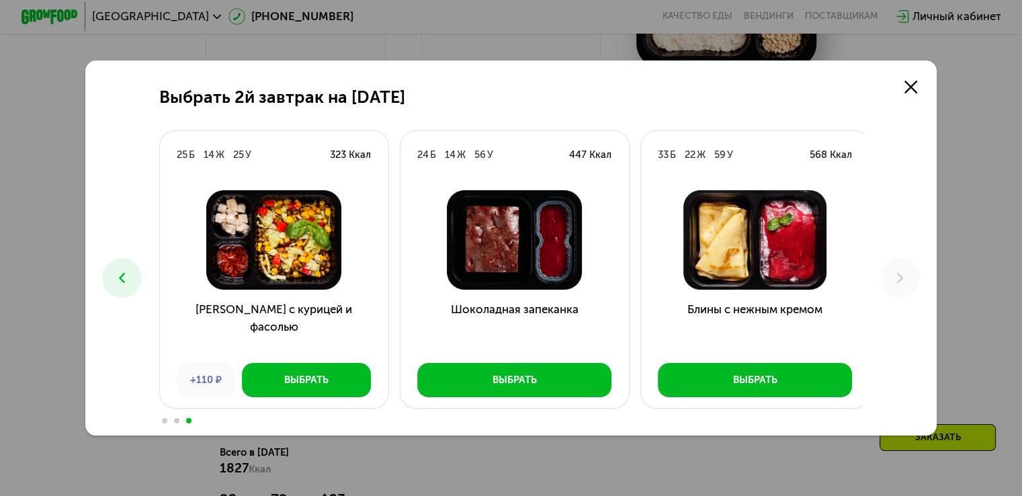
click at [106, 280] on button at bounding box center [122, 278] width 40 height 40
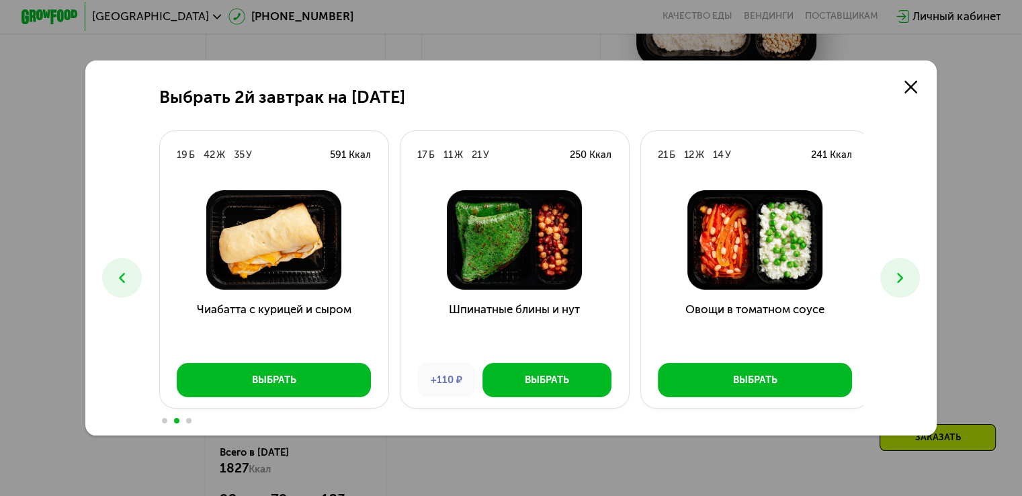
click at [106, 280] on button at bounding box center [122, 278] width 40 height 40
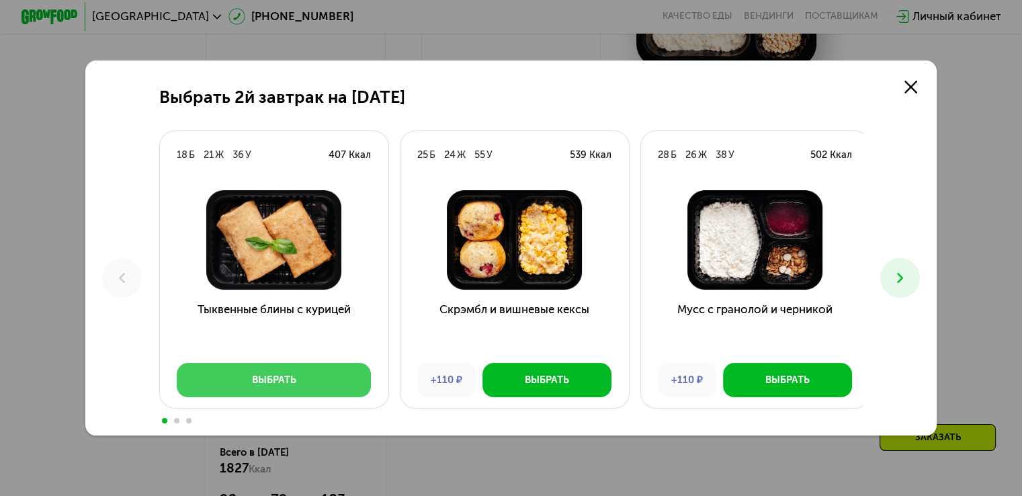
click at [301, 392] on button "Выбрать" at bounding box center [274, 380] width 194 height 34
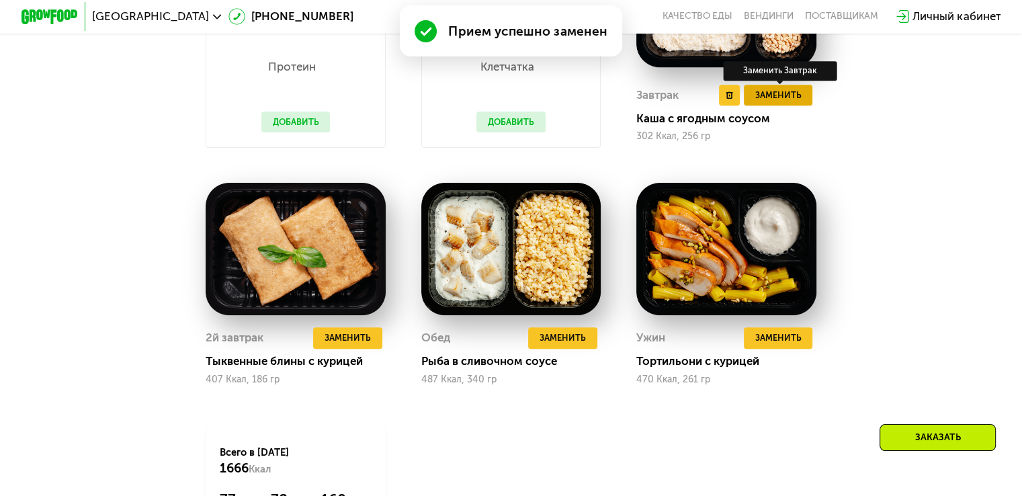
click at [785, 102] on span "Заменить" at bounding box center [778, 95] width 46 height 14
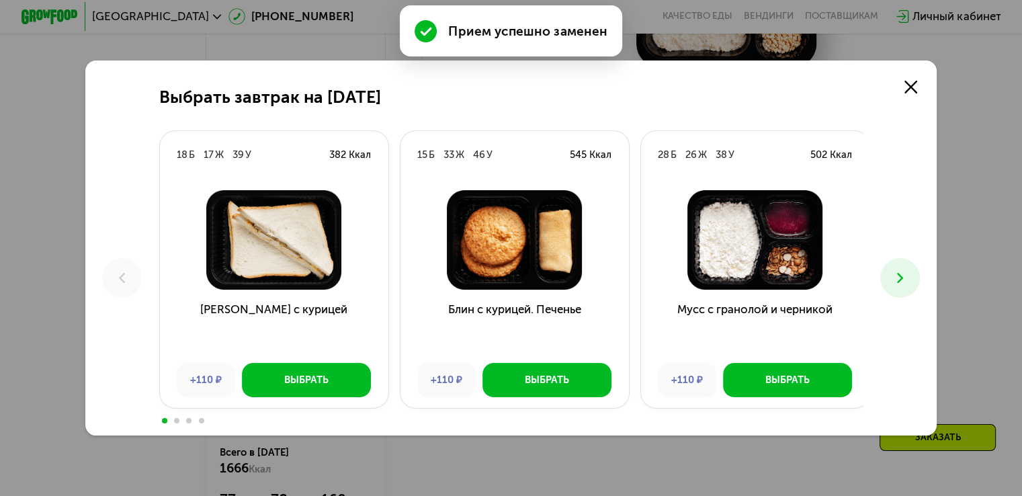
click at [903, 272] on icon at bounding box center [900, 277] width 17 height 17
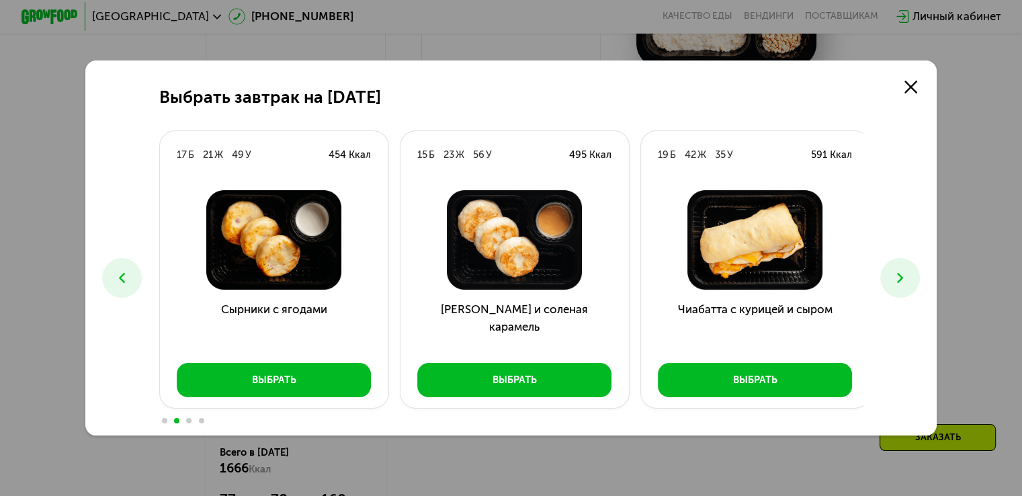
click at [903, 272] on icon at bounding box center [900, 277] width 17 height 17
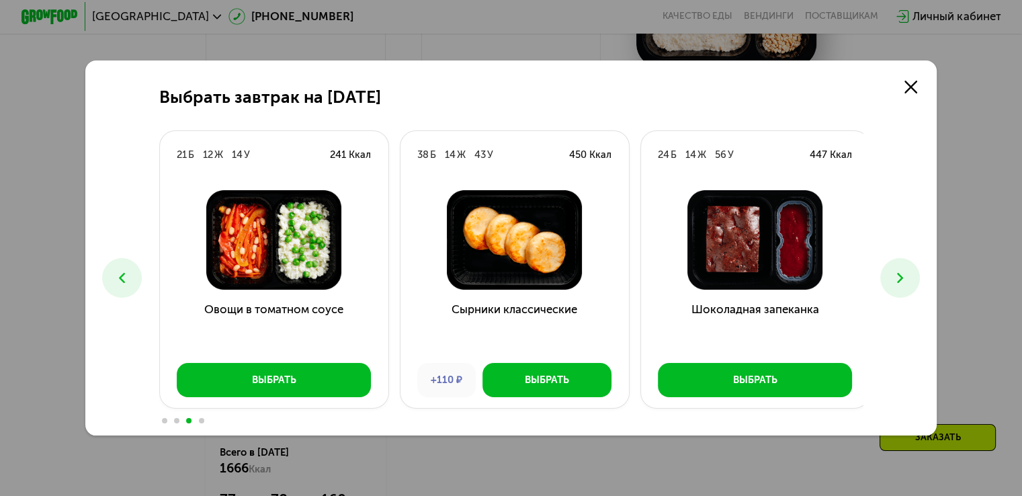
click at [903, 272] on icon at bounding box center [900, 277] width 17 height 17
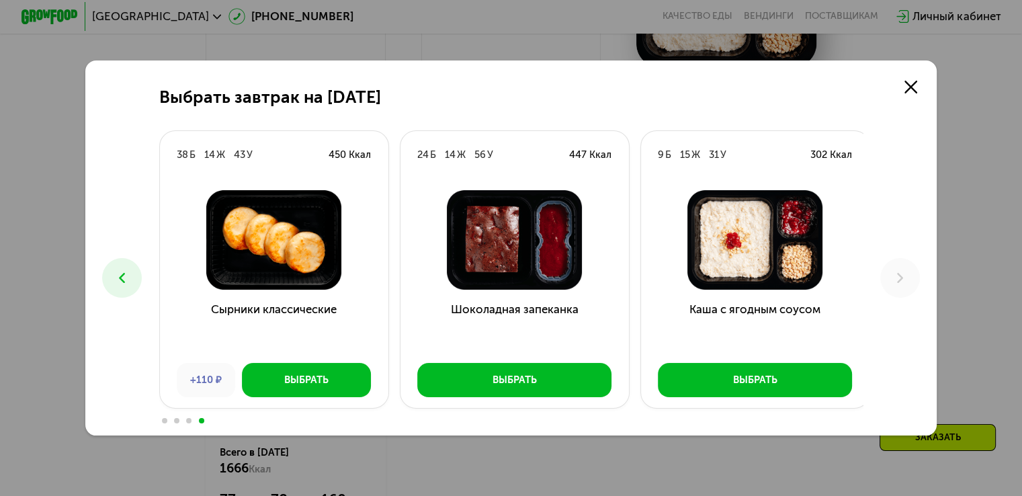
click at [119, 278] on icon at bounding box center [122, 277] width 17 height 17
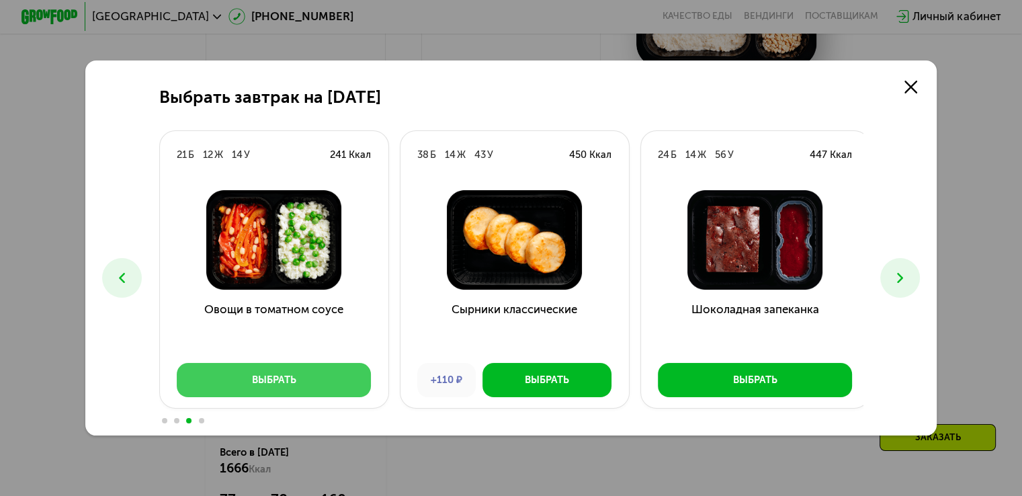
click at [298, 383] on button "Выбрать" at bounding box center [274, 380] width 194 height 34
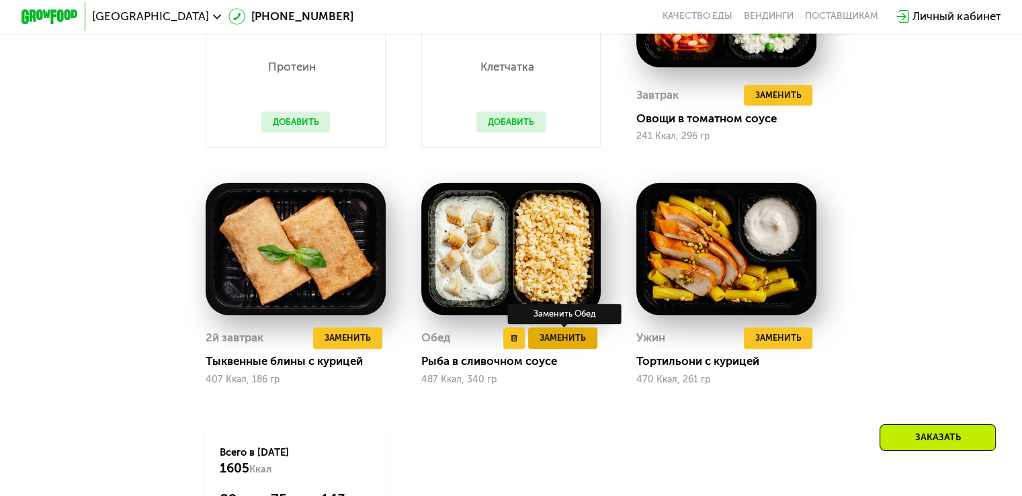
click at [566, 345] on span "Заменить" at bounding box center [563, 338] width 46 height 14
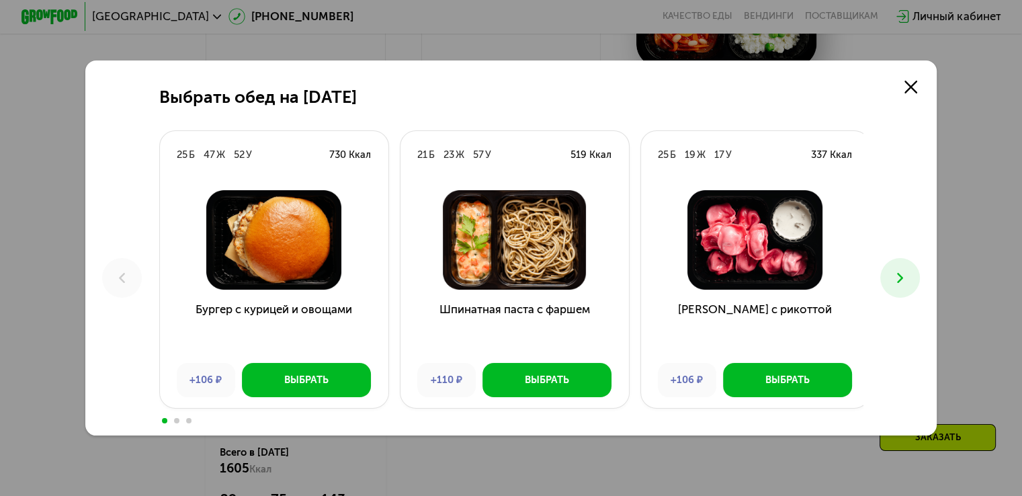
click at [916, 275] on button at bounding box center [900, 278] width 40 height 40
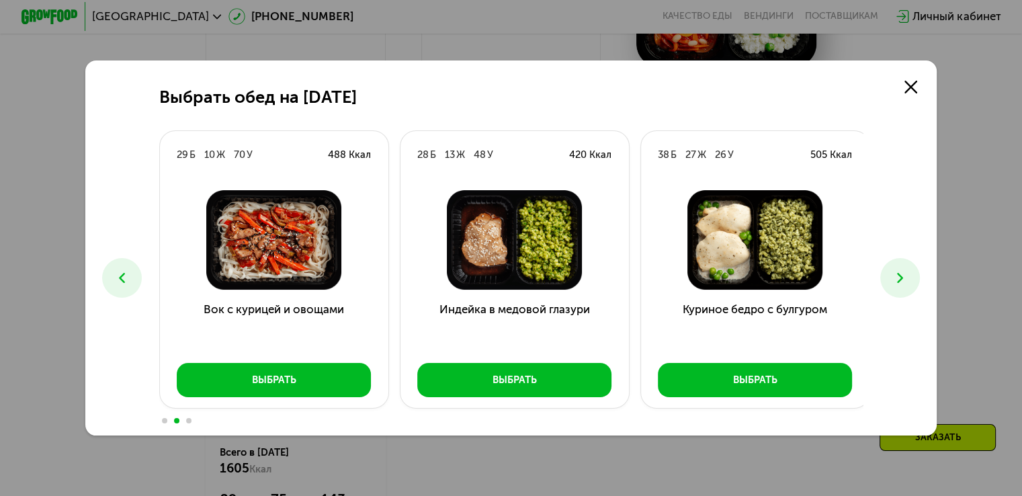
click at [916, 275] on button at bounding box center [900, 278] width 40 height 40
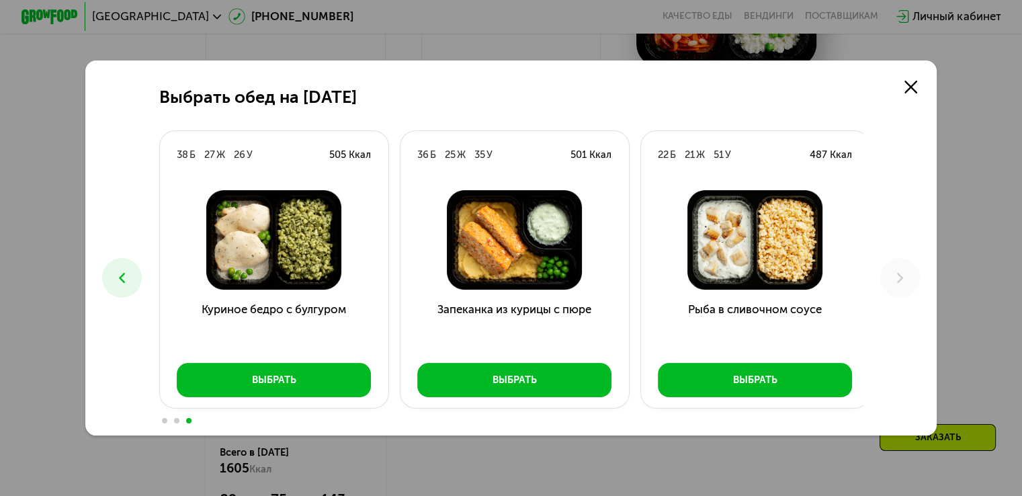
click at [121, 272] on icon at bounding box center [122, 277] width 17 height 17
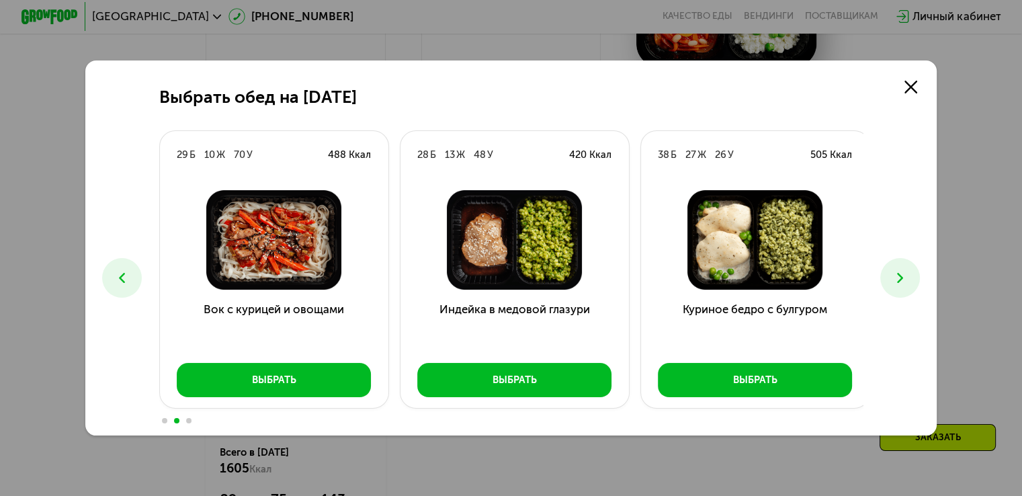
click at [121, 272] on icon at bounding box center [122, 277] width 17 height 17
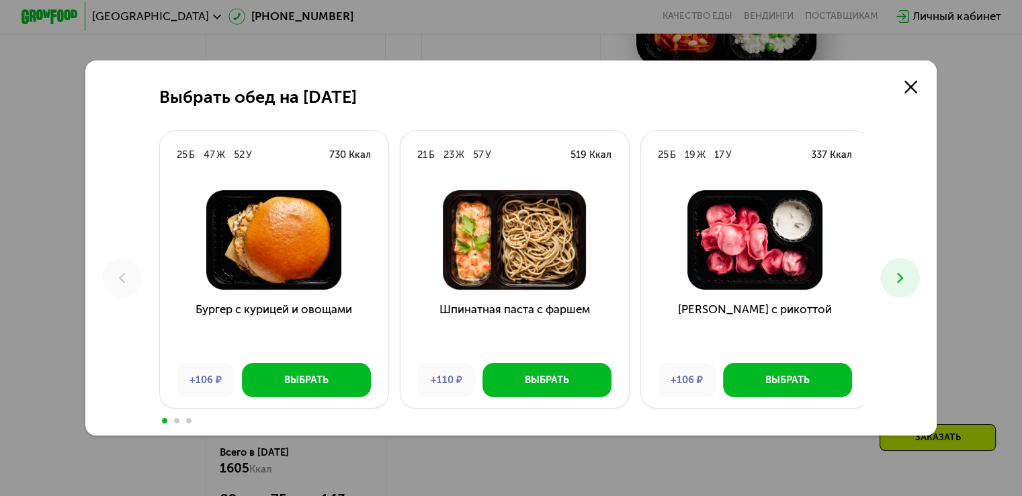
click at [900, 280] on icon at bounding box center [900, 277] width 17 height 17
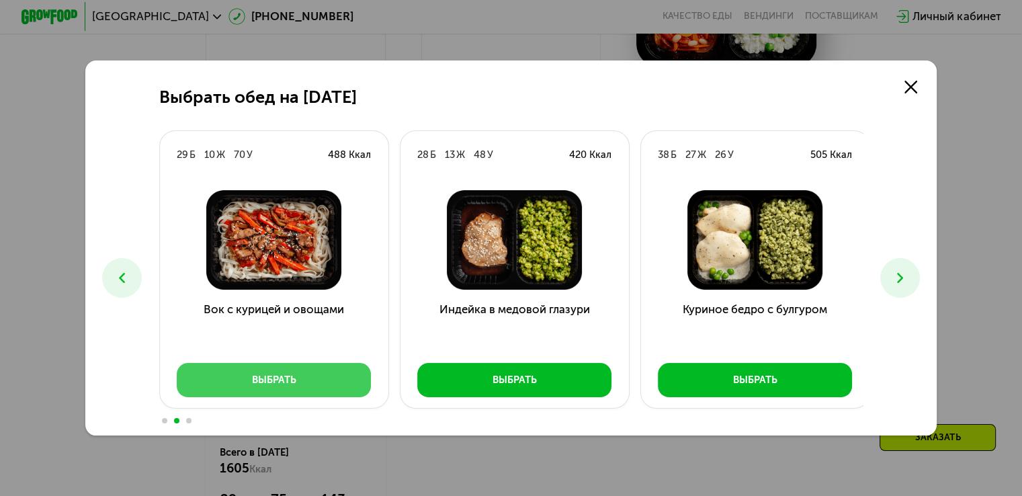
click at [288, 379] on div "Выбрать" at bounding box center [274, 380] width 44 height 14
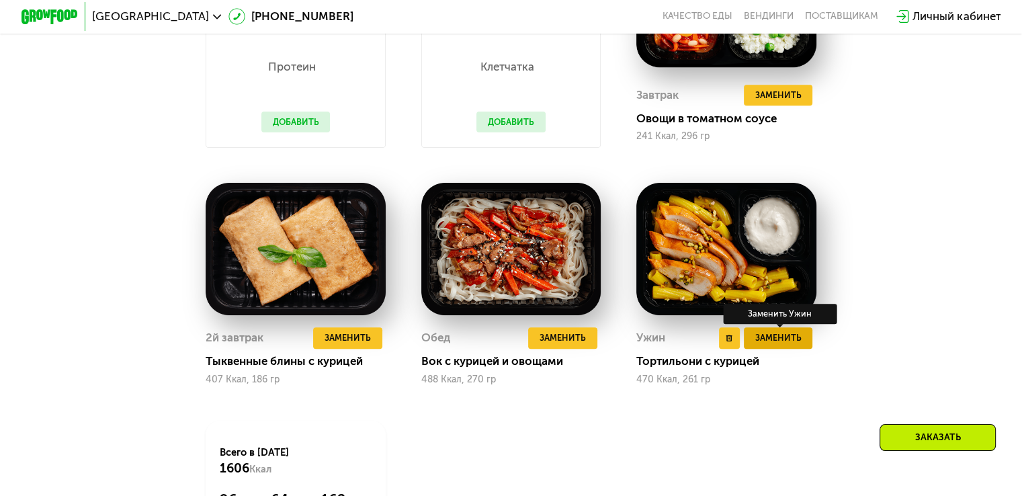
click at [780, 345] on span "Заменить" at bounding box center [778, 338] width 46 height 14
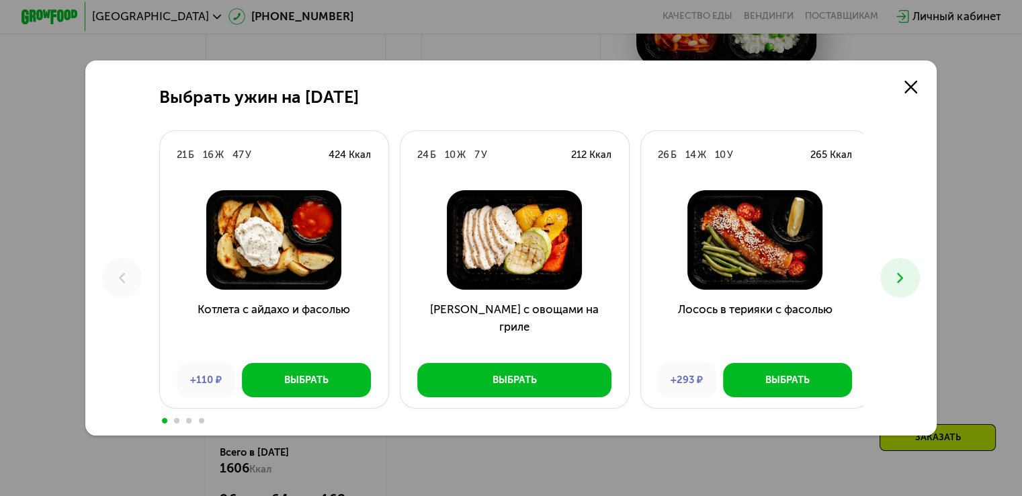
click at [903, 276] on use at bounding box center [900, 278] width 6 height 10
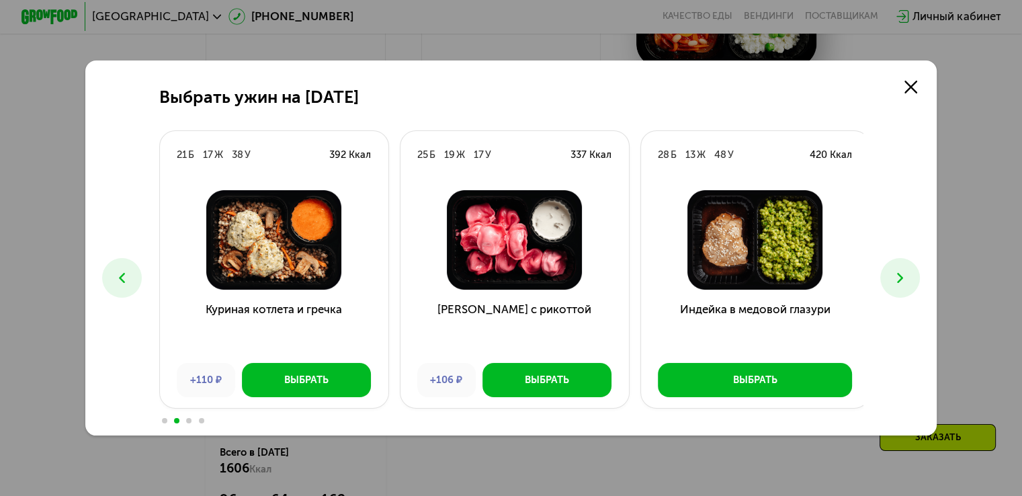
click at [903, 276] on use at bounding box center [900, 278] width 6 height 10
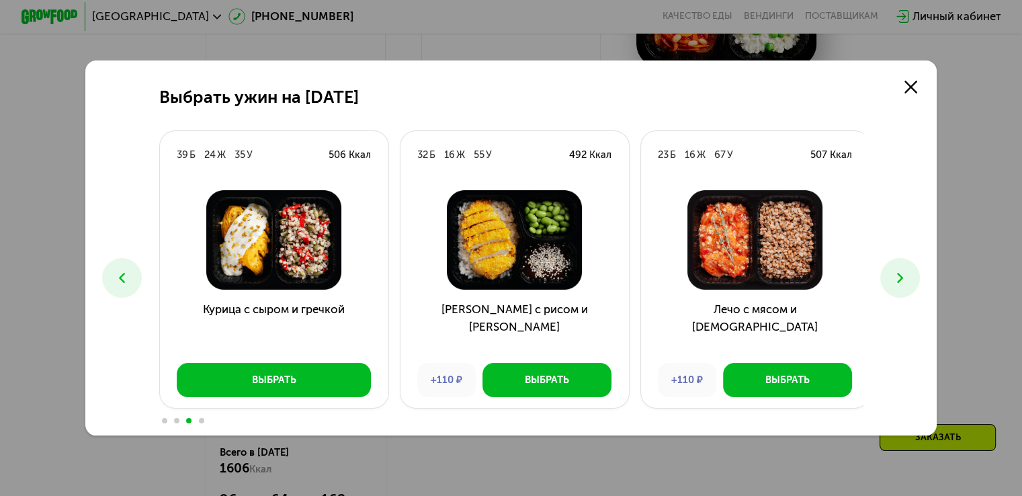
click at [903, 276] on use at bounding box center [900, 278] width 6 height 10
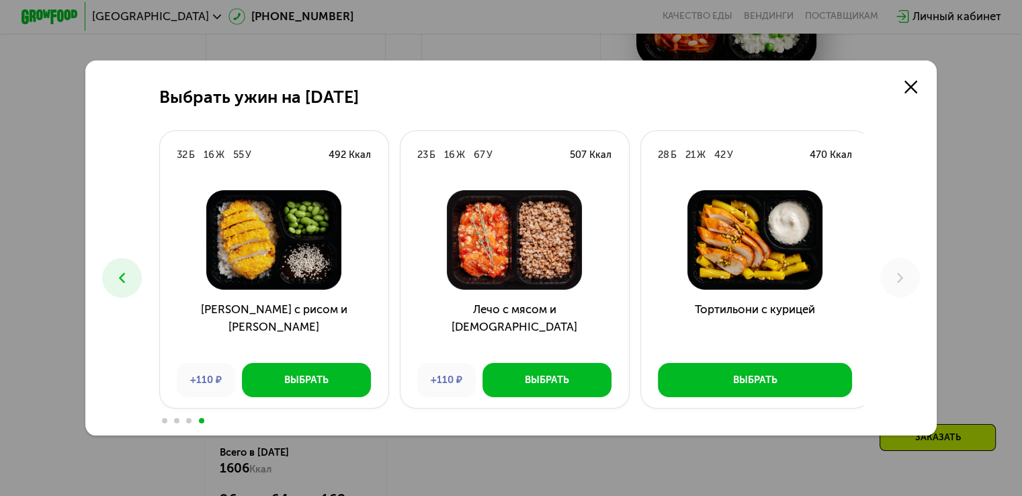
click at [116, 280] on icon at bounding box center [122, 277] width 17 height 17
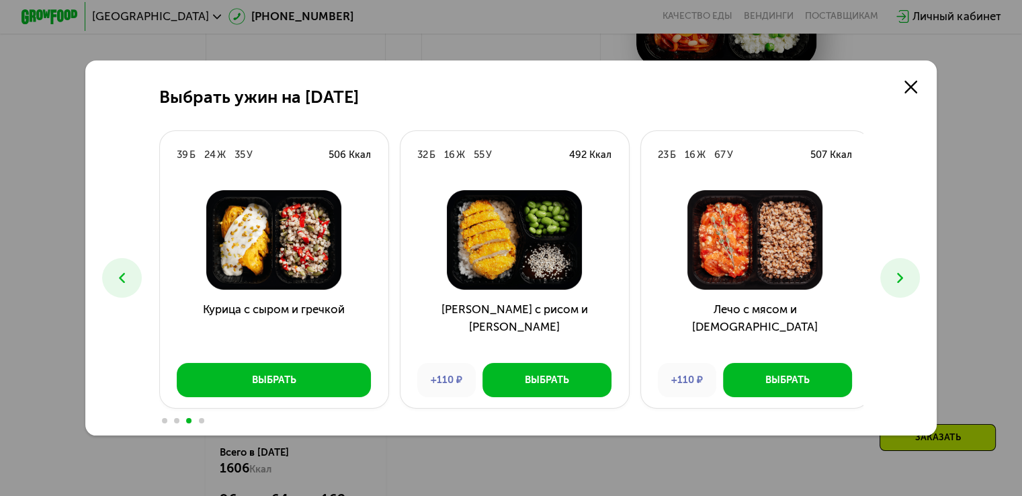
click at [116, 280] on icon at bounding box center [122, 277] width 17 height 17
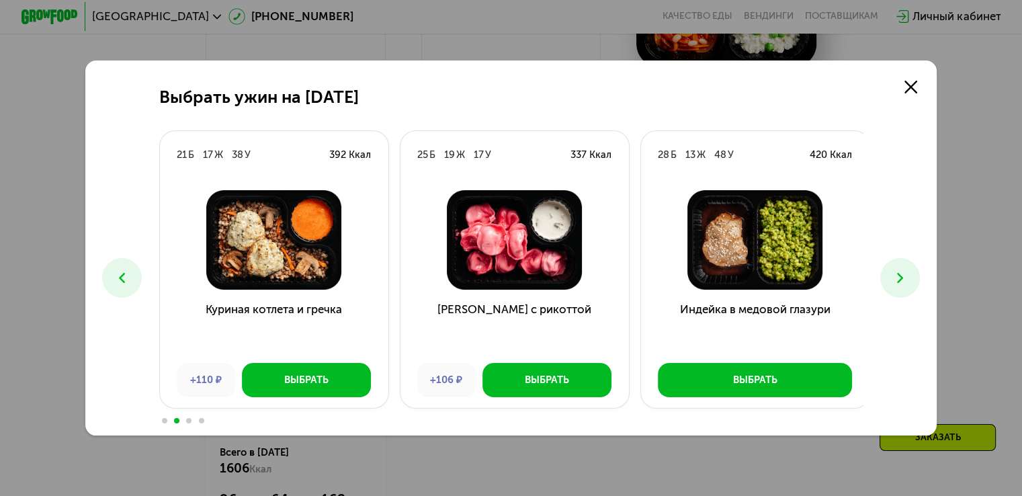
click at [119, 280] on use at bounding box center [122, 278] width 6 height 10
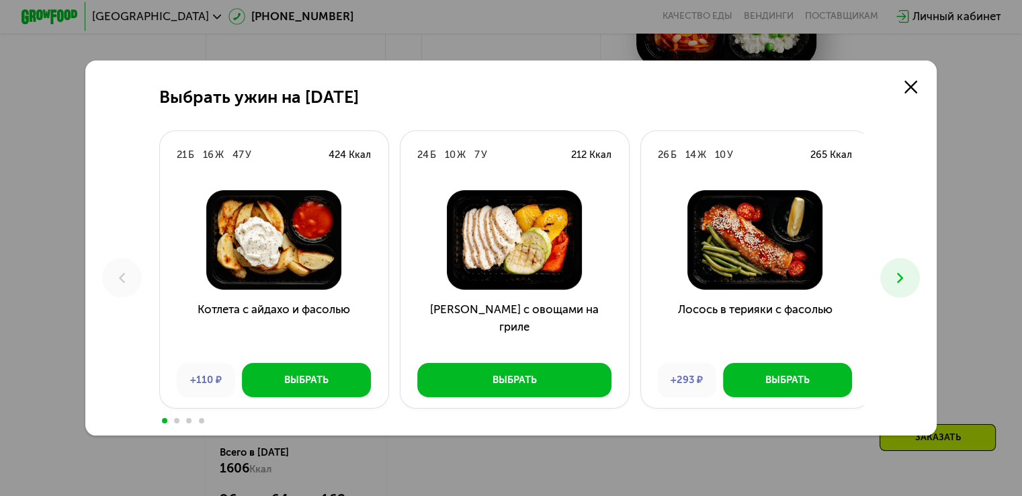
click at [906, 284] on icon at bounding box center [900, 277] width 17 height 17
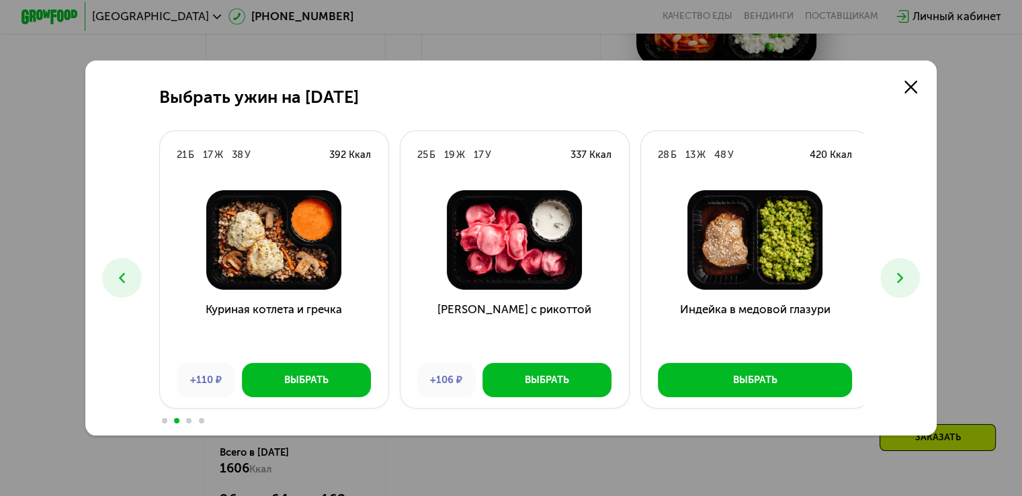
click at [906, 284] on icon at bounding box center [900, 277] width 17 height 17
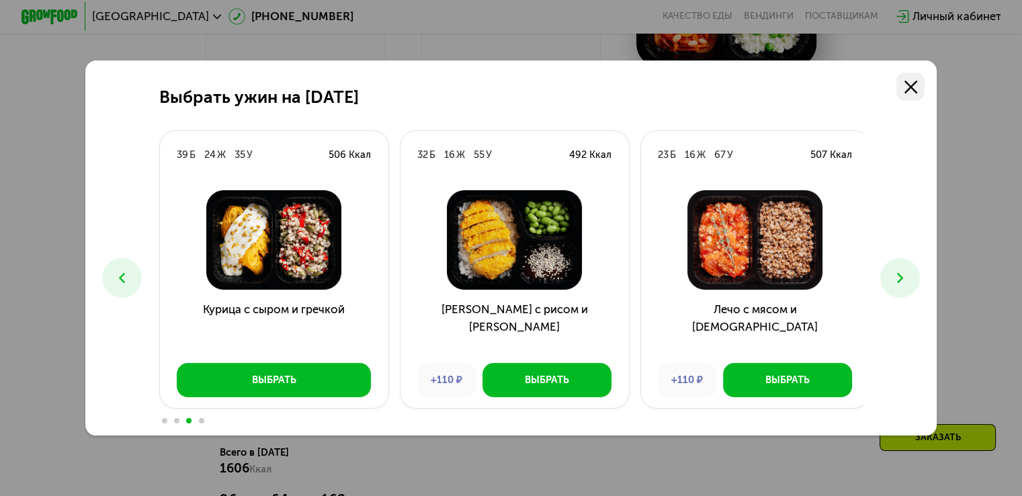
click at [917, 87] on icon at bounding box center [911, 87] width 13 height 13
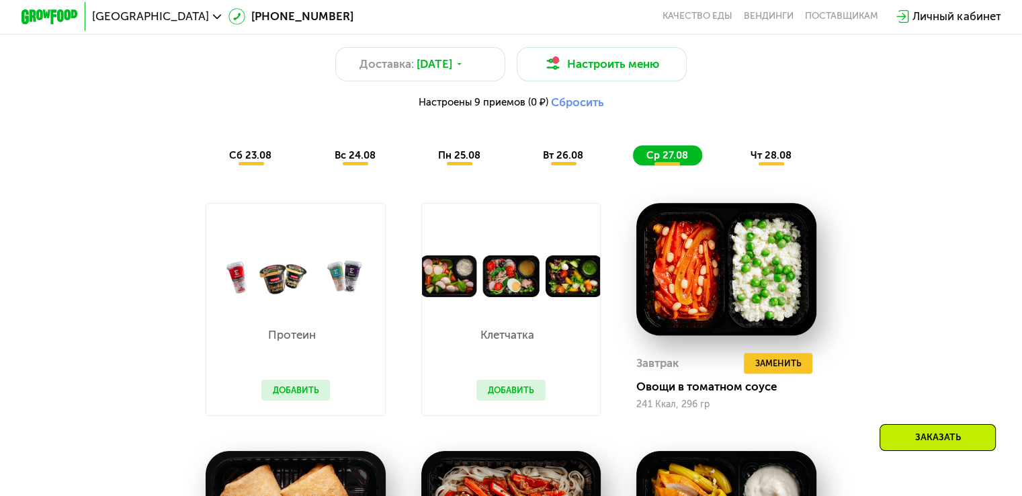
scroll to position [777, 0]
click at [774, 157] on span "чт 28.08" at bounding box center [771, 155] width 41 height 12
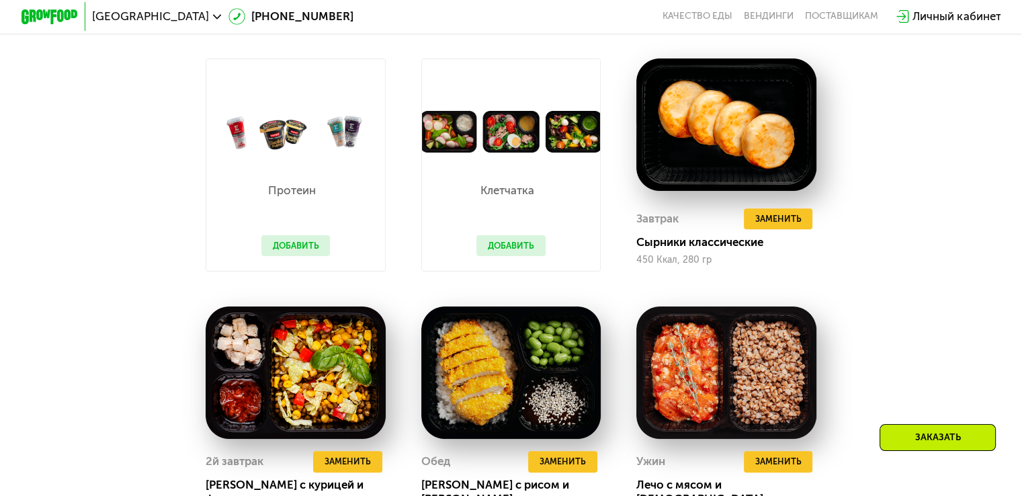
scroll to position [911, 0]
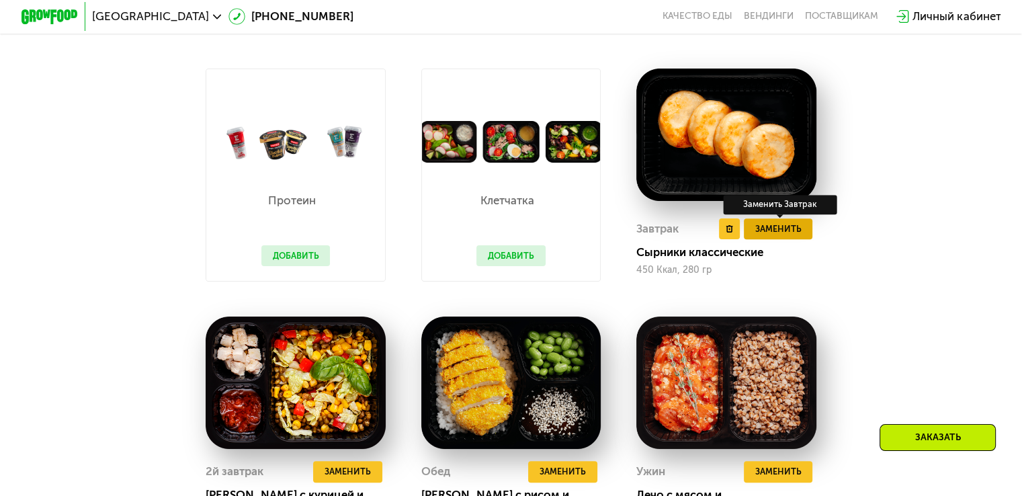
click at [780, 236] on span "Заменить" at bounding box center [778, 229] width 46 height 14
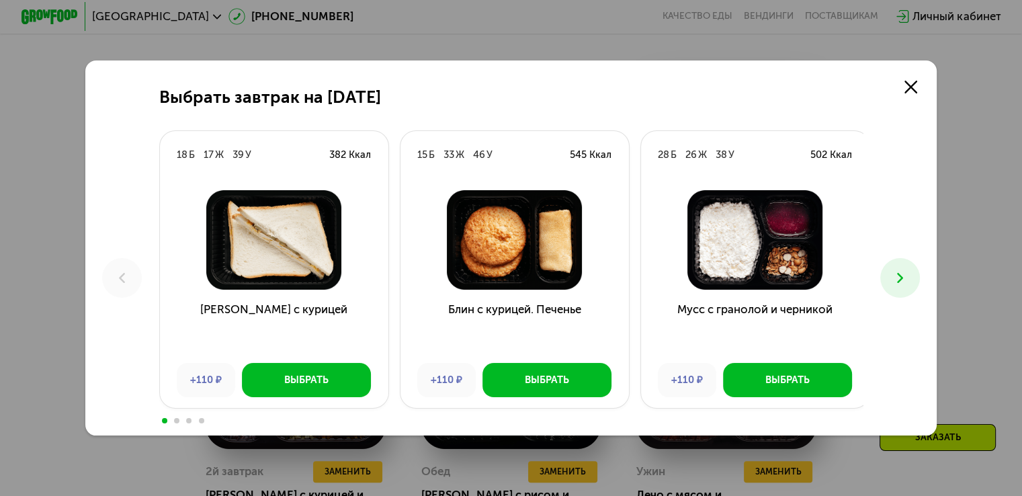
click at [896, 281] on icon at bounding box center [900, 277] width 17 height 17
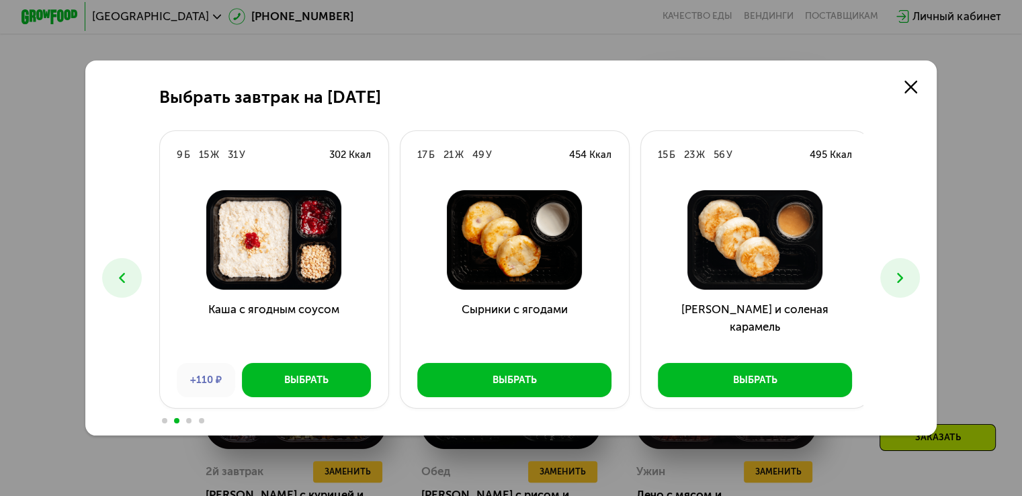
click at [896, 280] on icon at bounding box center [900, 277] width 17 height 17
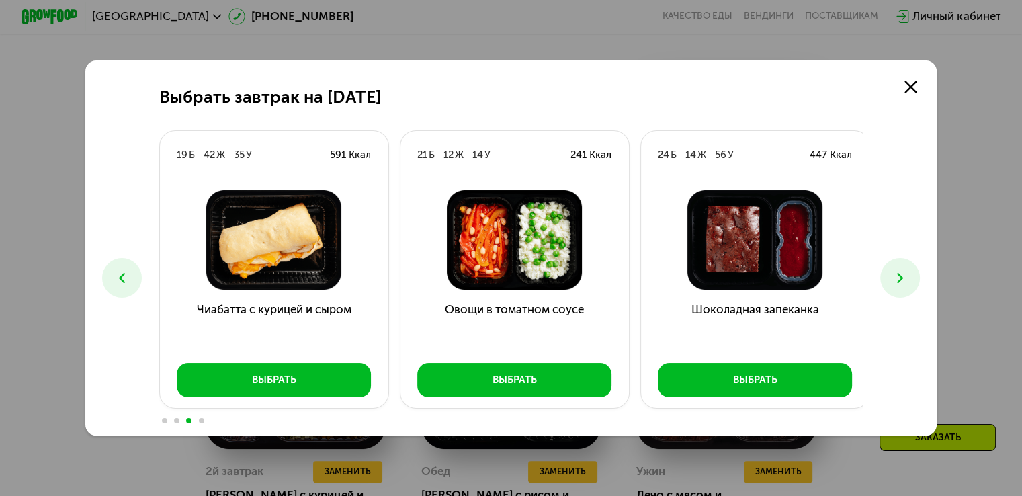
click at [895, 278] on icon at bounding box center [900, 277] width 17 height 17
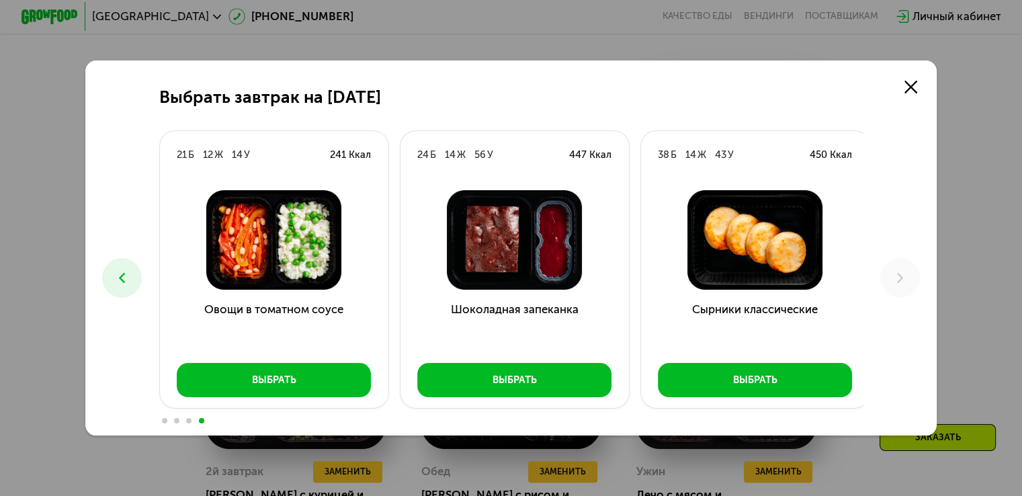
click at [119, 276] on icon at bounding box center [122, 277] width 17 height 17
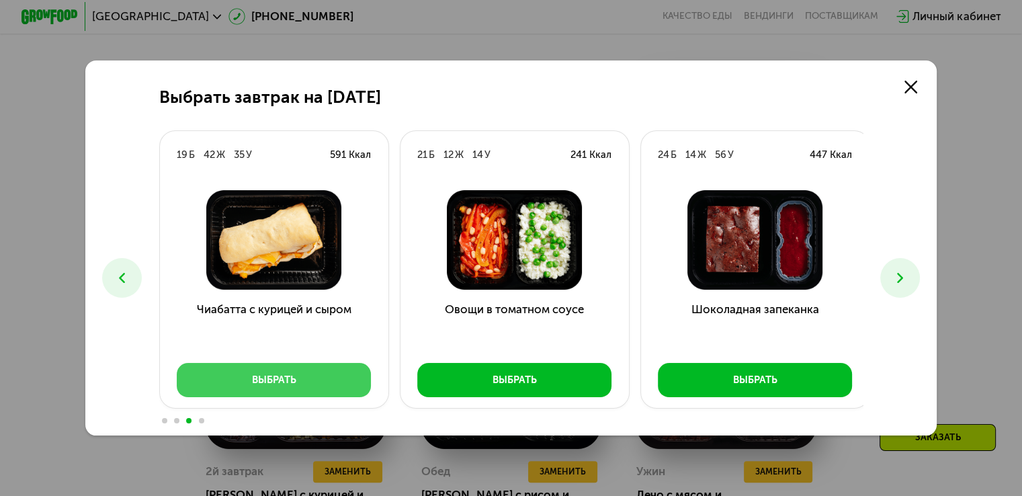
click at [267, 376] on div "Выбрать" at bounding box center [274, 380] width 44 height 14
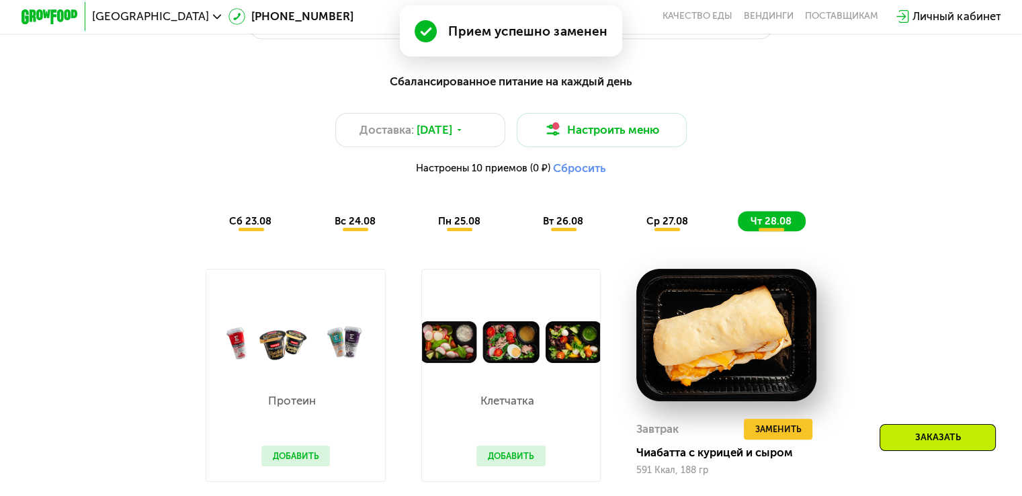
scroll to position [710, 0]
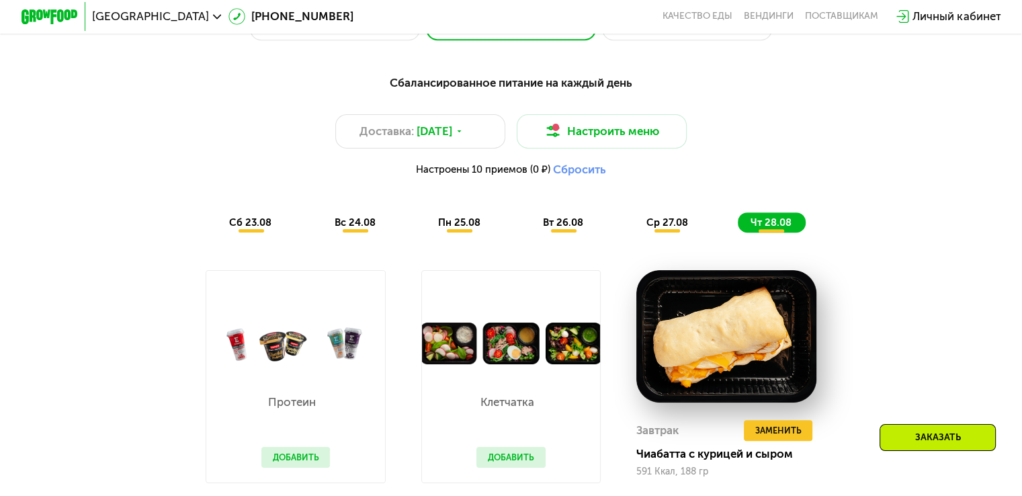
click at [930, 441] on div "Заказать" at bounding box center [938, 437] width 116 height 27
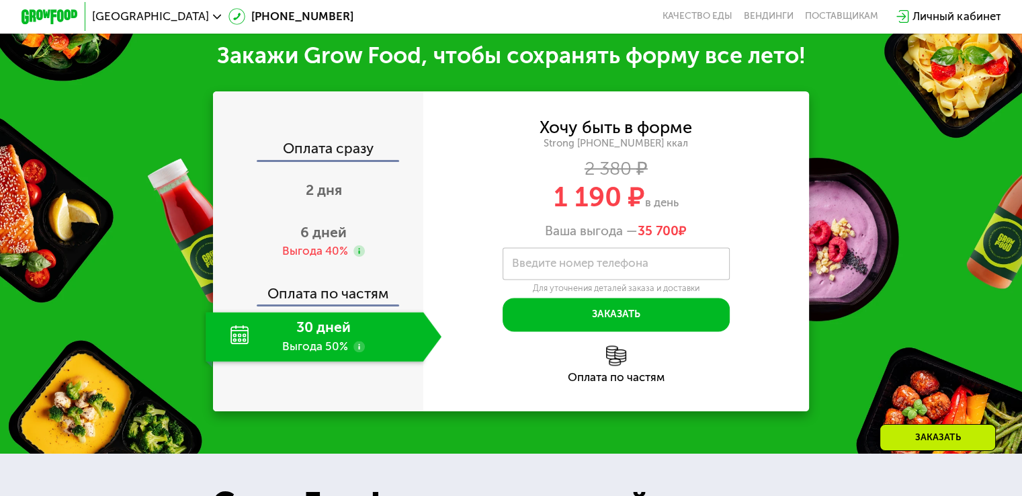
scroll to position [1699, 0]
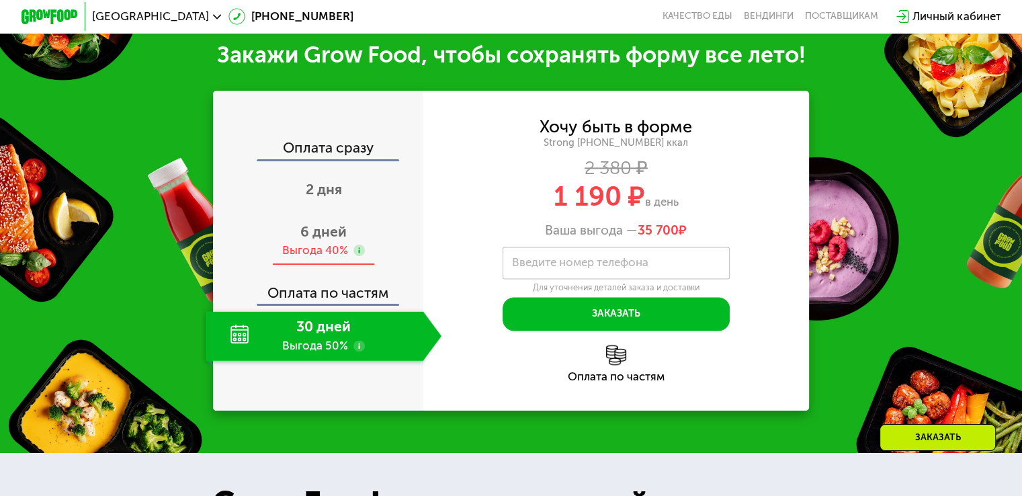
click at [329, 233] on span "6 дней" at bounding box center [323, 231] width 46 height 17
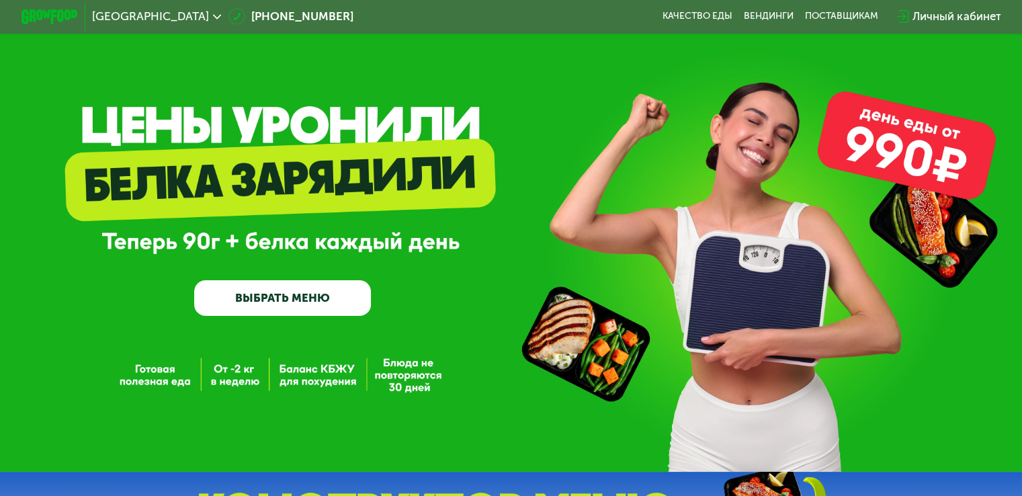
scroll to position [0, 0]
